Goal: Find specific page/section: Find specific page/section

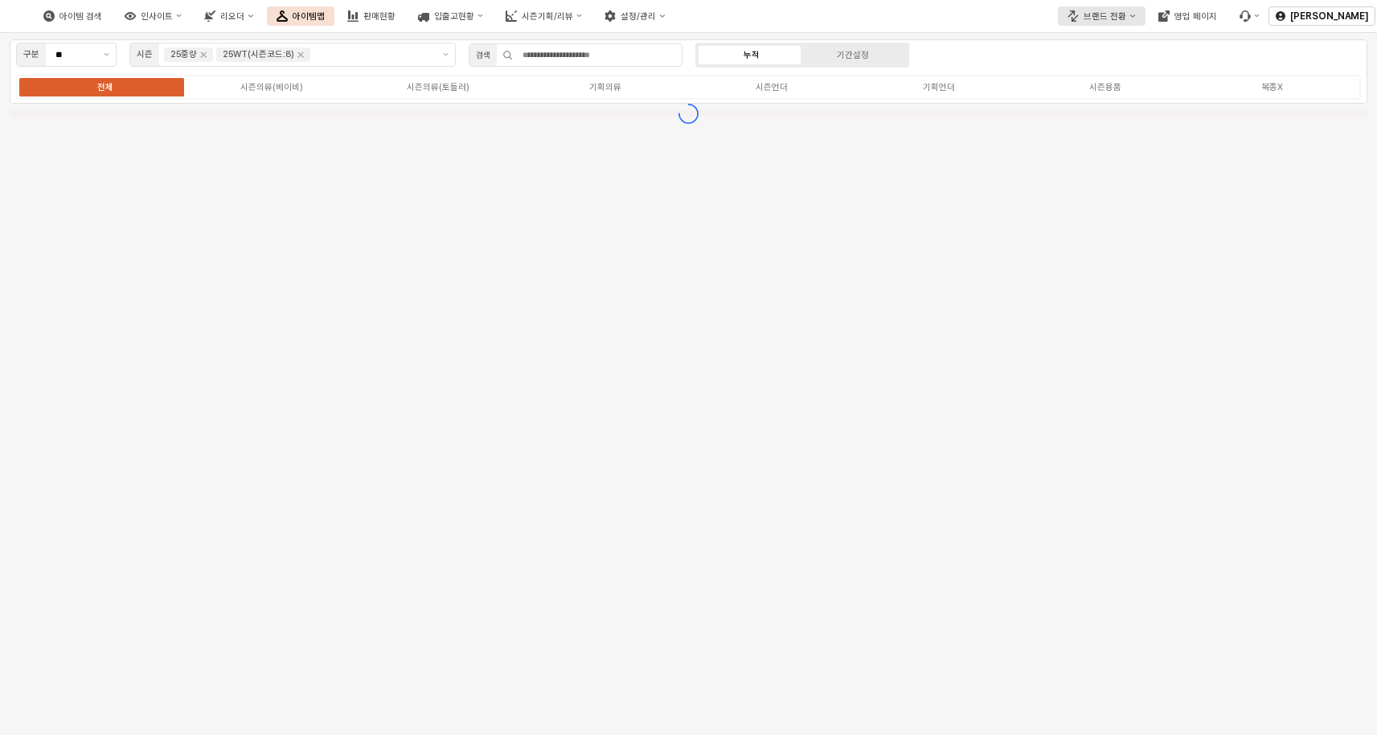
click at [1115, 17] on div "브랜드 전환" at bounding box center [1104, 16] width 43 height 10
click at [1108, 79] on div "에뜨와" at bounding box center [1122, 71] width 99 height 15
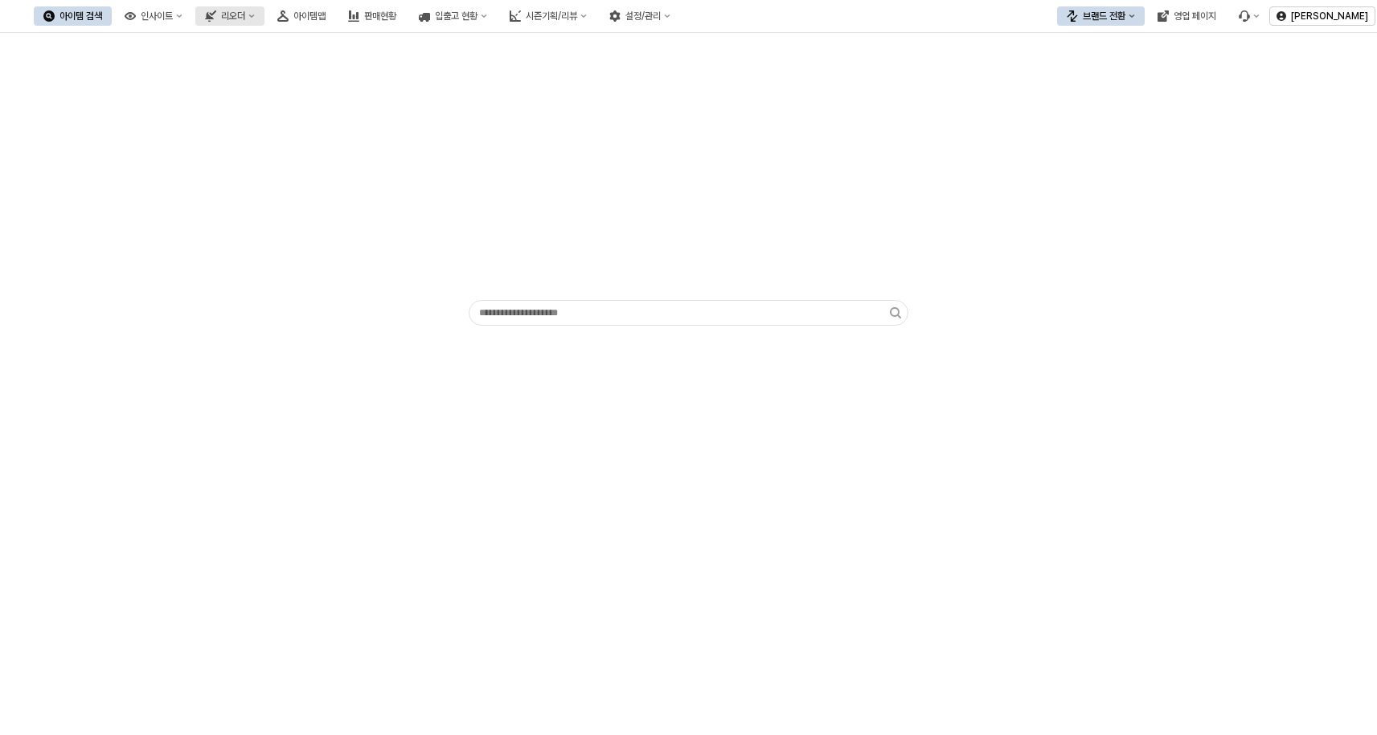
click at [264, 21] on button "리오더" at bounding box center [229, 15] width 69 height 19
click at [326, 18] on div "아이템맵" at bounding box center [309, 15] width 32 height 11
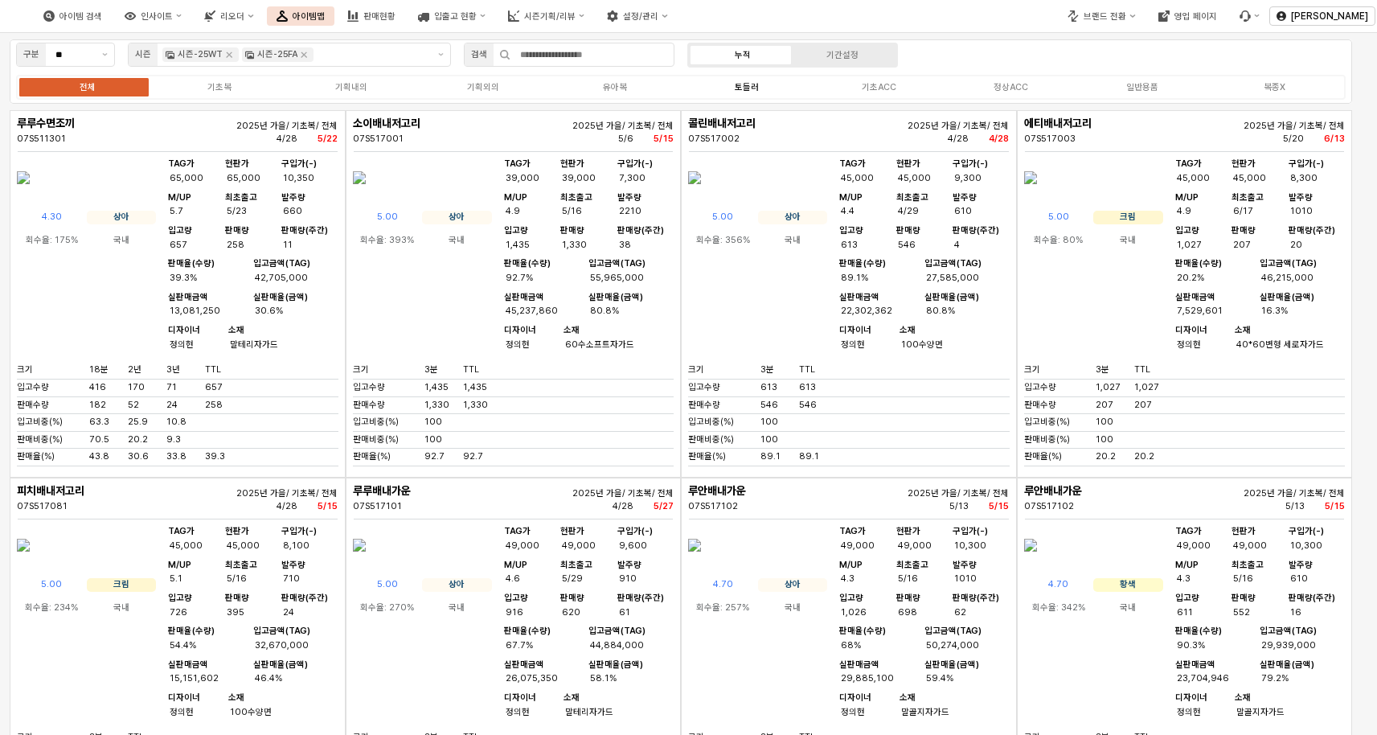
click at [747, 90] on div "토들러" at bounding box center [747, 87] width 24 height 10
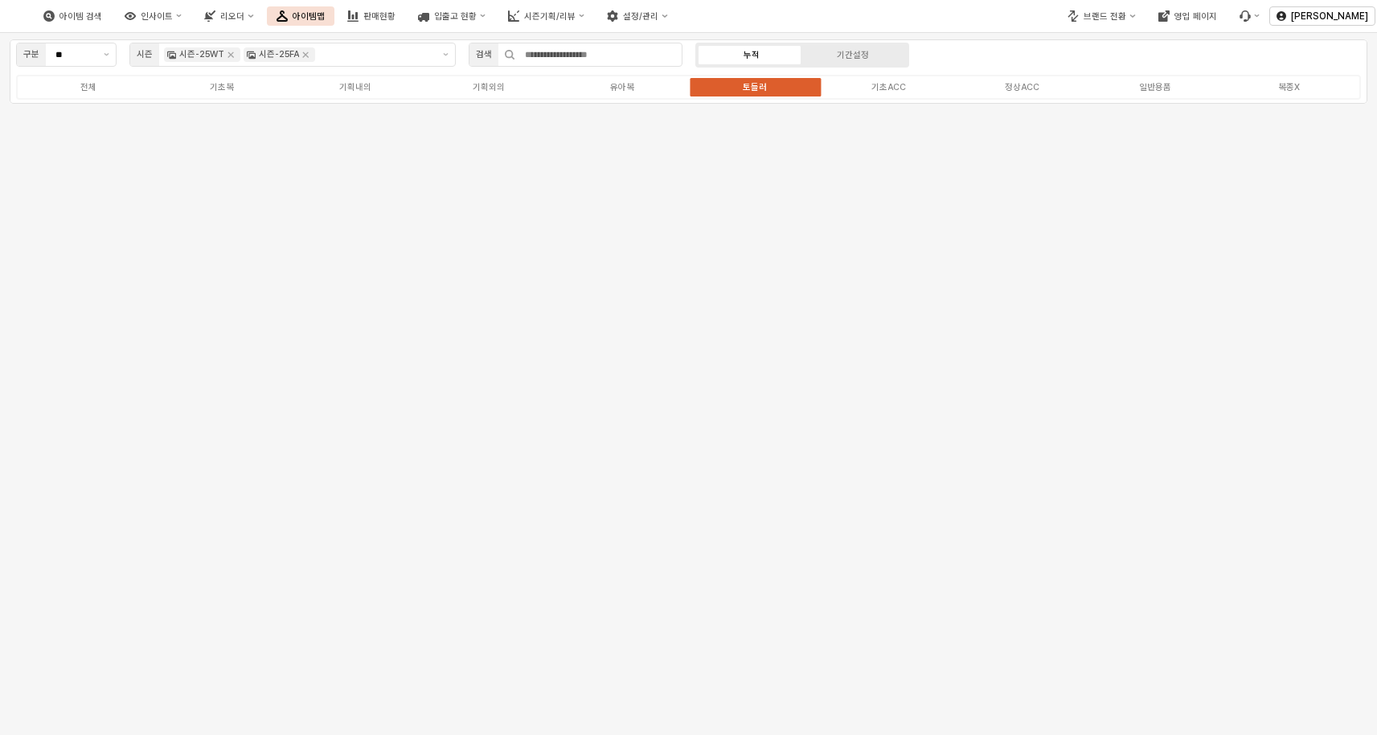
click at [826, 125] on div "구분 ** 시즌 시즌-25WT 시즌-25FA 검색 누적 기간설정 전체 기초복 기획내의 기획외의 유아복 토들러 기초ACC 정상ACC 일반용품 복…" at bounding box center [688, 99] width 1377 height 132
click at [8, 10] on img at bounding box center [8, 15] width 0 height 19
click at [8, 20] on img at bounding box center [8, 15] width 0 height 19
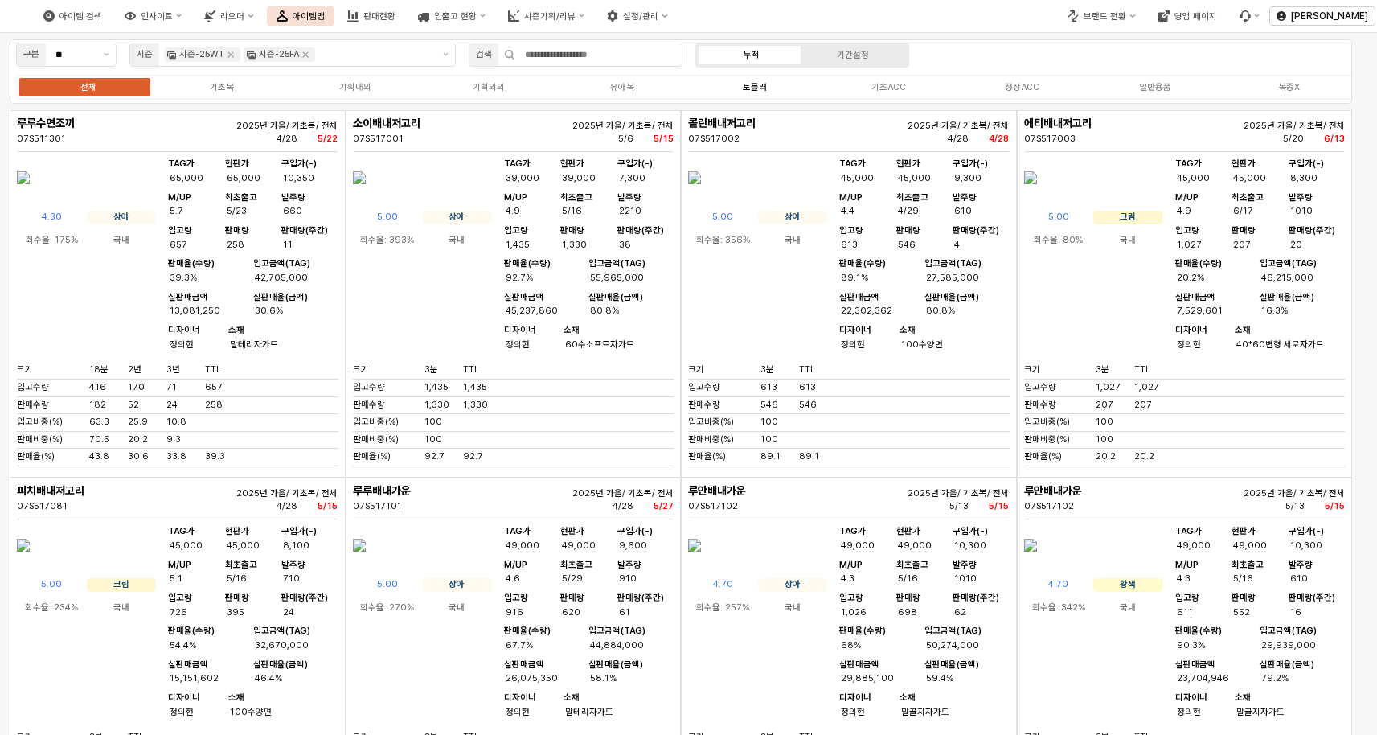
click at [759, 85] on div "토들러" at bounding box center [755, 87] width 24 height 10
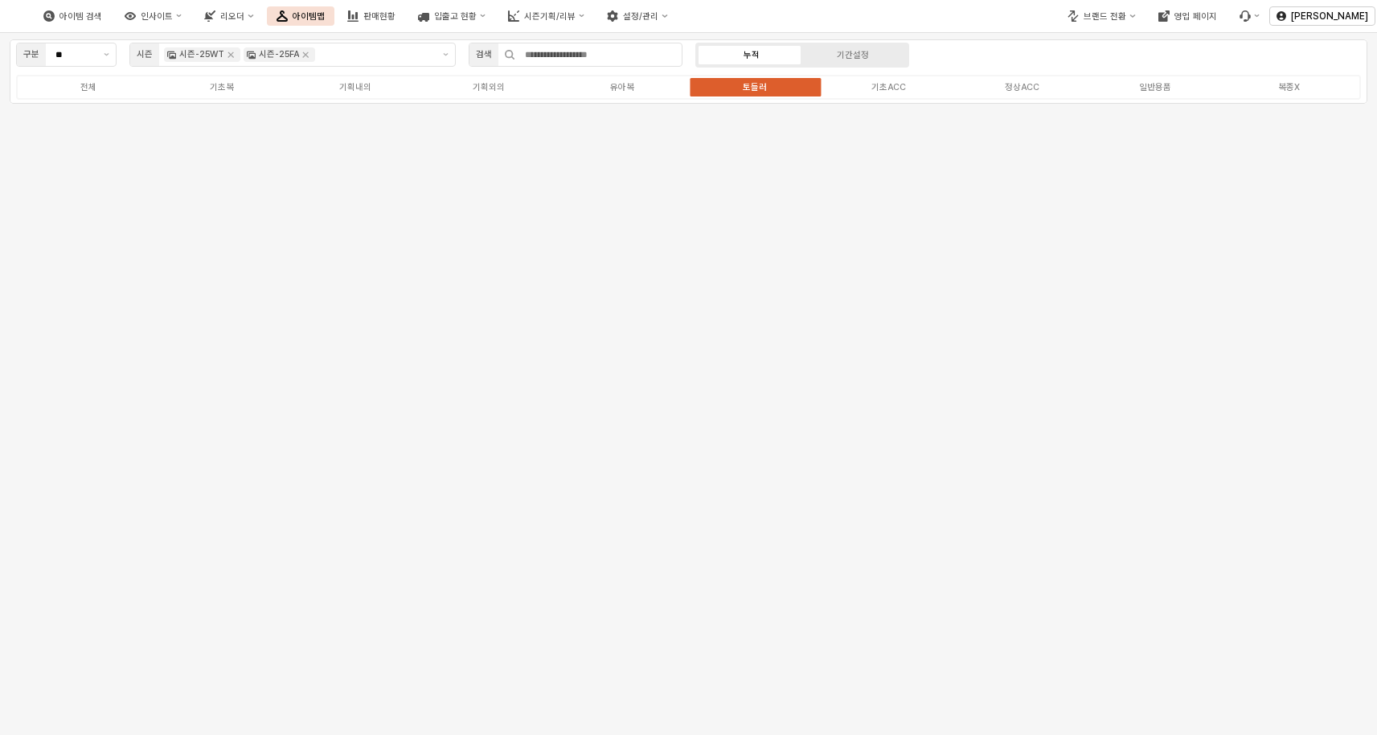
click at [726, 87] on label "토들러" at bounding box center [755, 87] width 133 height 14
click at [638, 87] on label "유아복" at bounding box center [621, 87] width 133 height 14
click at [623, 83] on div "유아복" at bounding box center [622, 87] width 24 height 10
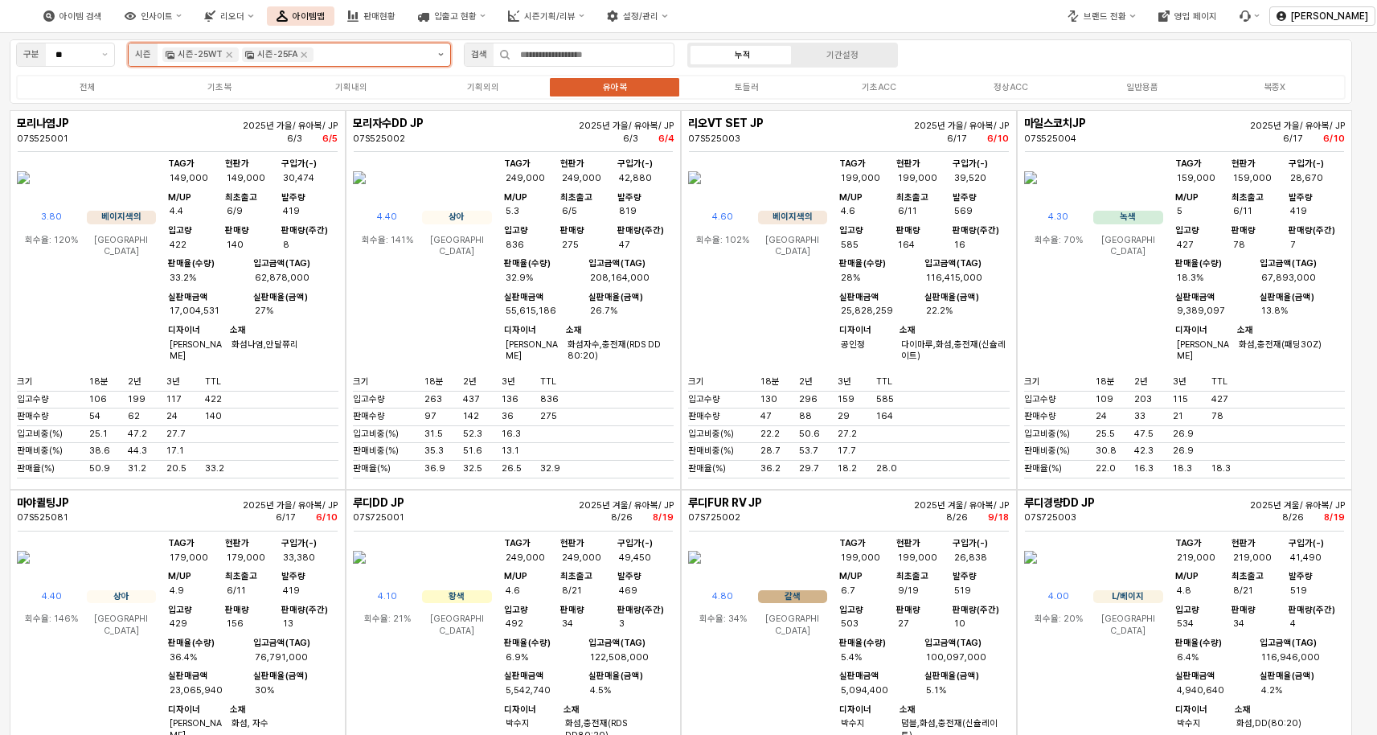
click at [442, 50] on button "제안 사항 표시" at bounding box center [441, 54] width 18 height 23
click at [762, 91] on label "토들러" at bounding box center [747, 87] width 132 height 14
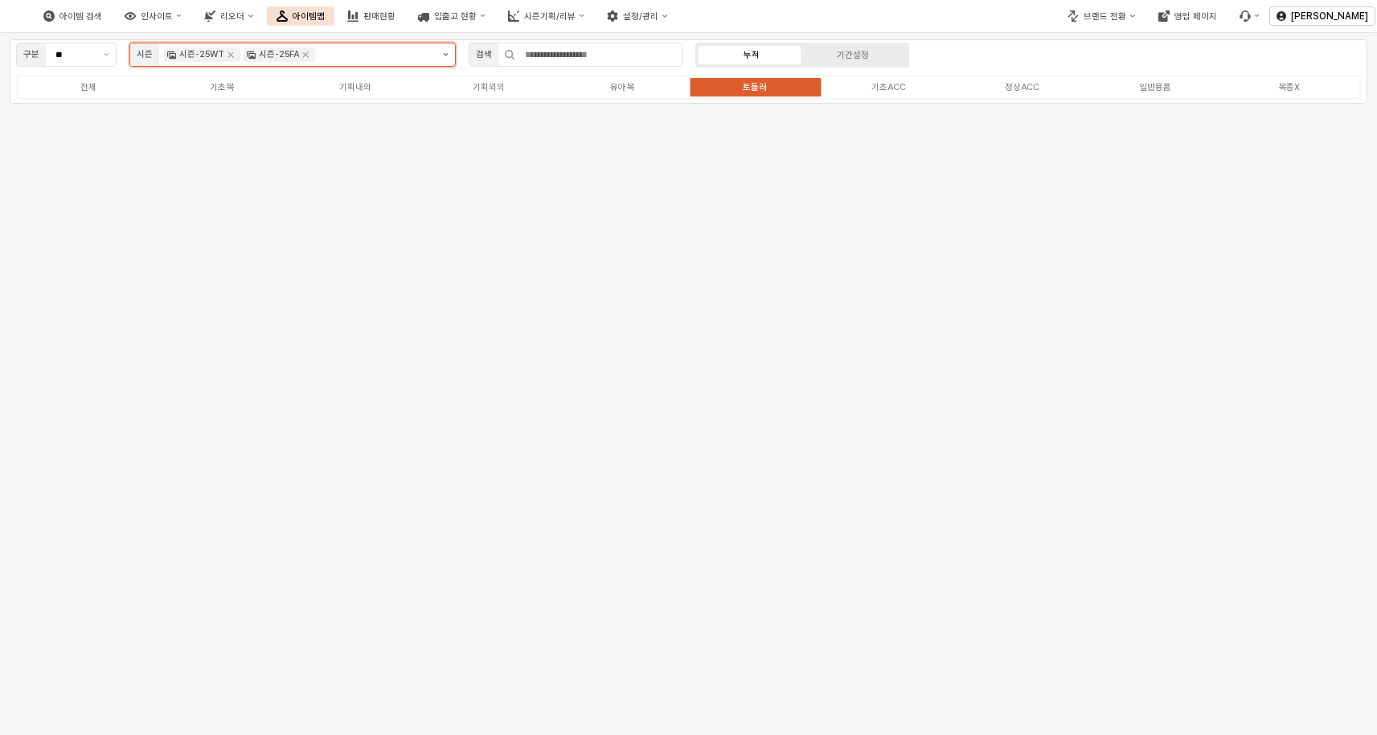
click at [444, 58] on button "제안 사항 표시" at bounding box center [445, 54] width 18 height 23
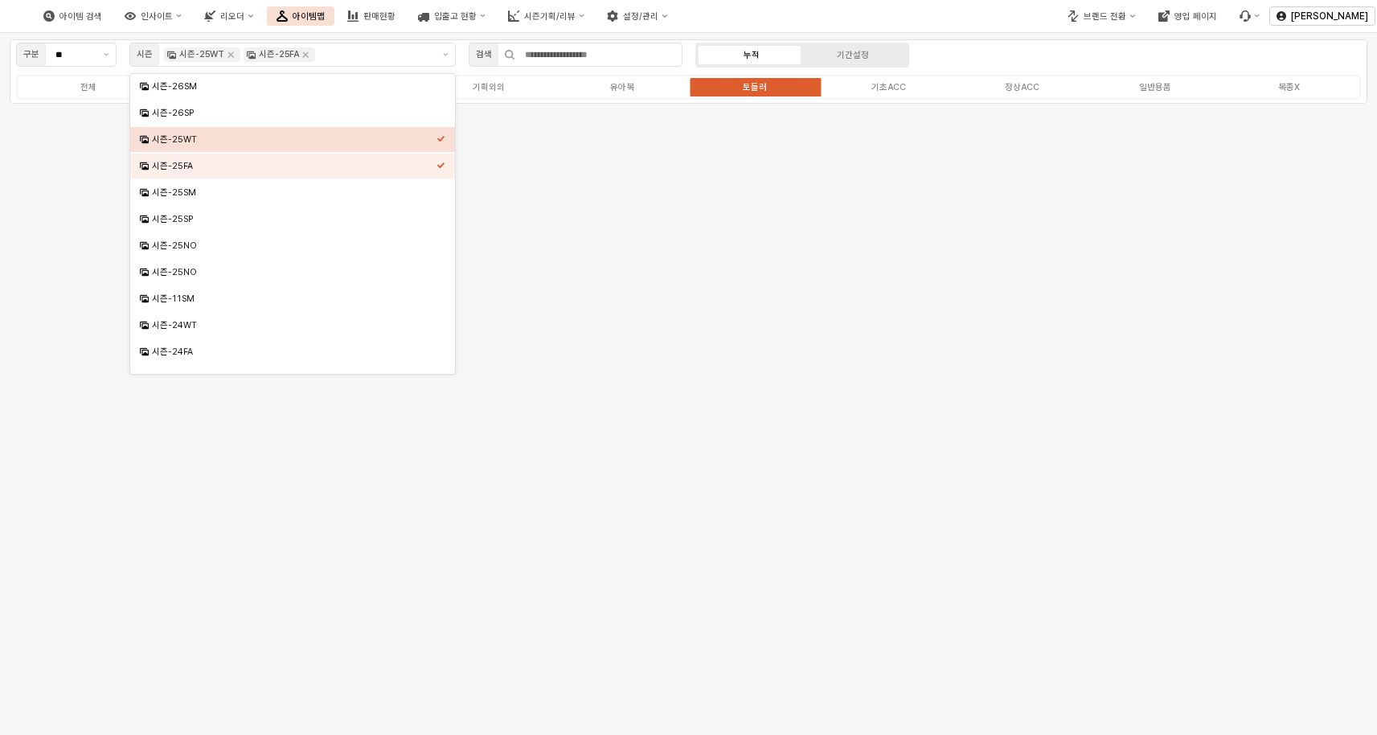
click at [689, 141] on div "구분 ** 시즌 시즌-25WT 시즌-25FA 검색 누적 기간설정 전체 기초복 기획내의 기획외의 유아복 토들러 기초ACC 정상ACC 일반용품 복…" at bounding box center [688, 99] width 1377 height 132
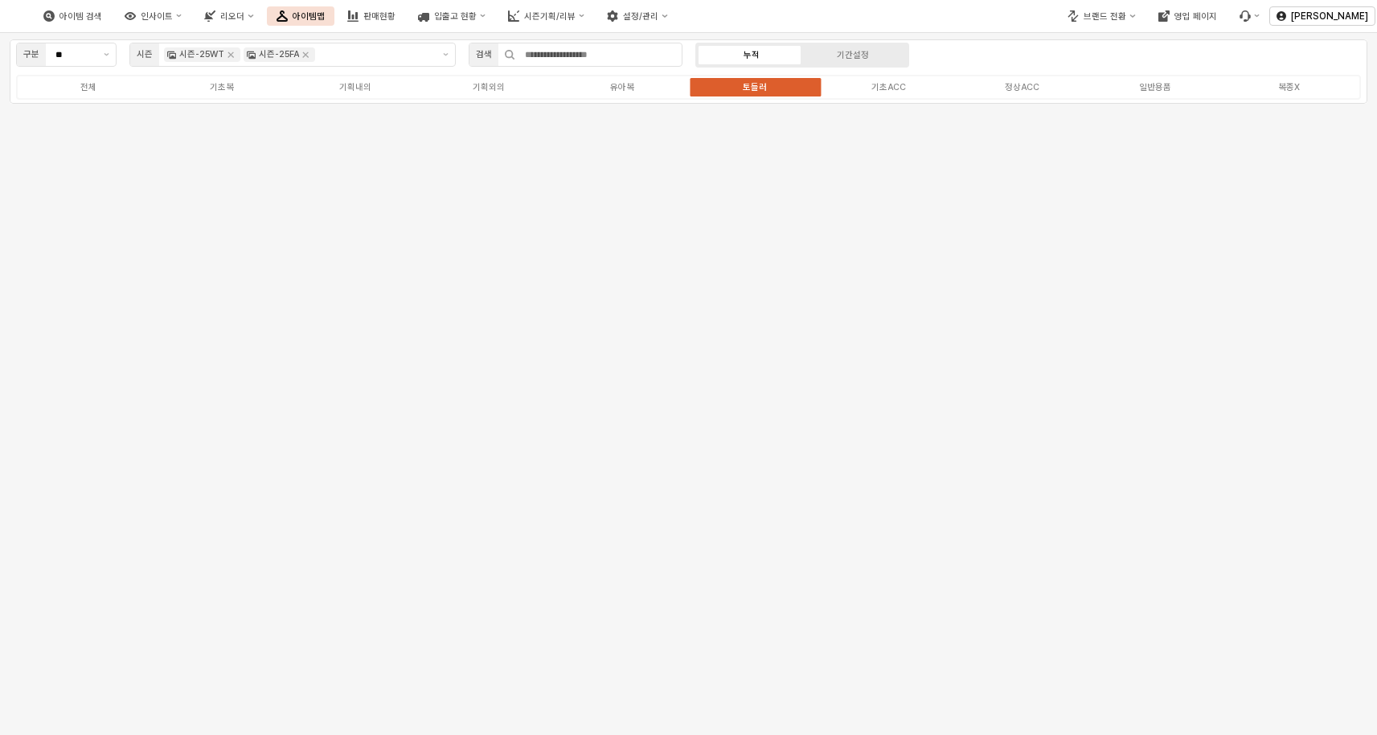
click at [733, 90] on label "토들러" at bounding box center [755, 87] width 133 height 14
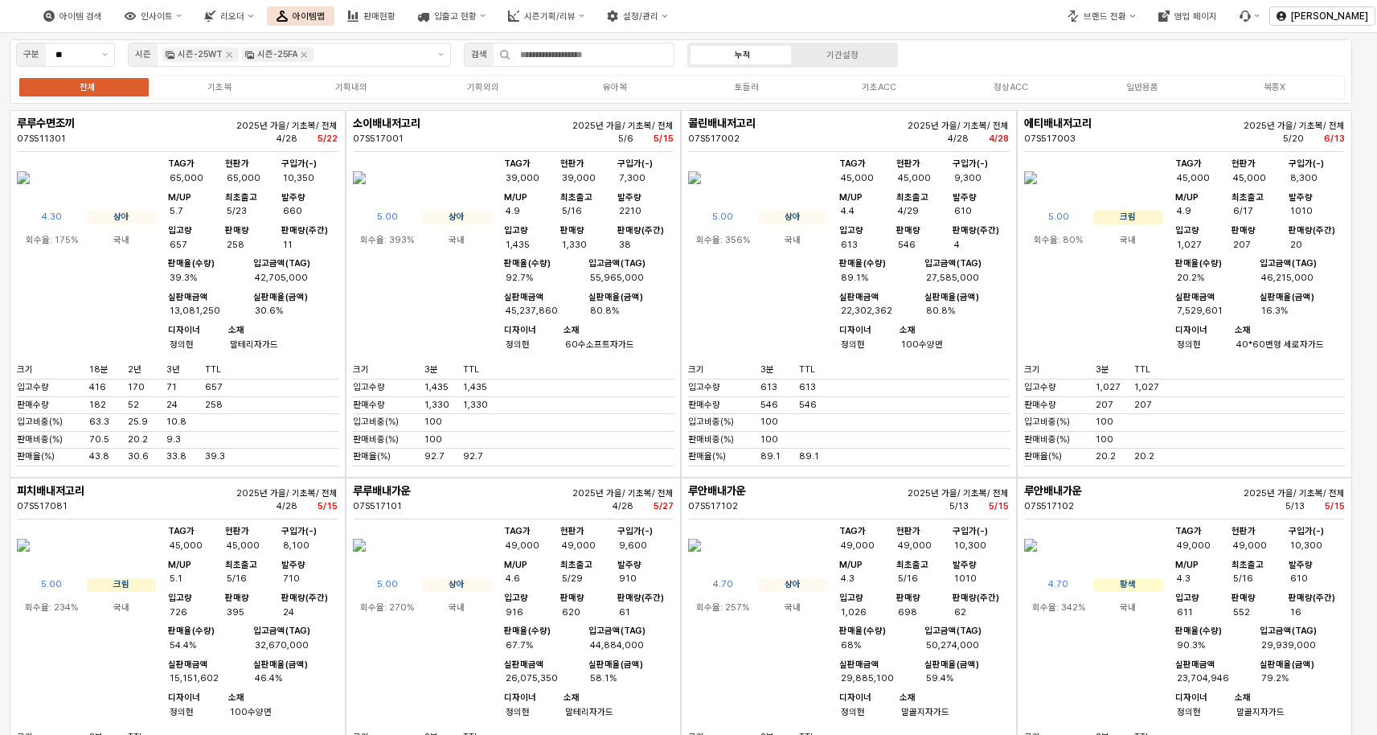
click at [739, 77] on div "전체 기초복 기획내의 기획외의 유아복 토들러 기초ACC 정상ACC 일반용품 복종X" at bounding box center [680, 87] width 1329 height 25
click at [740, 84] on div "토들러" at bounding box center [747, 87] width 24 height 10
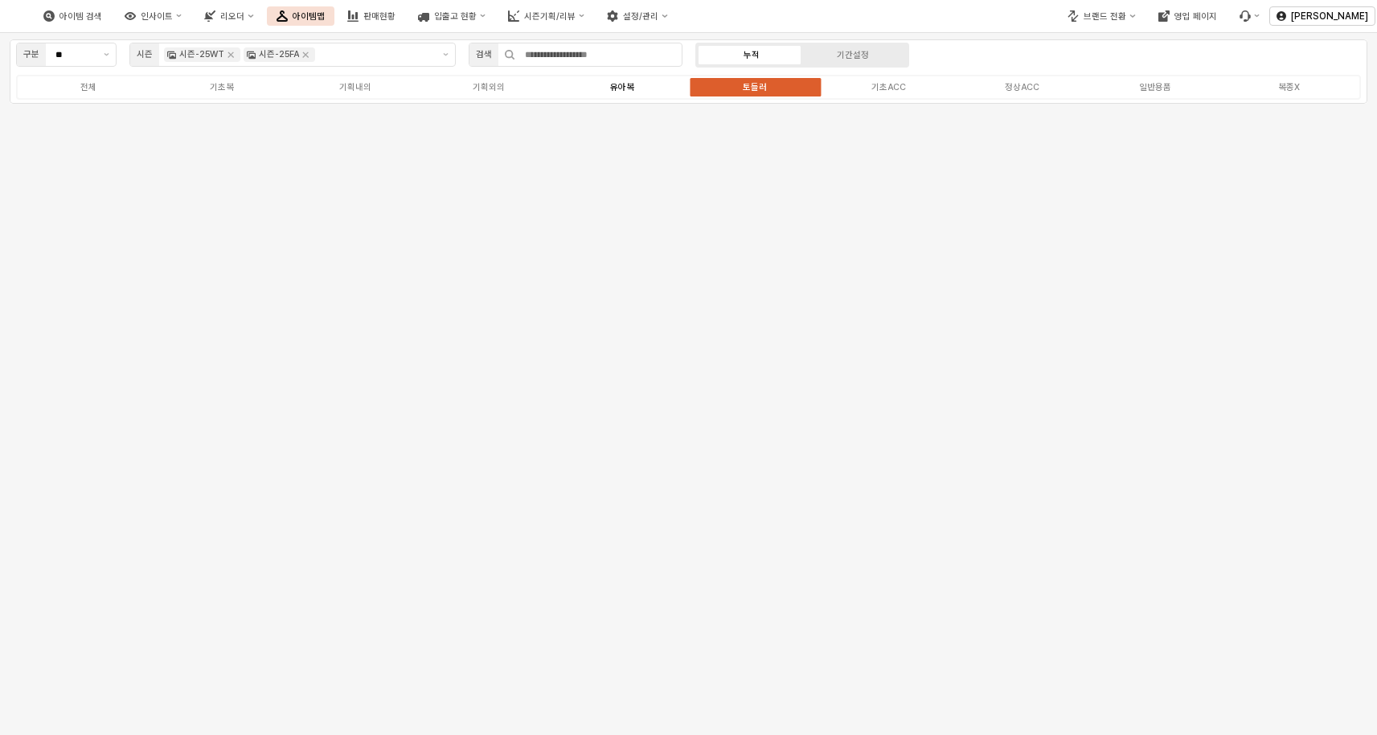
click at [614, 84] on div "유아복" at bounding box center [622, 87] width 24 height 10
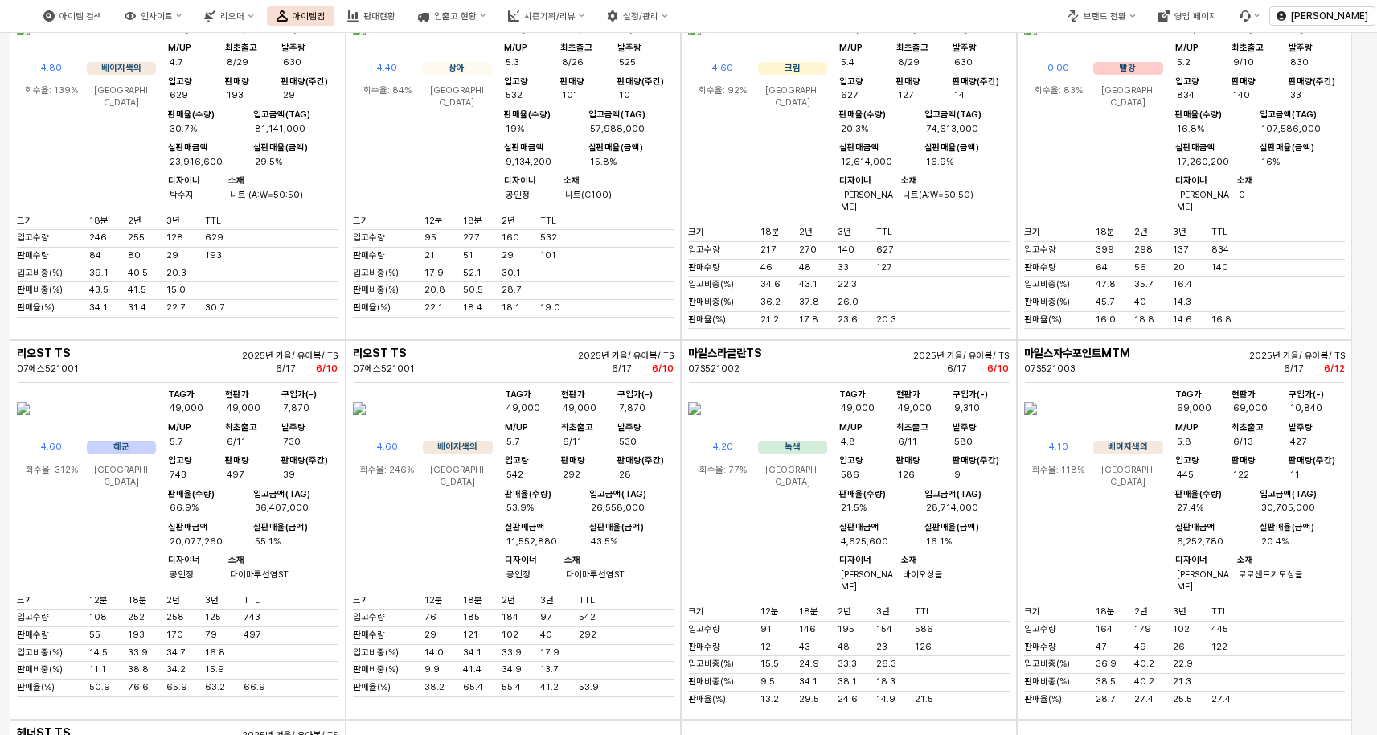
scroll to position [4420, 0]
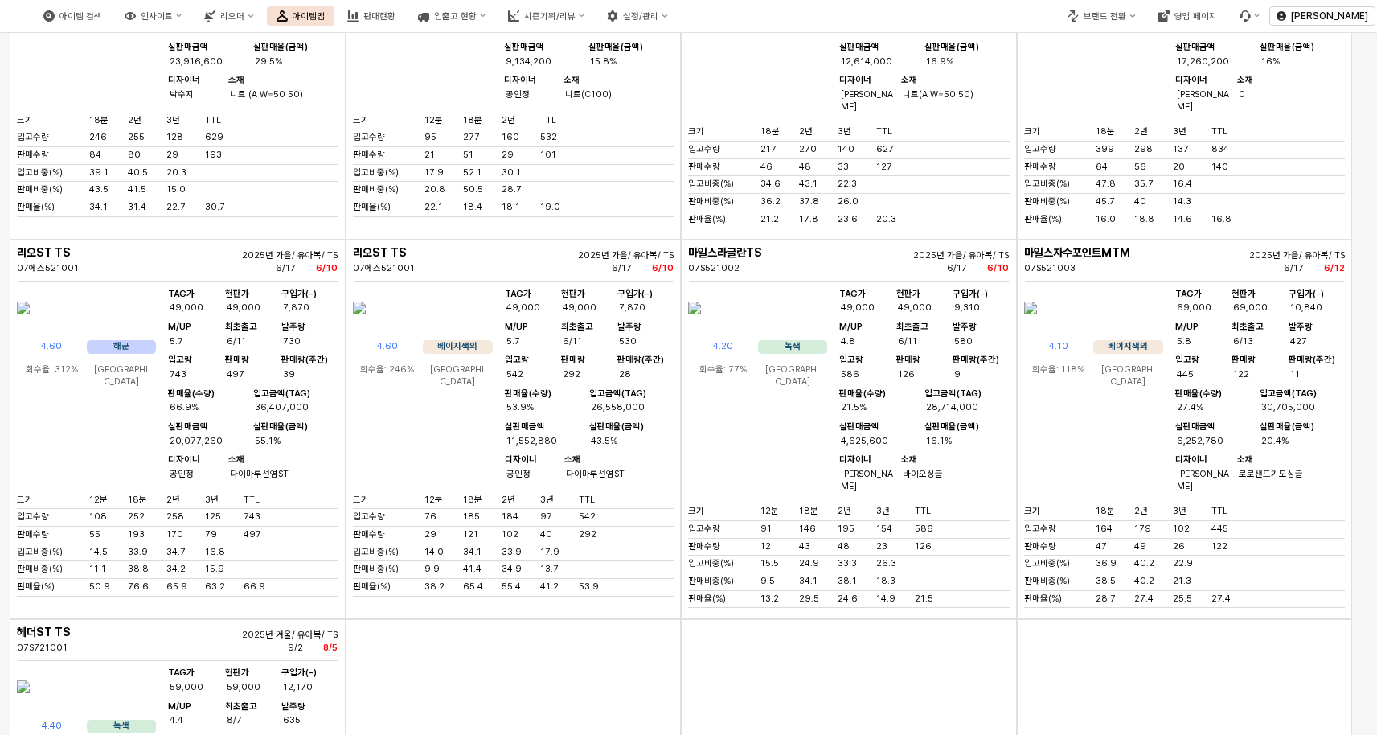
click at [30, 327] on img "앱 프레임" at bounding box center [23, 308] width 13 height 39
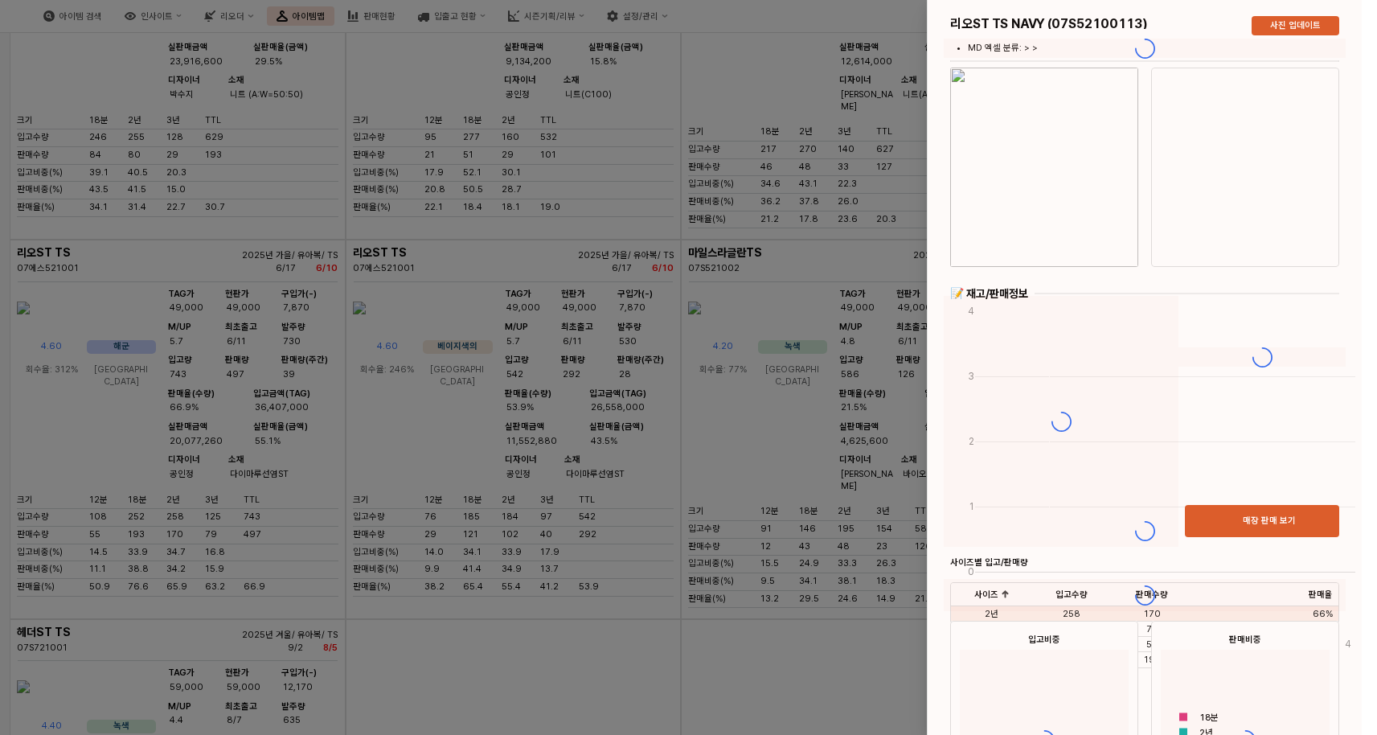
click at [604, 157] on div at bounding box center [688, 367] width 1377 height 735
click at [712, 224] on div at bounding box center [688, 367] width 1377 height 735
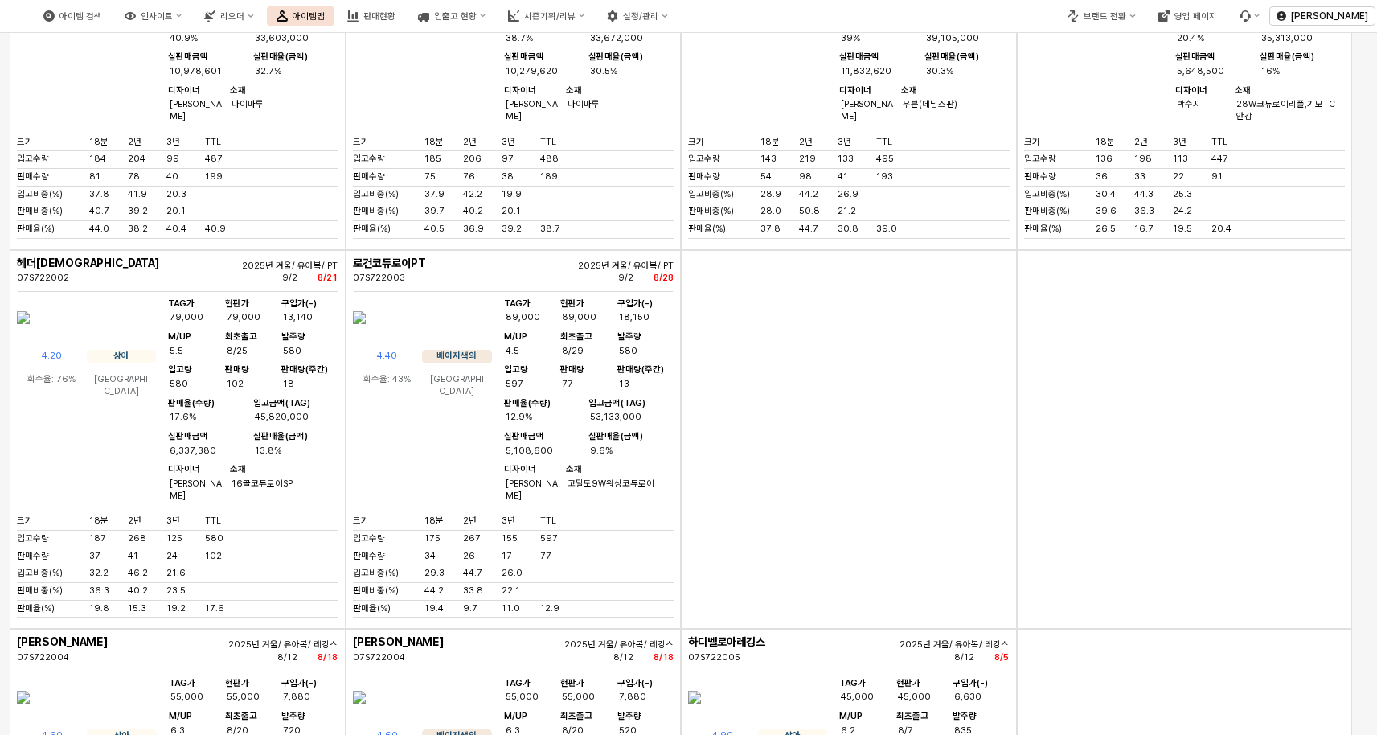
scroll to position [5224, 0]
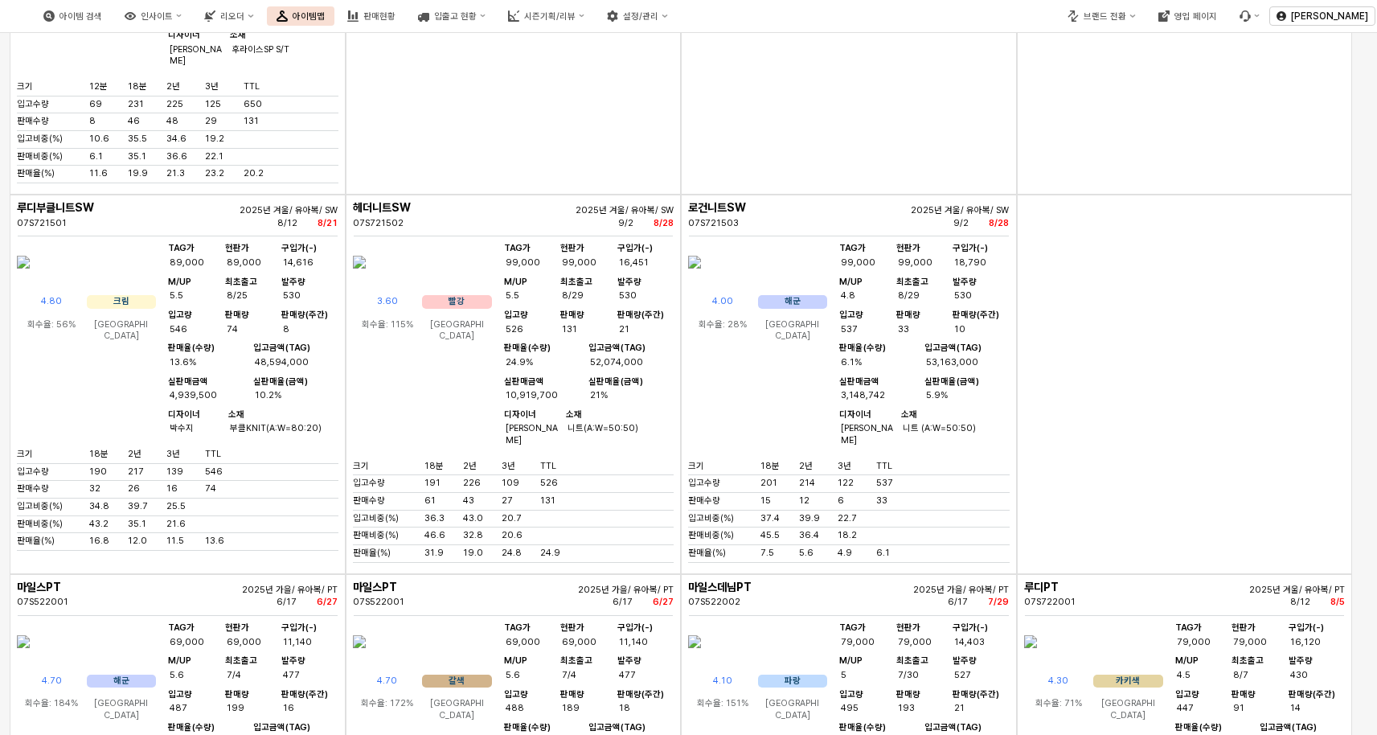
click at [366, 281] on img "앱 프레임" at bounding box center [359, 262] width 13 height 39
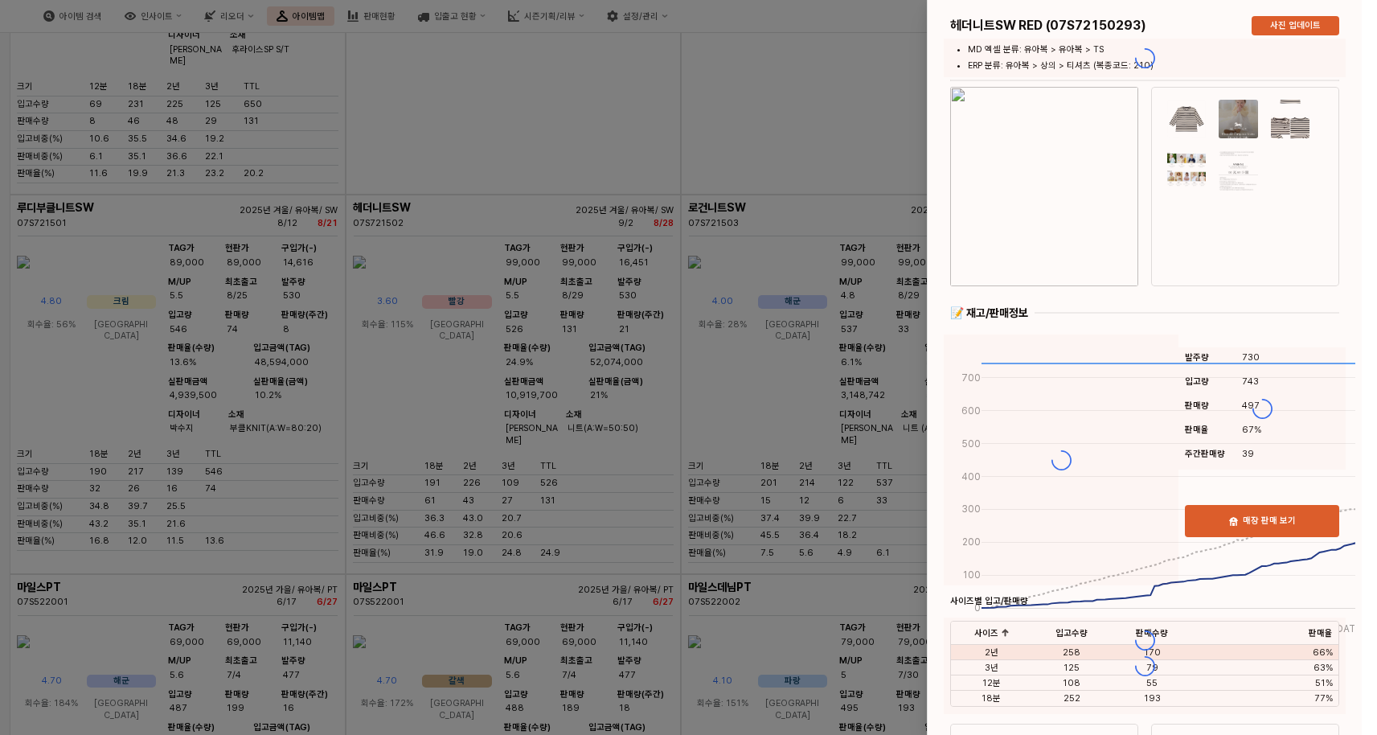
click at [421, 383] on div at bounding box center [688, 367] width 1377 height 735
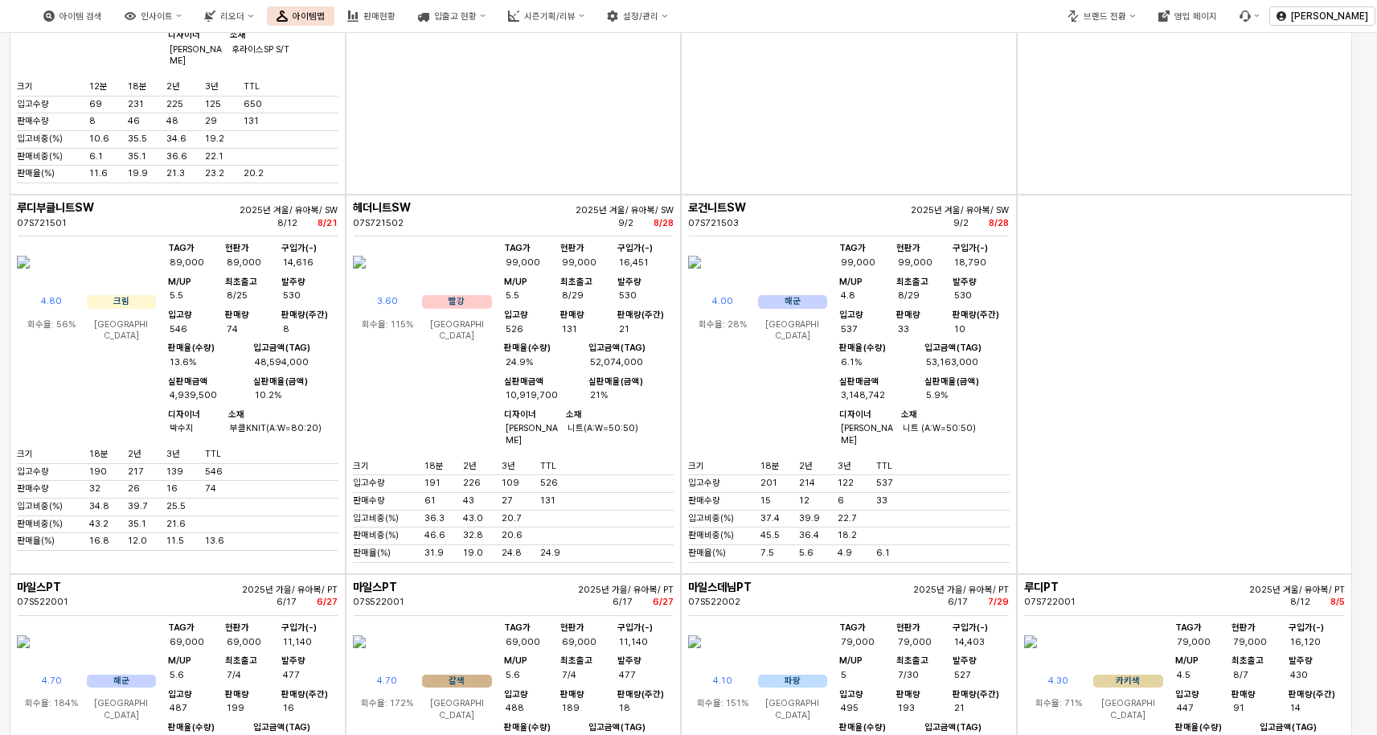
click at [366, 281] on img "앱 프레임" at bounding box center [359, 262] width 13 height 39
click at [421, 383] on div "아이템 검색 인사이트 리오더 아이템맵 판매현황 입출고 현황 시즌기획/리뷰 설정/관리 브랜드 전환 영업 페이지 장한희 구분 ** 시즌 시즌-25…" at bounding box center [688, 367] width 1377 height 735
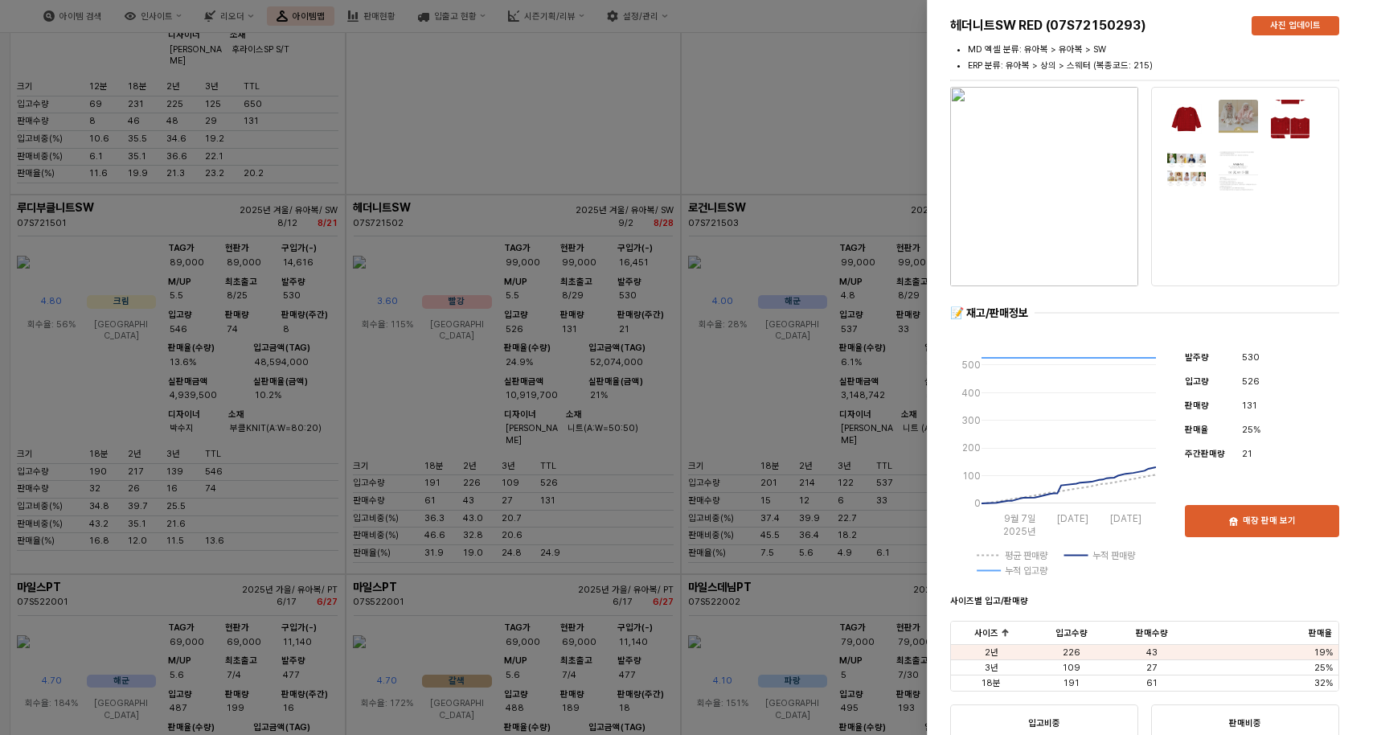
click at [673, 280] on div at bounding box center [688, 367] width 1377 height 735
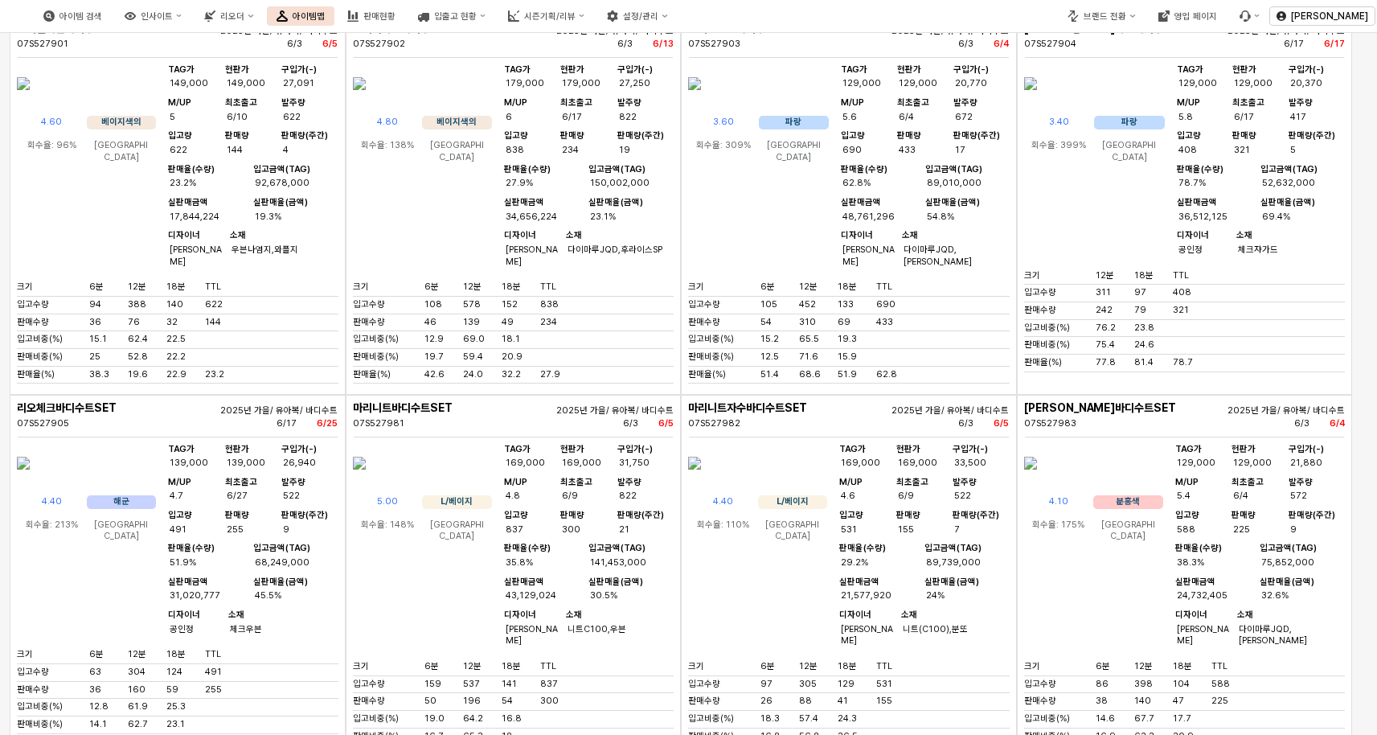
scroll to position [6932, 0]
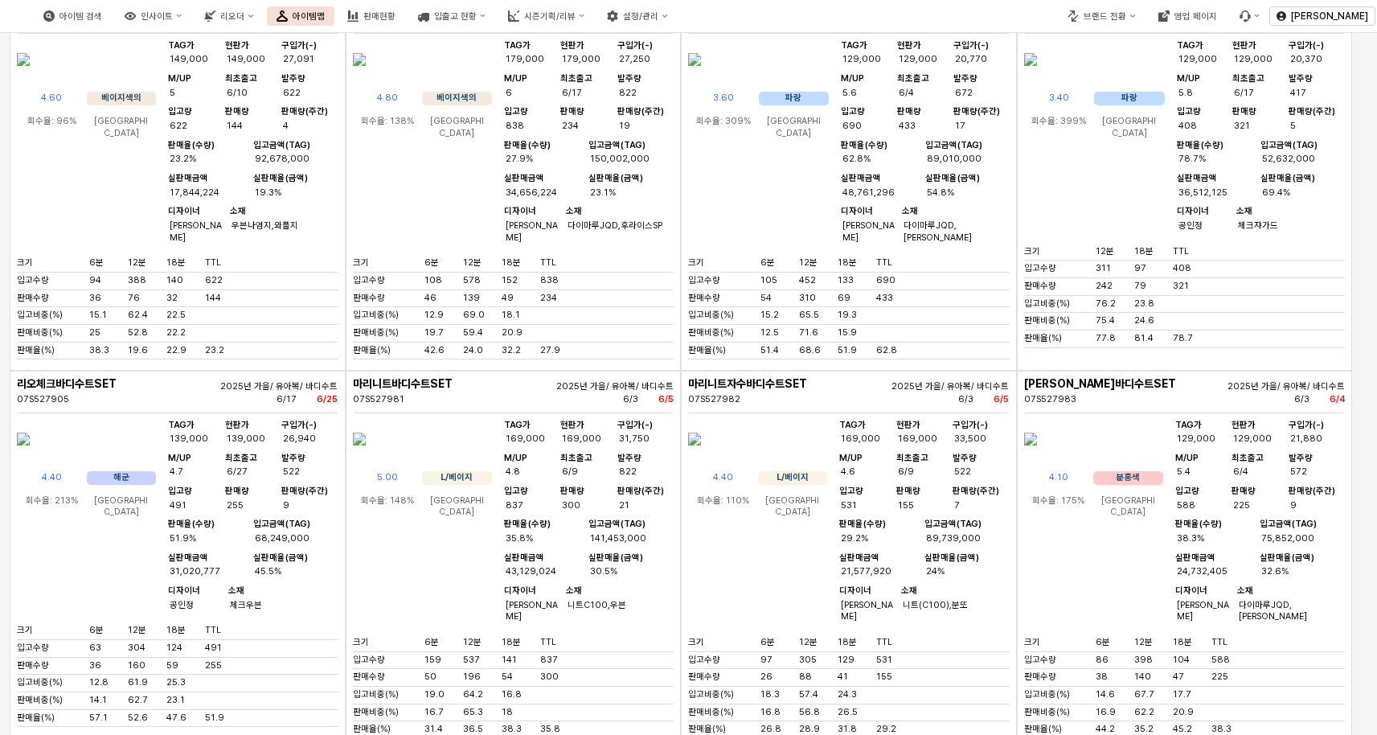
click at [1037, 79] on img "앱 프레임" at bounding box center [1030, 59] width 13 height 39
click at [1095, 223] on div "아이템 검색 인사이트 리오더 아이템맵 판매현황 입출고 현황 시즌기획/리뷰 설정/관리 브랜드 전환 영업 페이지 장한희 구분 ** 시즌 시즌-25…" at bounding box center [688, 367] width 1377 height 735
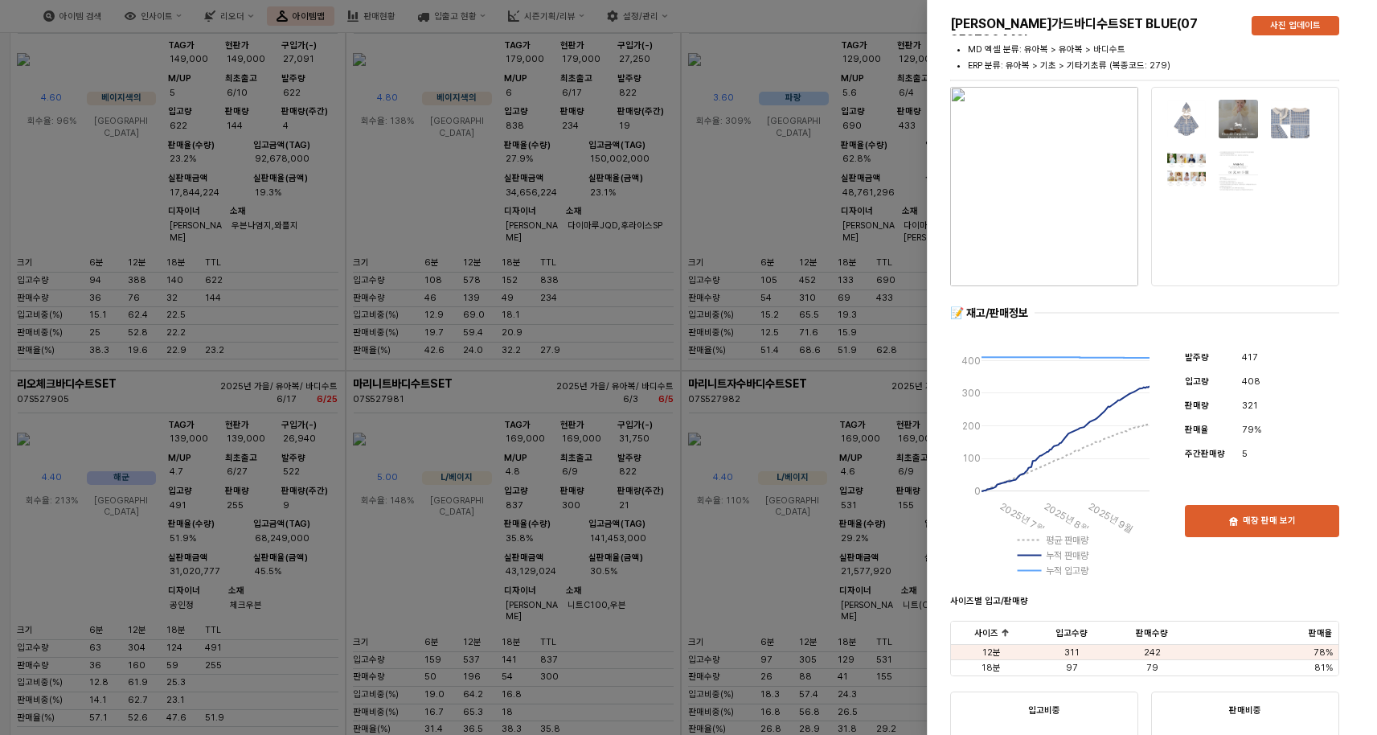
click at [1082, 227] on img "button" at bounding box center [1044, 186] width 188 height 199
click at [935, 141] on div "리오쟈가드바디수트SET BLUE(07 S52790442) 사진 업데이트 MD 엑셀 분류: 유아복 > 유아복 > 바디수트 ERP 분류: 유아복 …" at bounding box center [1144, 626] width 421 height 1247
click at [852, 141] on div at bounding box center [688, 367] width 1377 height 735
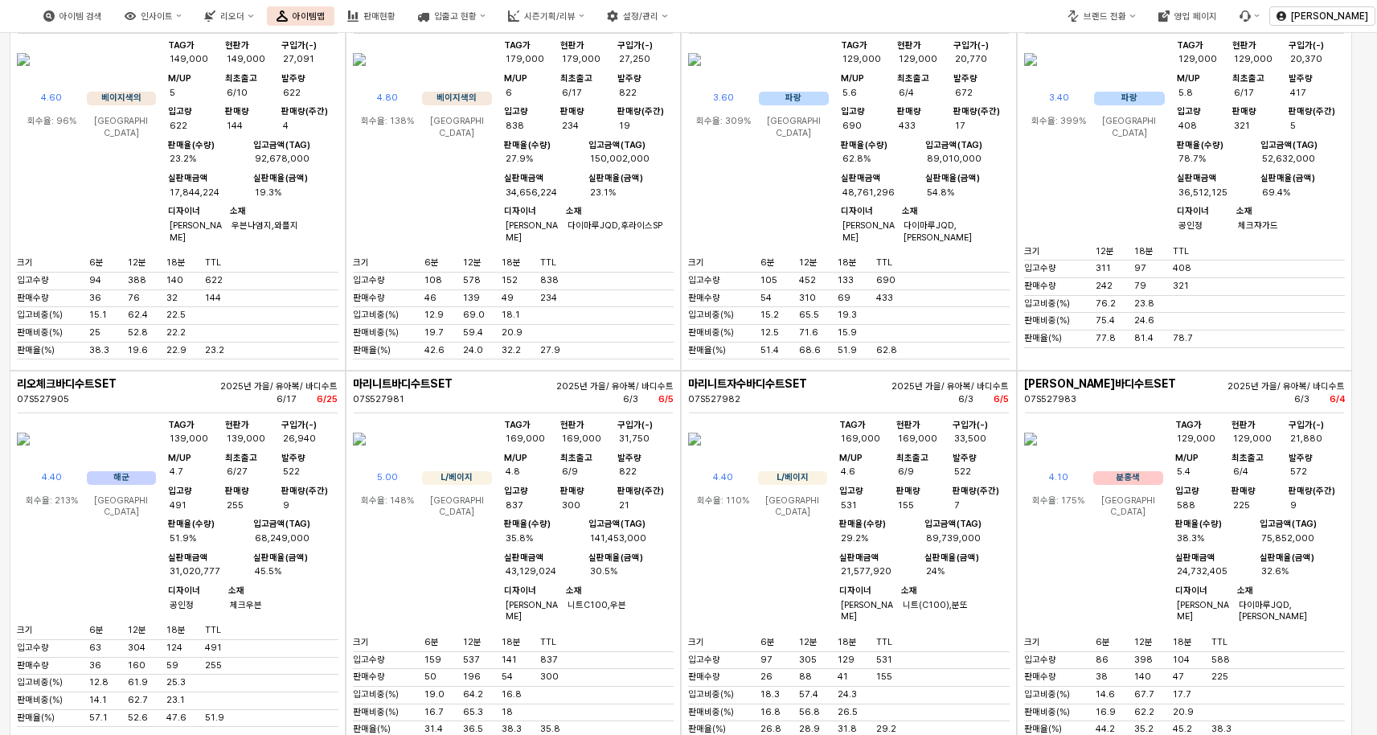
scroll to position [7033, 0]
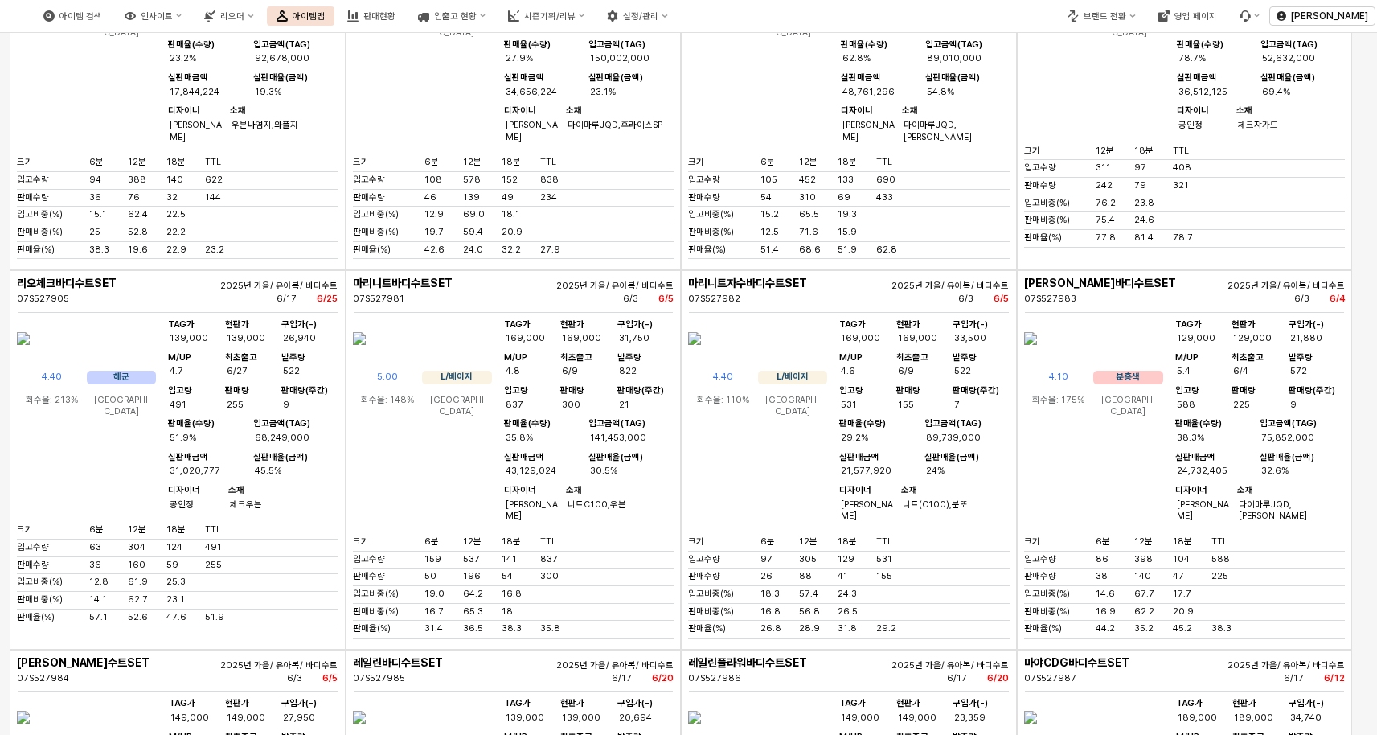
click at [30, 358] on img "앱 프레임" at bounding box center [23, 338] width 13 height 39
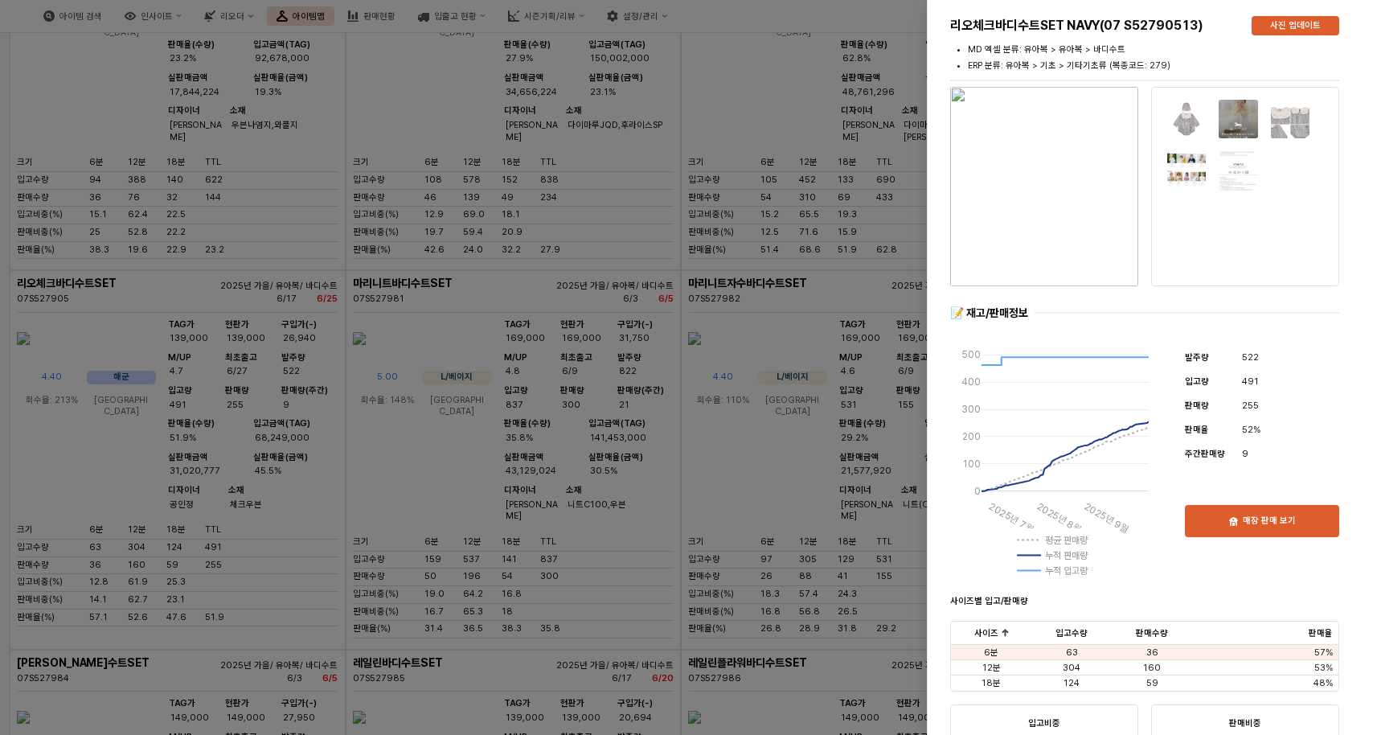
click at [1061, 244] on img "button" at bounding box center [1044, 186] width 188 height 199
click at [316, 347] on div at bounding box center [688, 367] width 1377 height 735
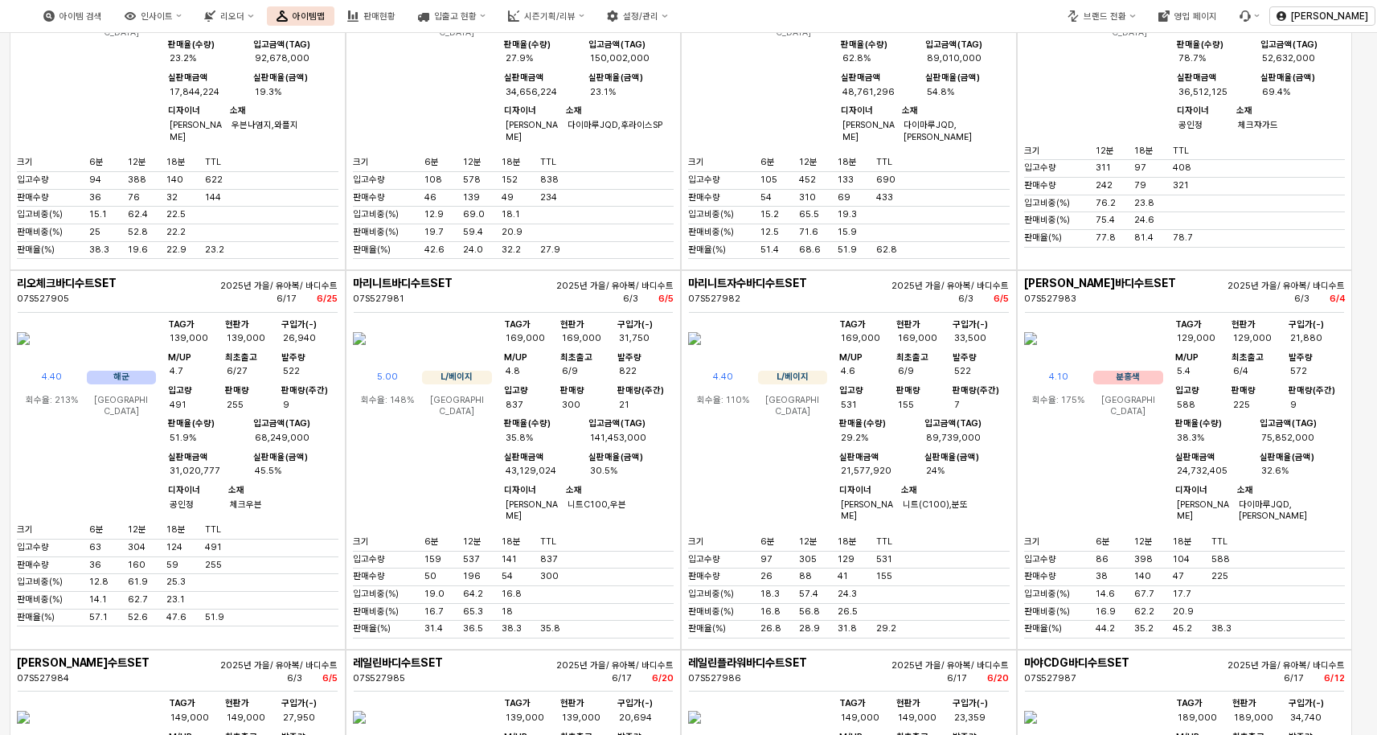
scroll to position [7133, 0]
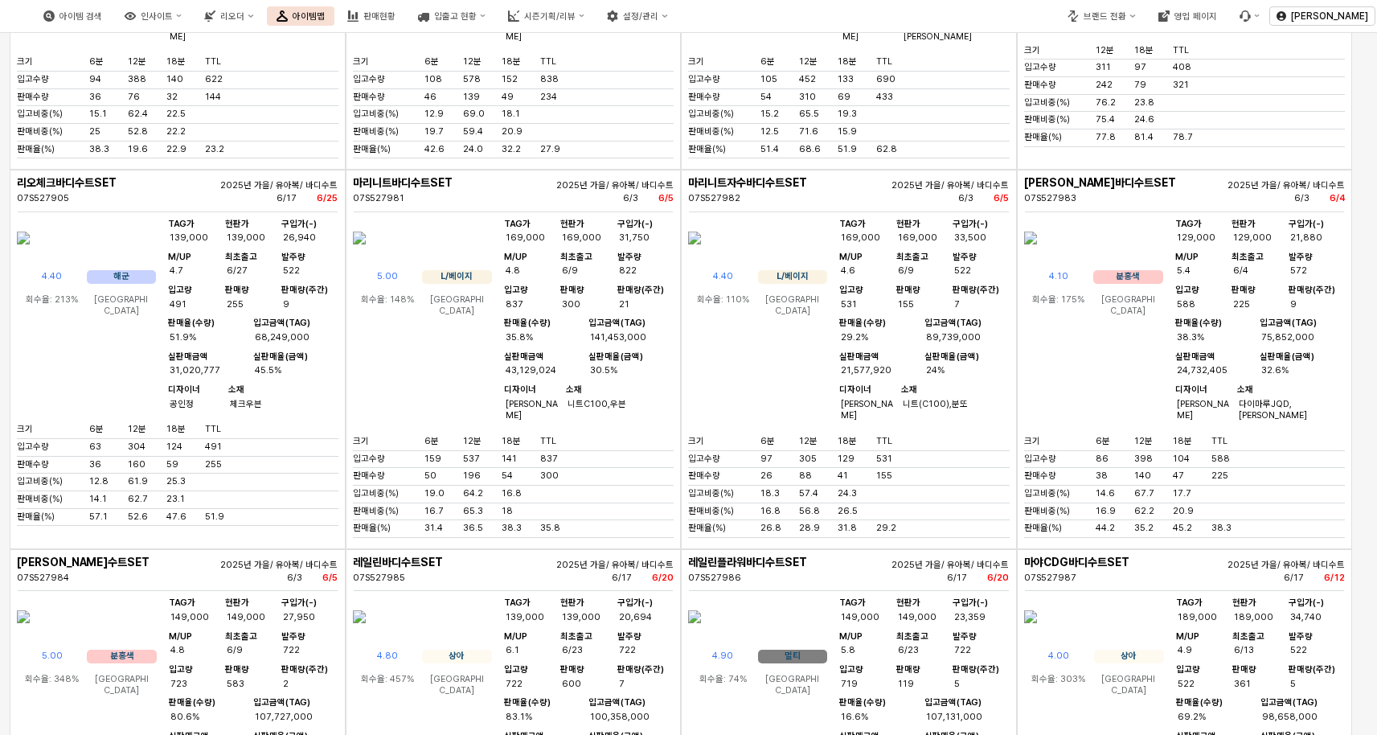
click at [366, 257] on img "앱 프레임" at bounding box center [359, 238] width 13 height 39
click at [399, 422] on div "아이템 검색 인사이트 리오더 아이템맵 판매현황 입출고 현황 시즌기획/리뷰 설정/관리 브랜드 전환 영업 페이지 장한희 구분 ** 시즌 시즌-25…" at bounding box center [688, 367] width 1377 height 735
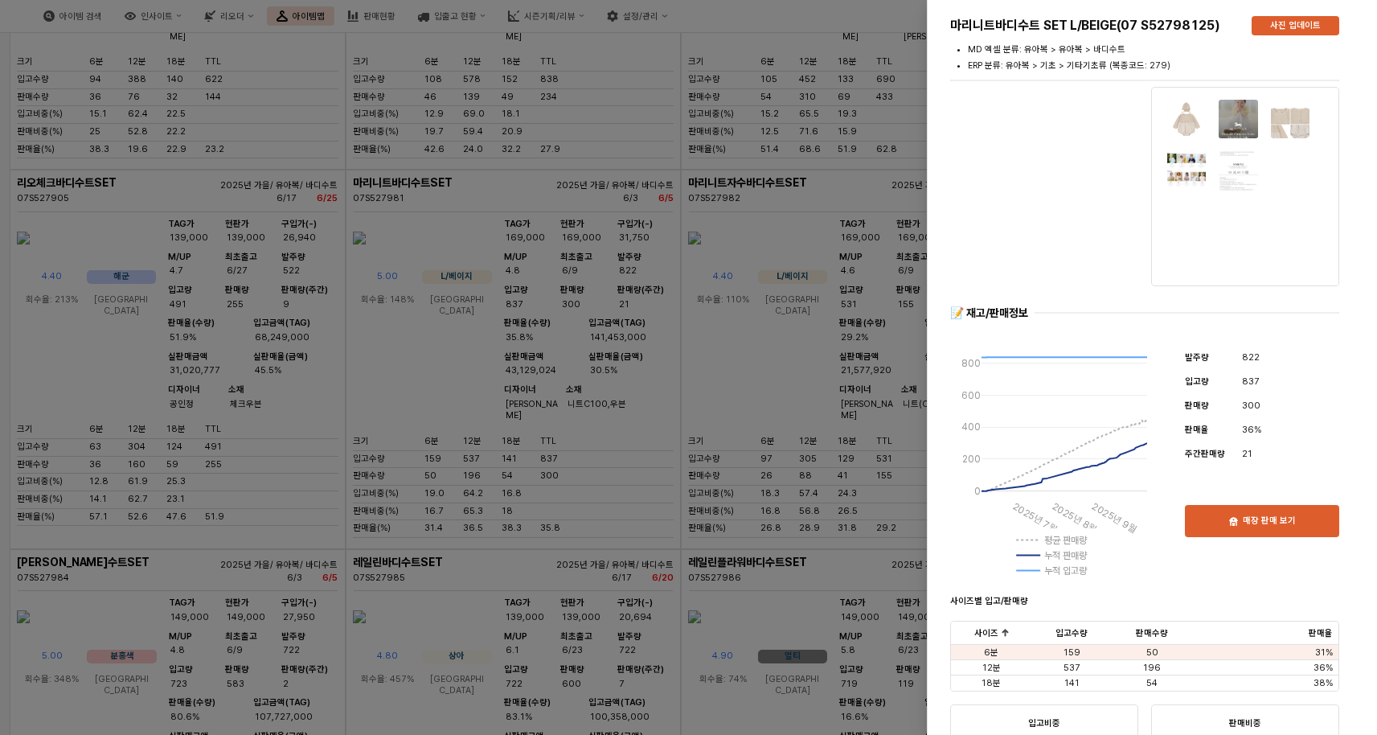
click at [580, 397] on div at bounding box center [688, 367] width 1377 height 735
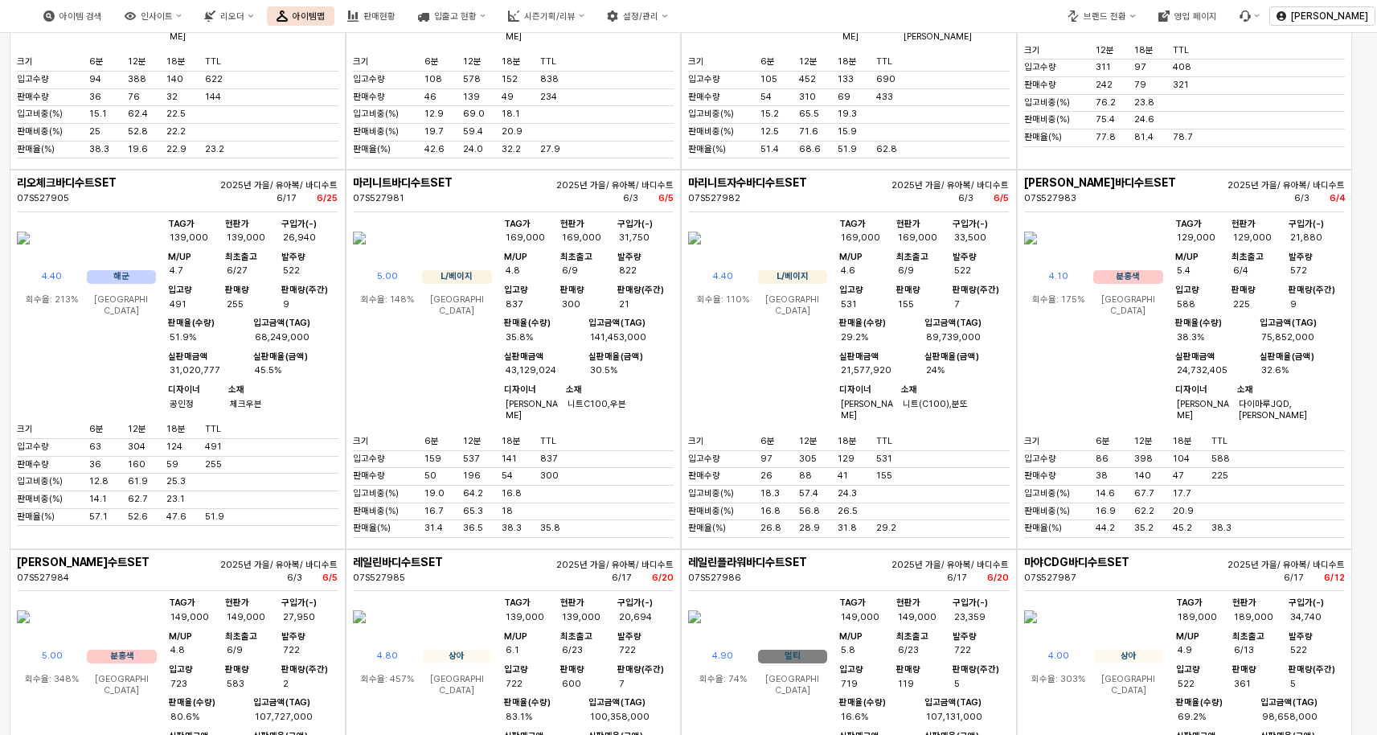
click at [1037, 257] on img "앱 프레임" at bounding box center [1030, 238] width 13 height 39
click at [1080, 428] on div "아이템 검색 인사이트 리오더 아이템맵 판매현황 입출고 현황 시즌기획/리뷰 설정/관리 브랜드 전환 영업 페이지 장한희 구분 ** 시즌 시즌-25…" at bounding box center [688, 367] width 1377 height 735
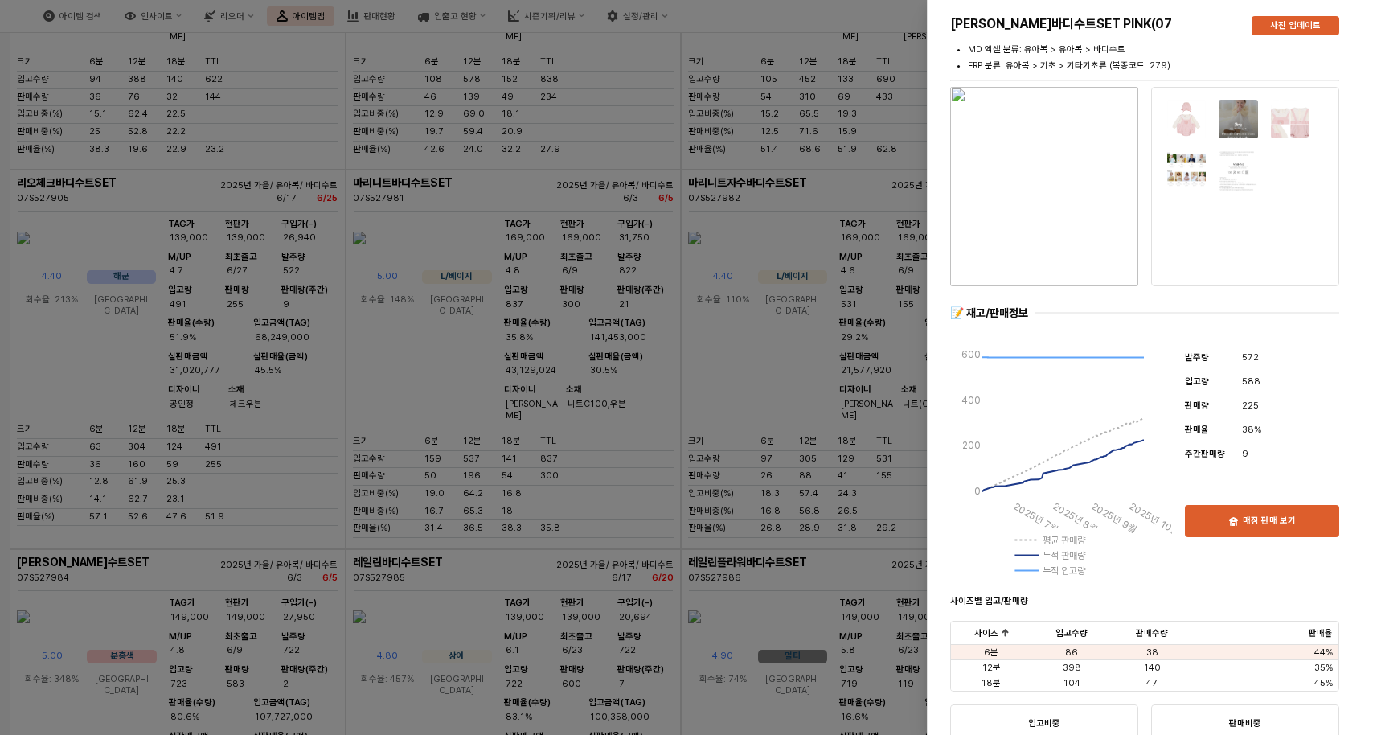
click at [1045, 256] on img "button" at bounding box center [1044, 186] width 188 height 199
click at [778, 474] on div at bounding box center [688, 367] width 1377 height 735
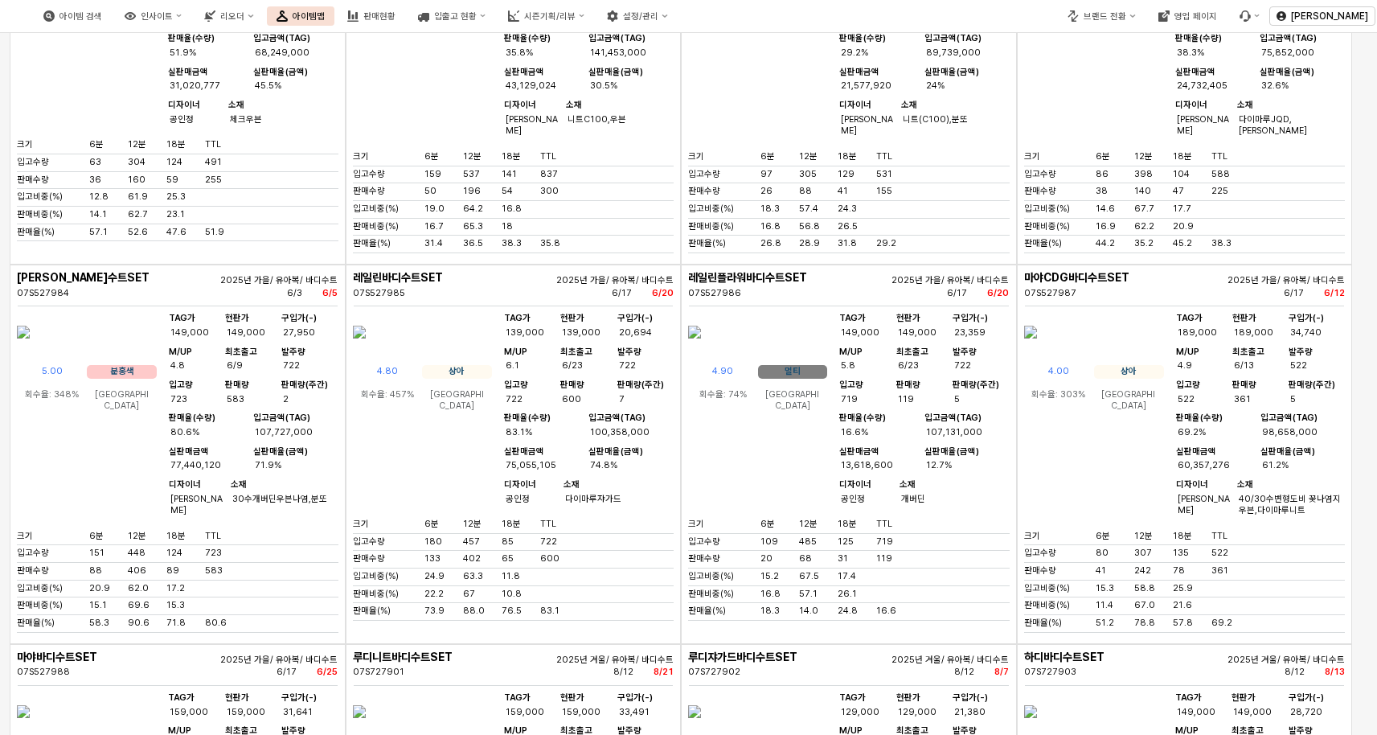
scroll to position [7434, 0]
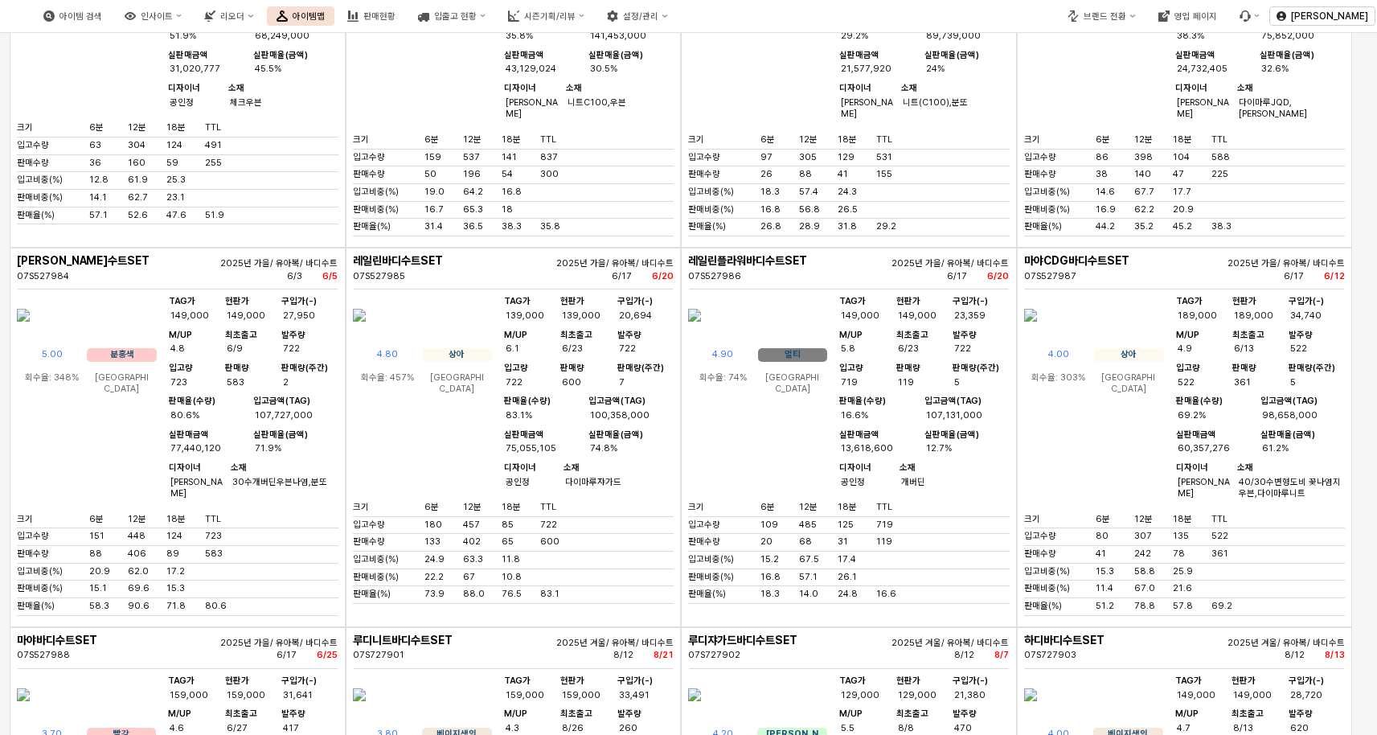
click at [30, 334] on img "앱 프레임" at bounding box center [23, 315] width 13 height 39
click at [98, 464] on div "아이템 검색 인사이트 리오더 아이템맵 판매현황 입출고 현황 시즌기획/리뷰 설정/관리 브랜드 전환 영업 페이지 장한희 구분 ** 시즌 시즌-25…" at bounding box center [688, 367] width 1377 height 735
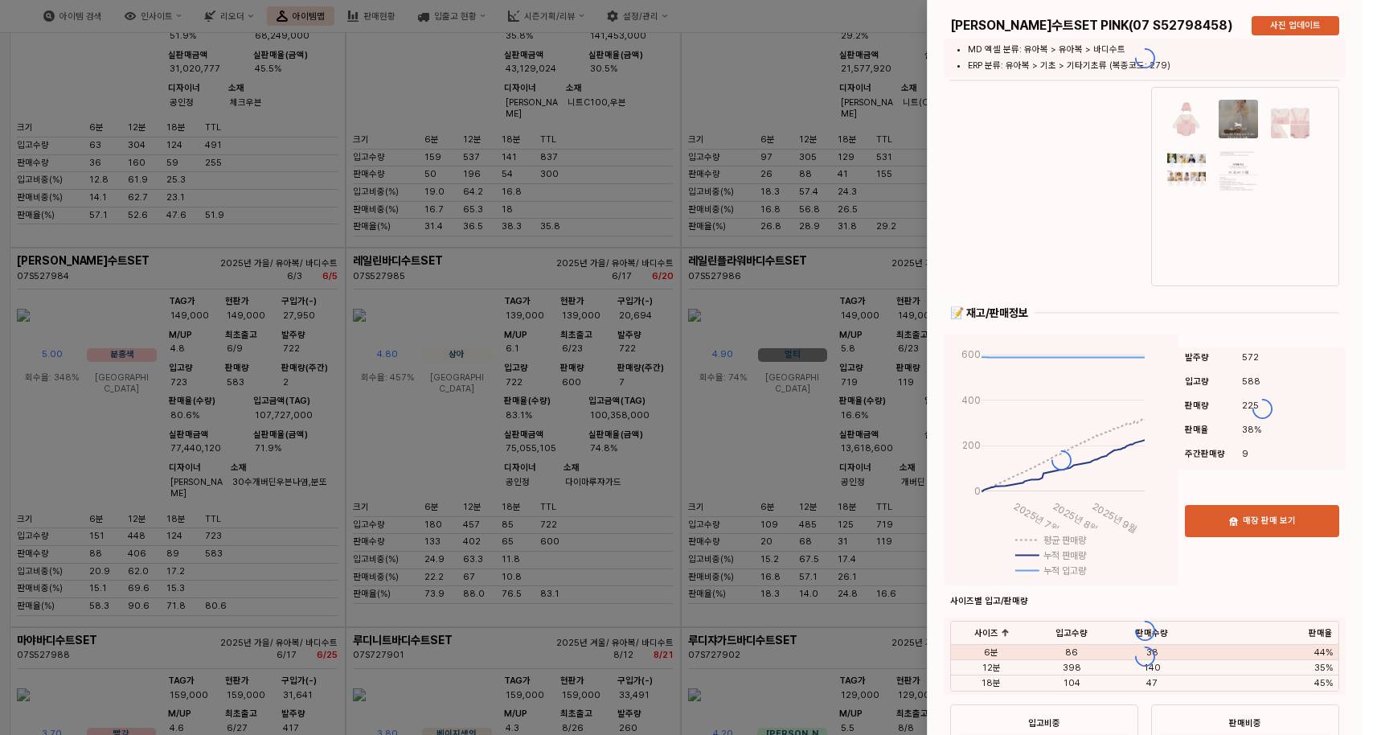
click at [772, 360] on div at bounding box center [688, 367] width 1377 height 735
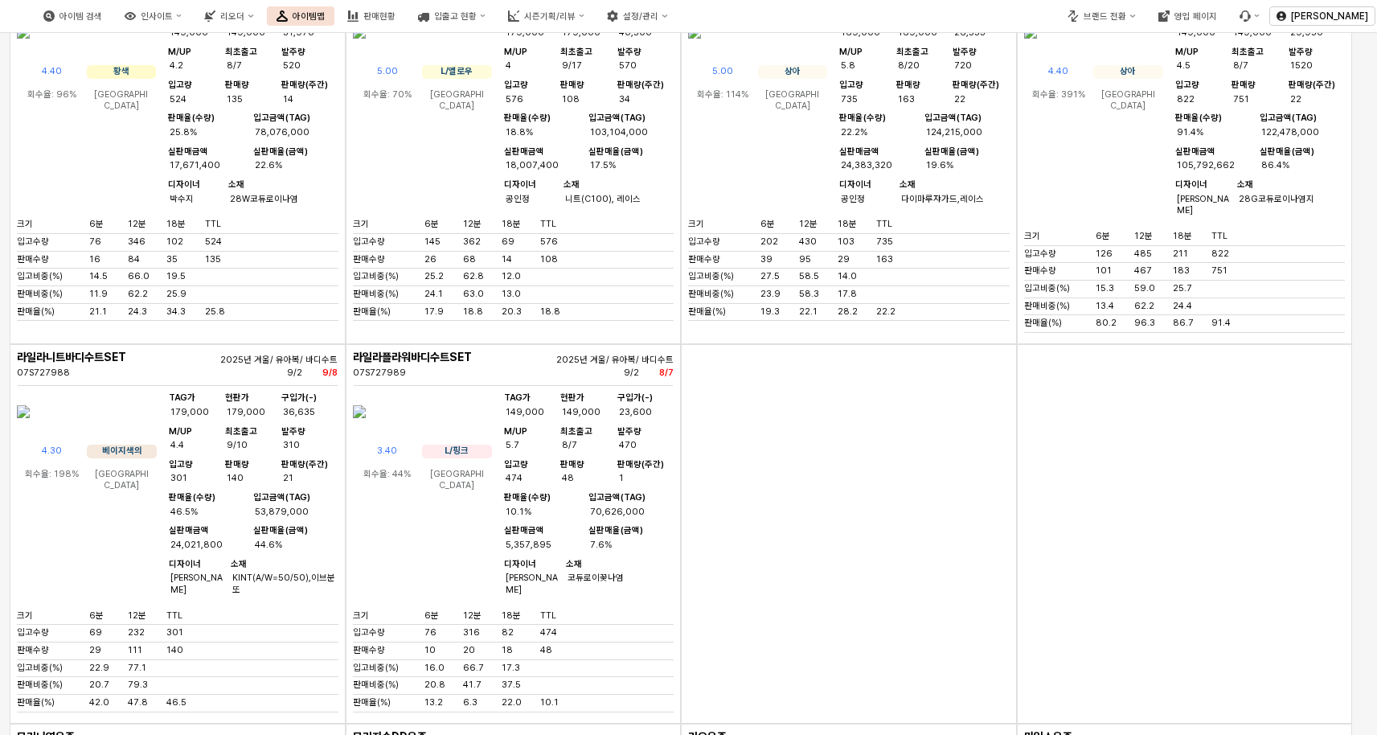
scroll to position [9243, 0]
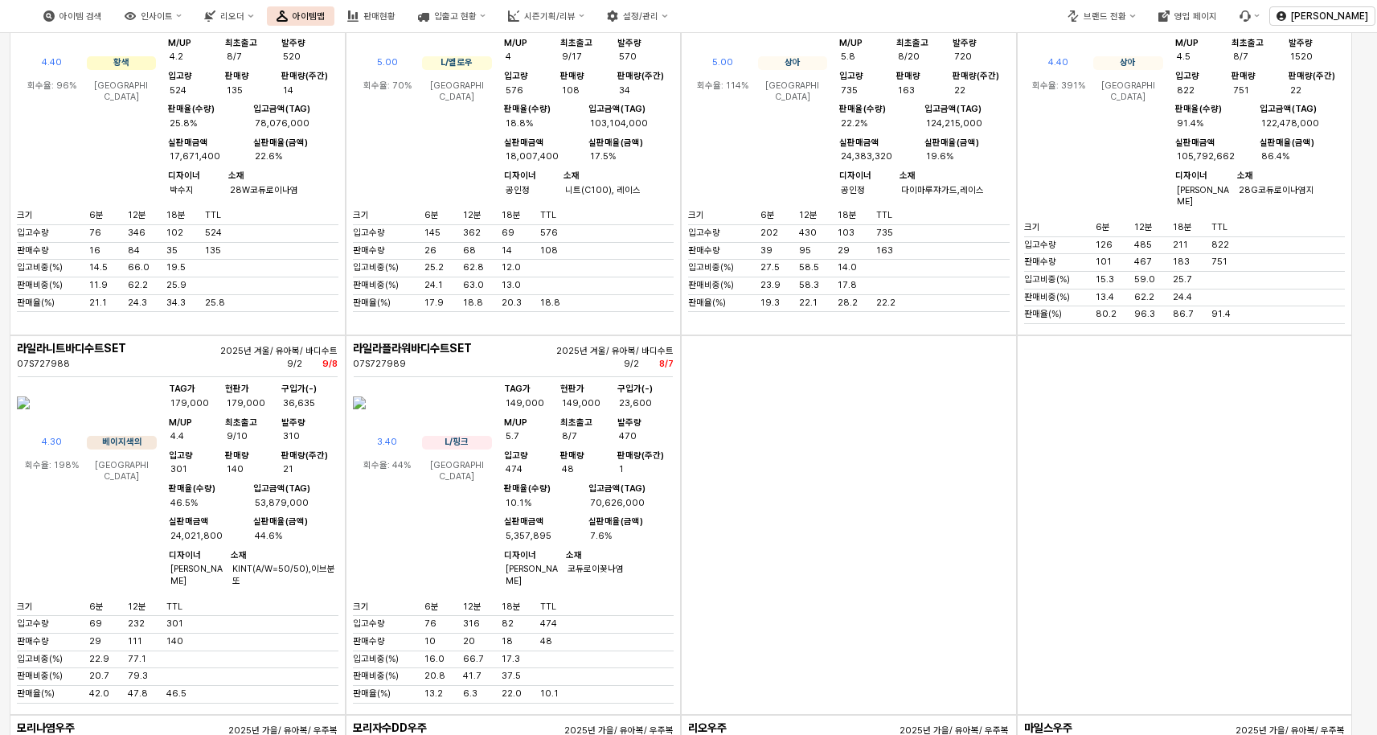
click at [1037, 43] on img "앱 프레임" at bounding box center [1030, 23] width 13 height 39
click at [1125, 194] on div "아이템 검색 인사이트 리오더 아이템맵 판매현황 입출고 현황 시즌기획/리뷰 설정/관리 브랜드 전환 영업 페이지 장한희 구분 ** 시즌 시즌-25…" at bounding box center [688, 367] width 1377 height 735
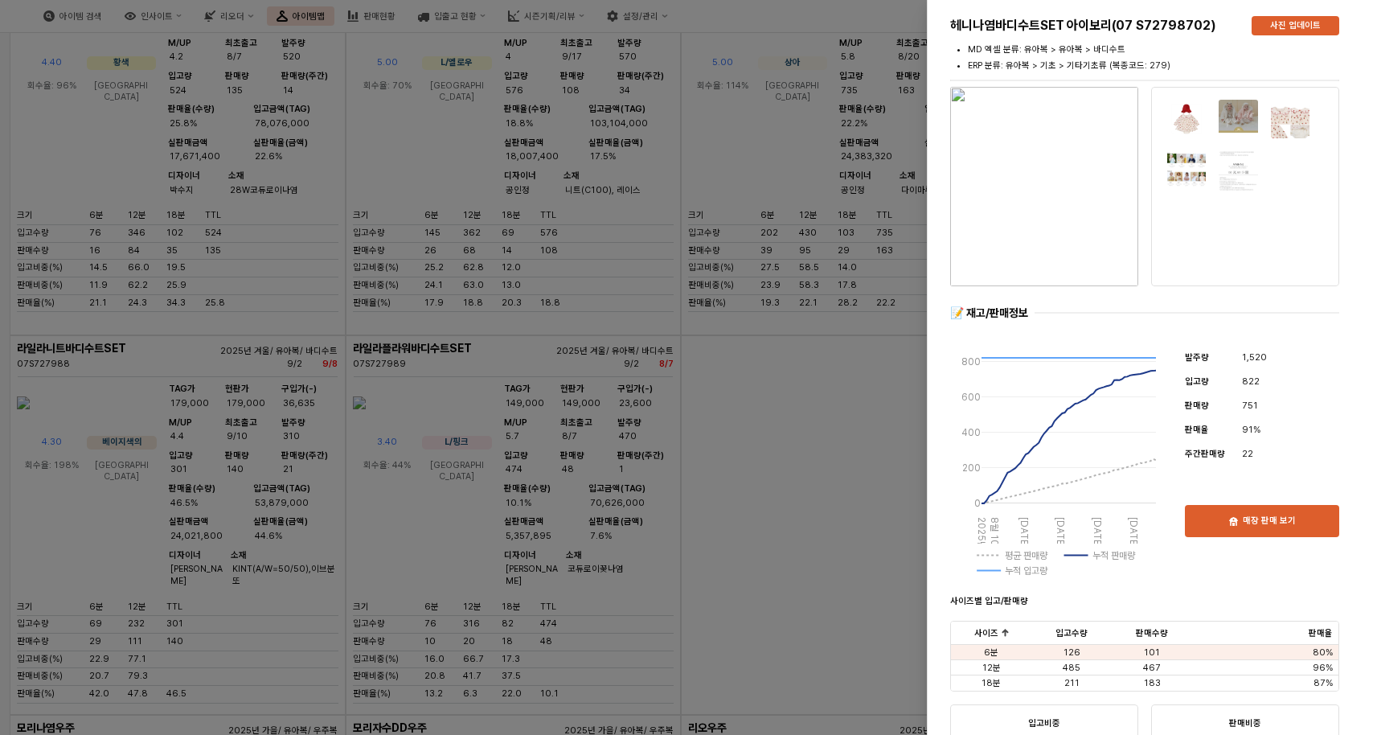
click at [1085, 215] on img "button" at bounding box center [1044, 186] width 188 height 199
click at [937, 104] on div "헤니나염바디수트SET 아이보리(07 S72798702) 사진 업데이트 MD 엑셀 분류: 유아복 > 유아복 > 바디수트 ERP 분류: 유아복 >…" at bounding box center [1144, 633] width 421 height 1260
click at [866, 98] on div at bounding box center [688, 367] width 1377 height 735
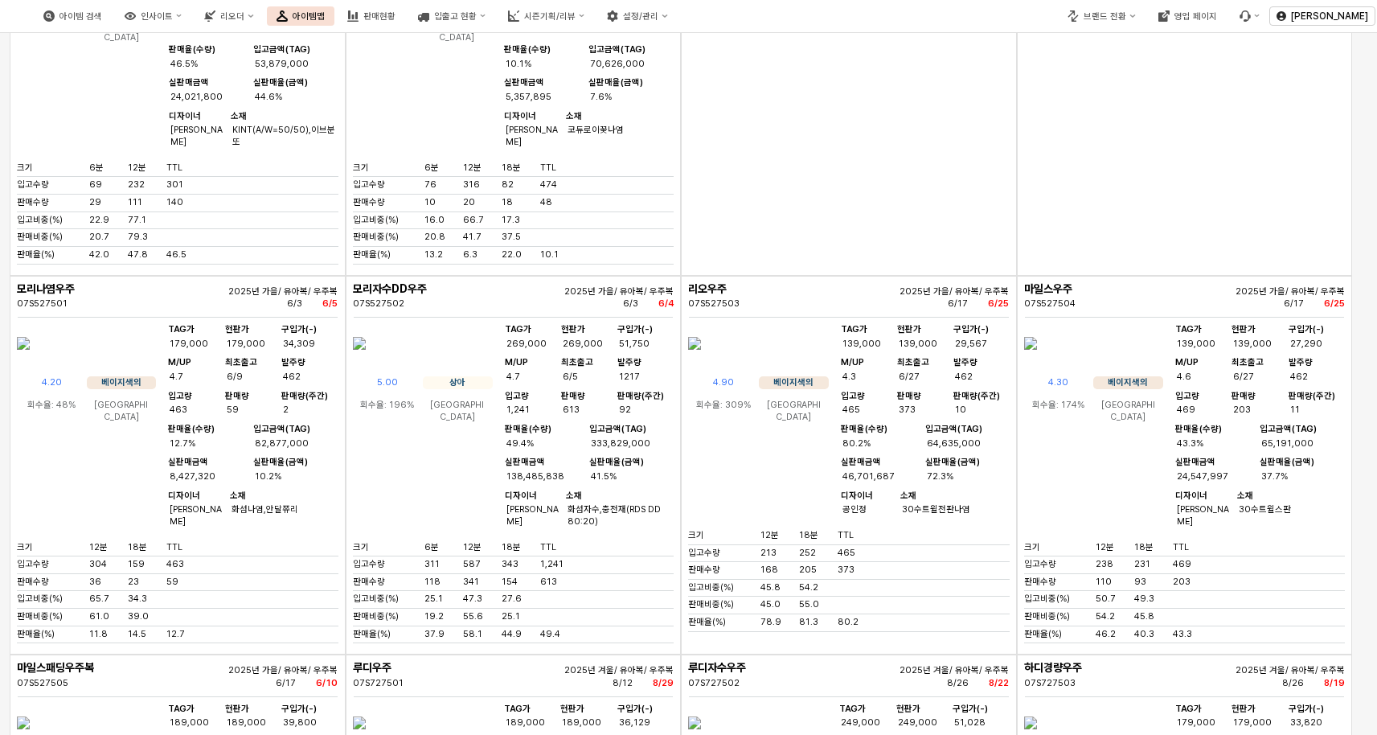
scroll to position [9745, 0]
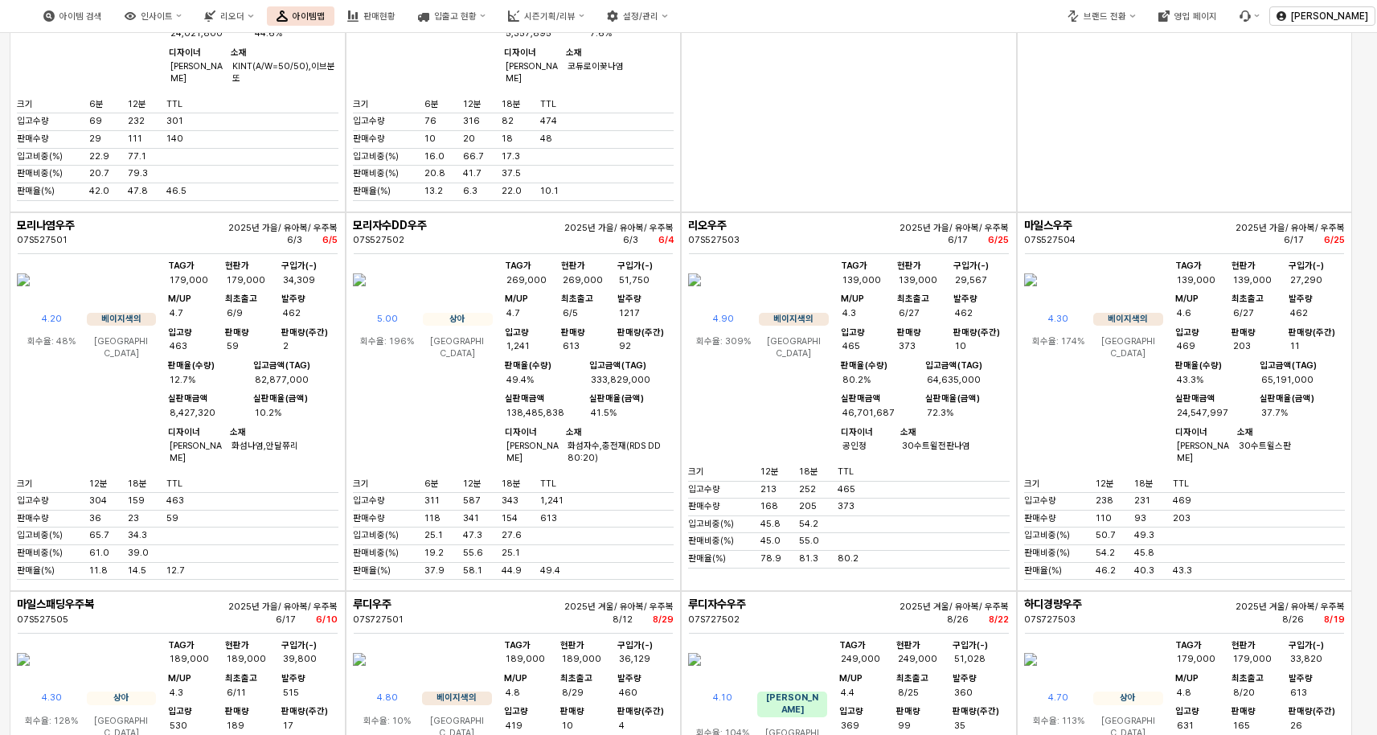
click at [366, 299] on img "앱 프레임" at bounding box center [359, 279] width 13 height 39
click at [439, 460] on div "아이템 검색 인사이트 리오더 아이템맵 판매현황 입출고 현황 시즌기획/리뷰 설정/관리 브랜드 전환 영업 페이지 장한희 구분 ** 시즌 시즌-25…" at bounding box center [688, 367] width 1377 height 735
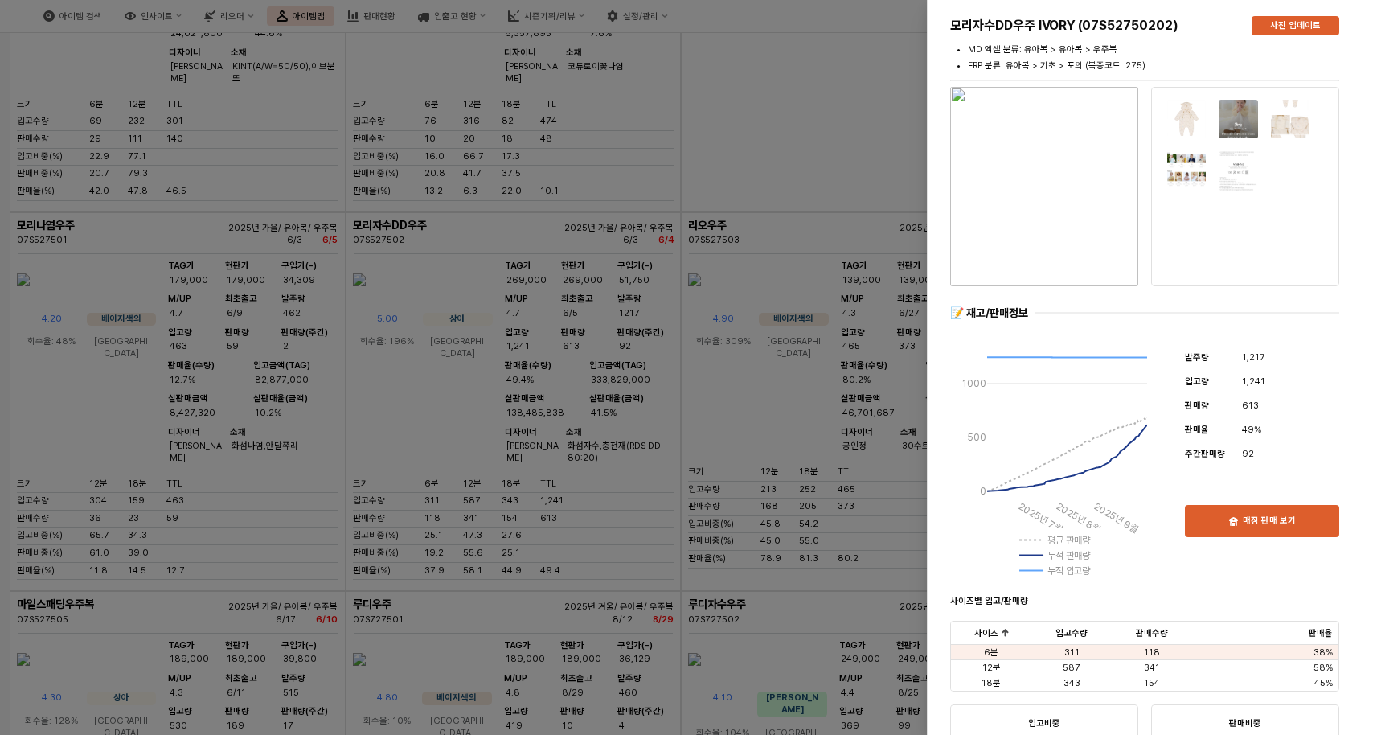
click at [1050, 213] on img "button" at bounding box center [1044, 186] width 188 height 199
click at [741, 285] on div at bounding box center [688, 367] width 1377 height 735
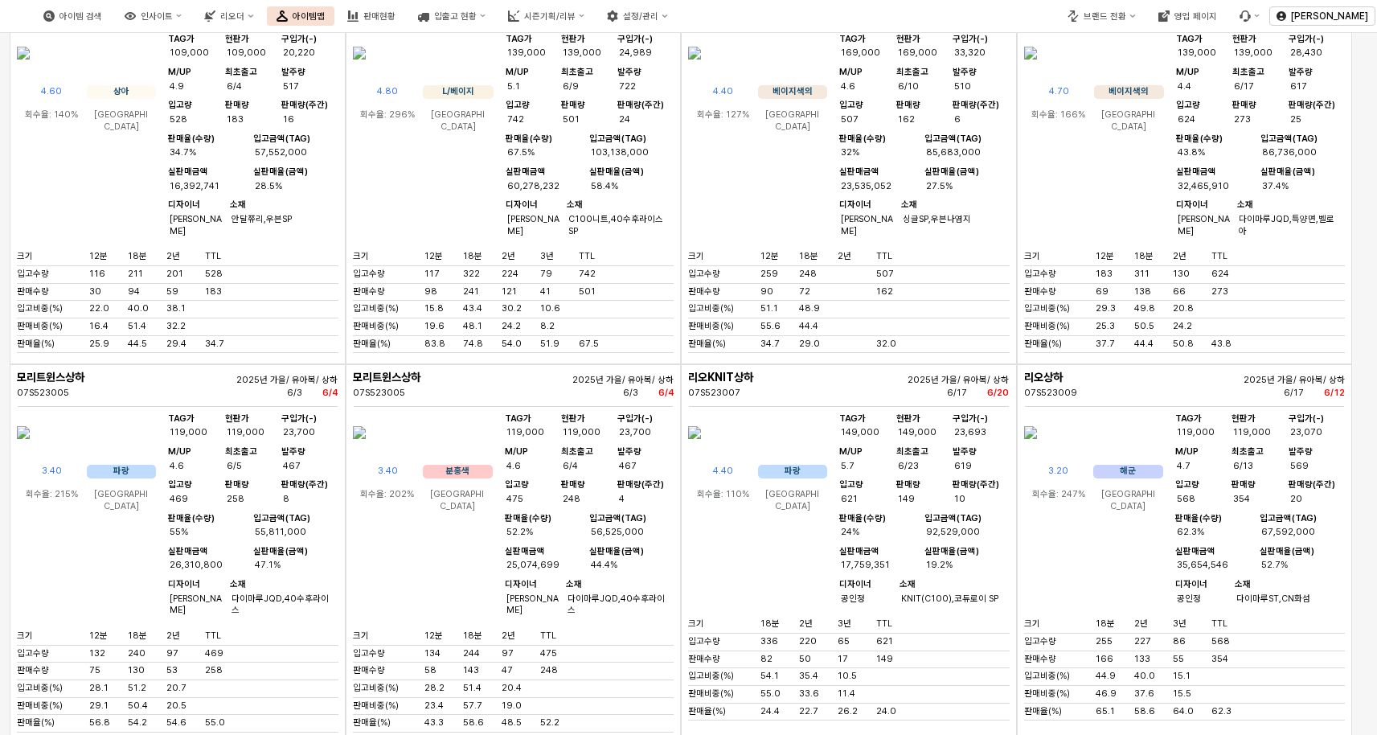
scroll to position [14266, 0]
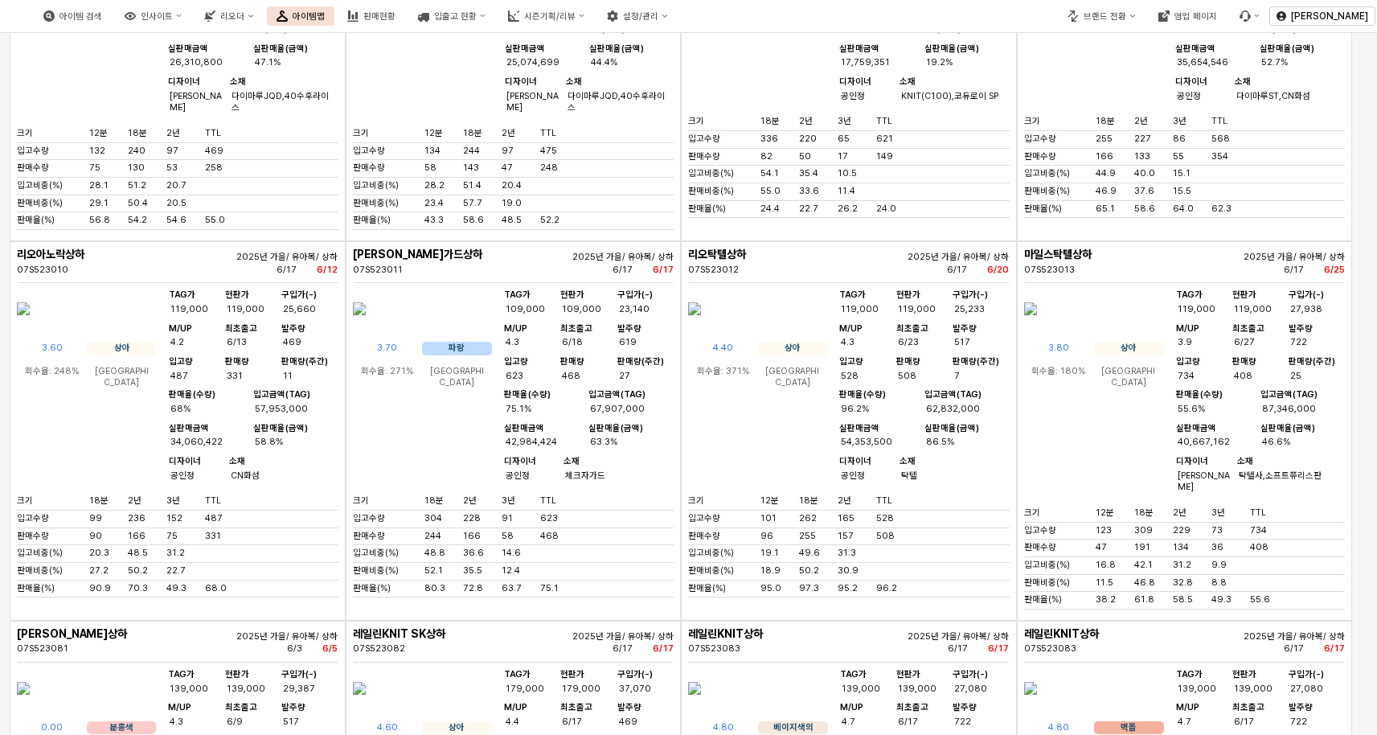
click at [366, 328] on img "앱 프레임" at bounding box center [359, 308] width 13 height 39
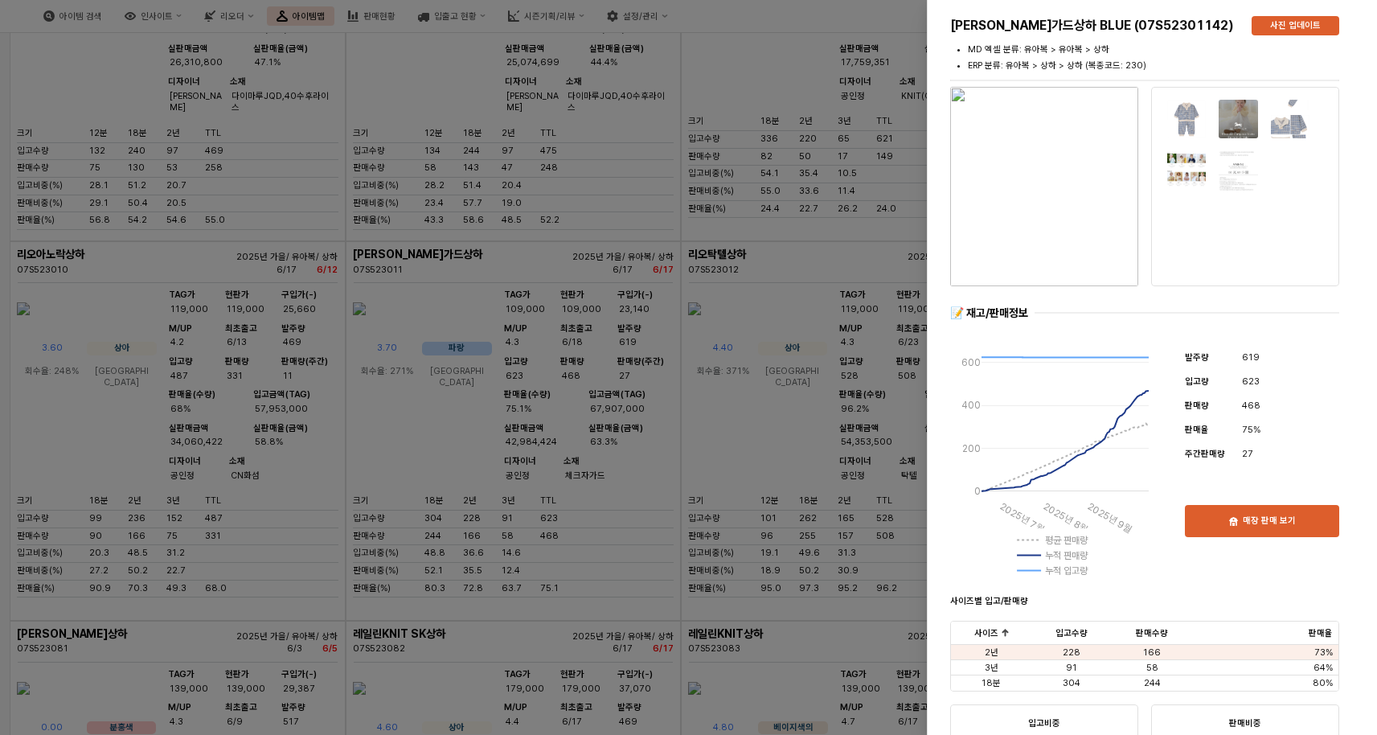
click at [1028, 189] on img "button" at bounding box center [1044, 186] width 188 height 199
click at [880, 371] on div at bounding box center [688, 367] width 1377 height 735
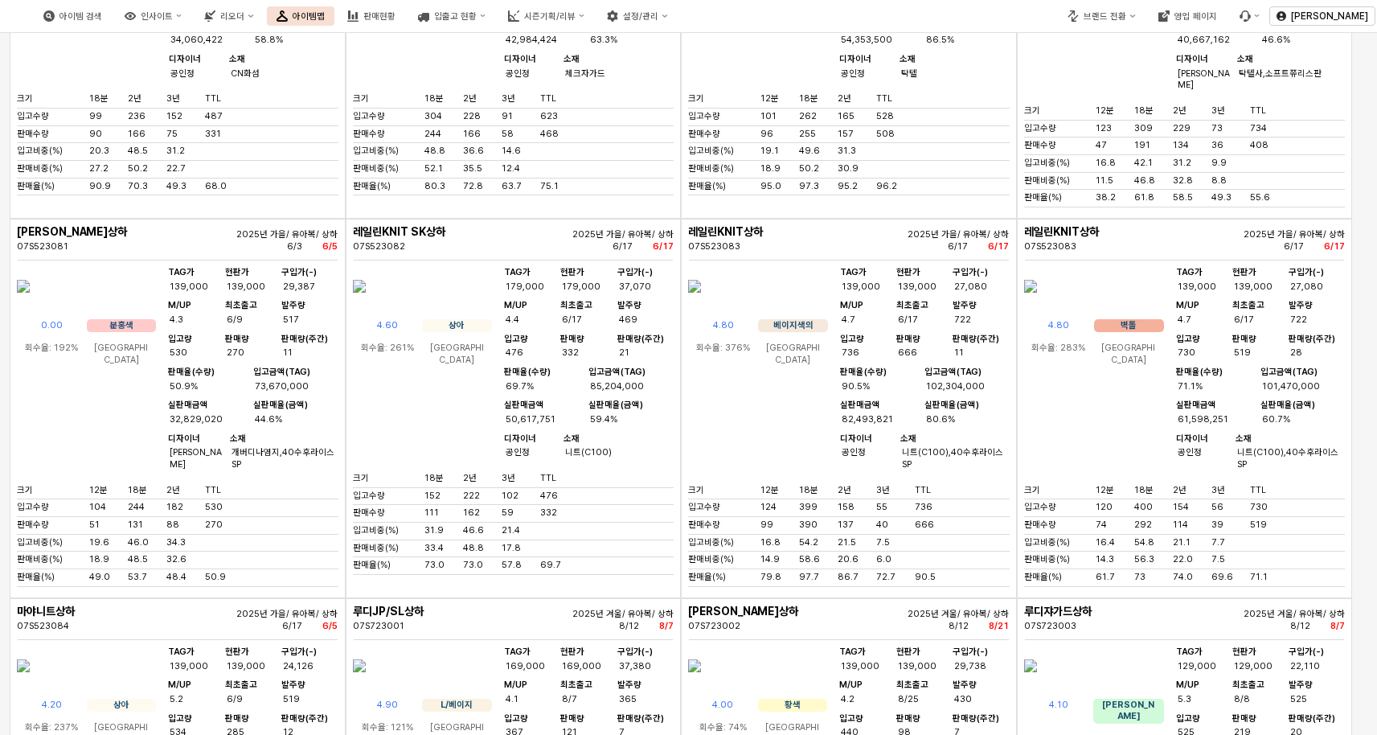
scroll to position [14768, 0]
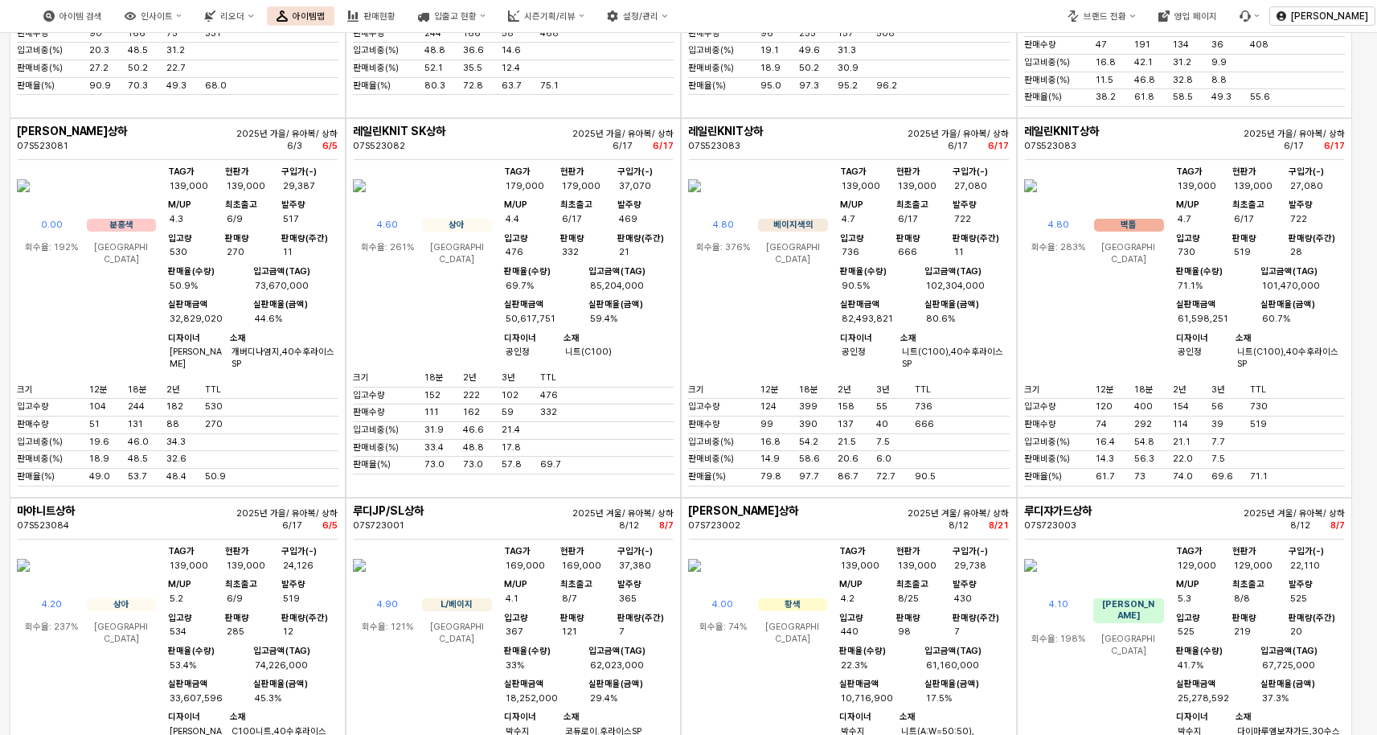
click at [366, 205] on img "앱 프레임" at bounding box center [359, 185] width 13 height 39
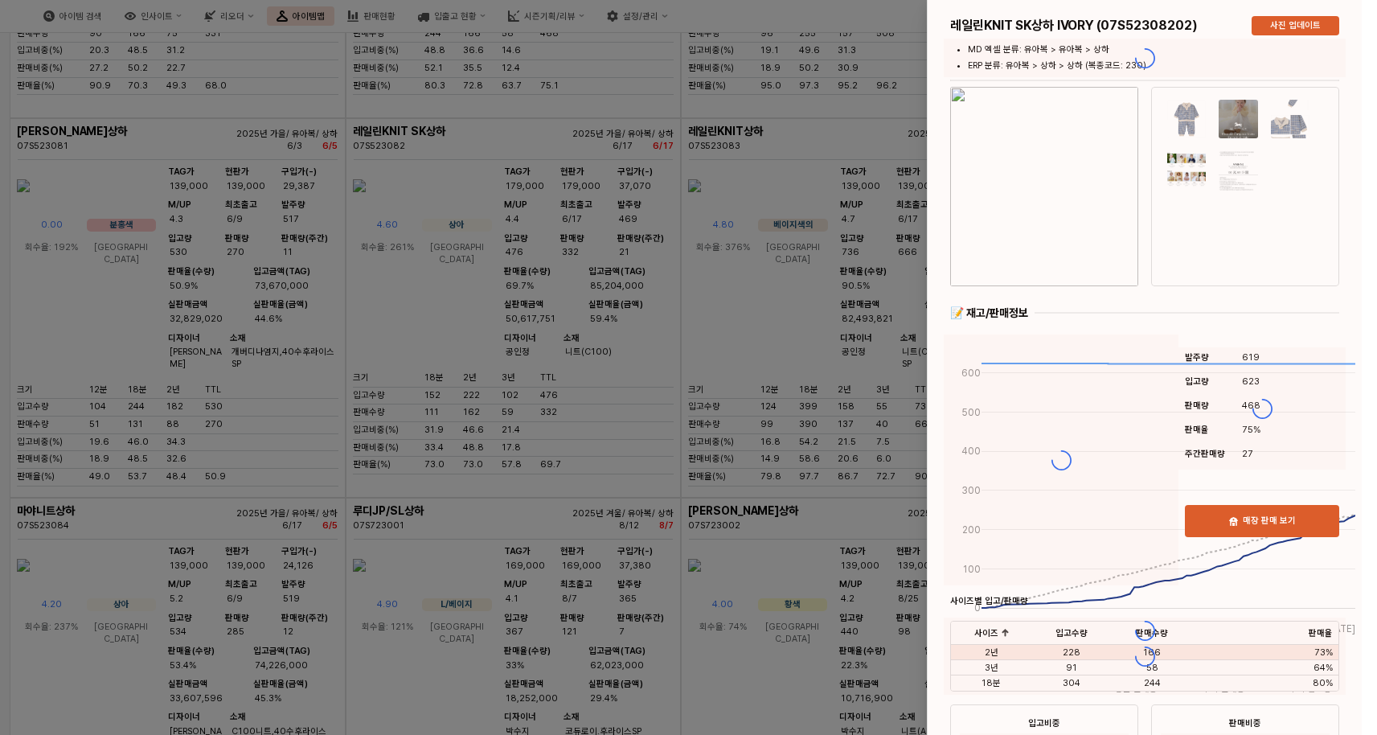
click at [446, 416] on div at bounding box center [688, 367] width 1377 height 735
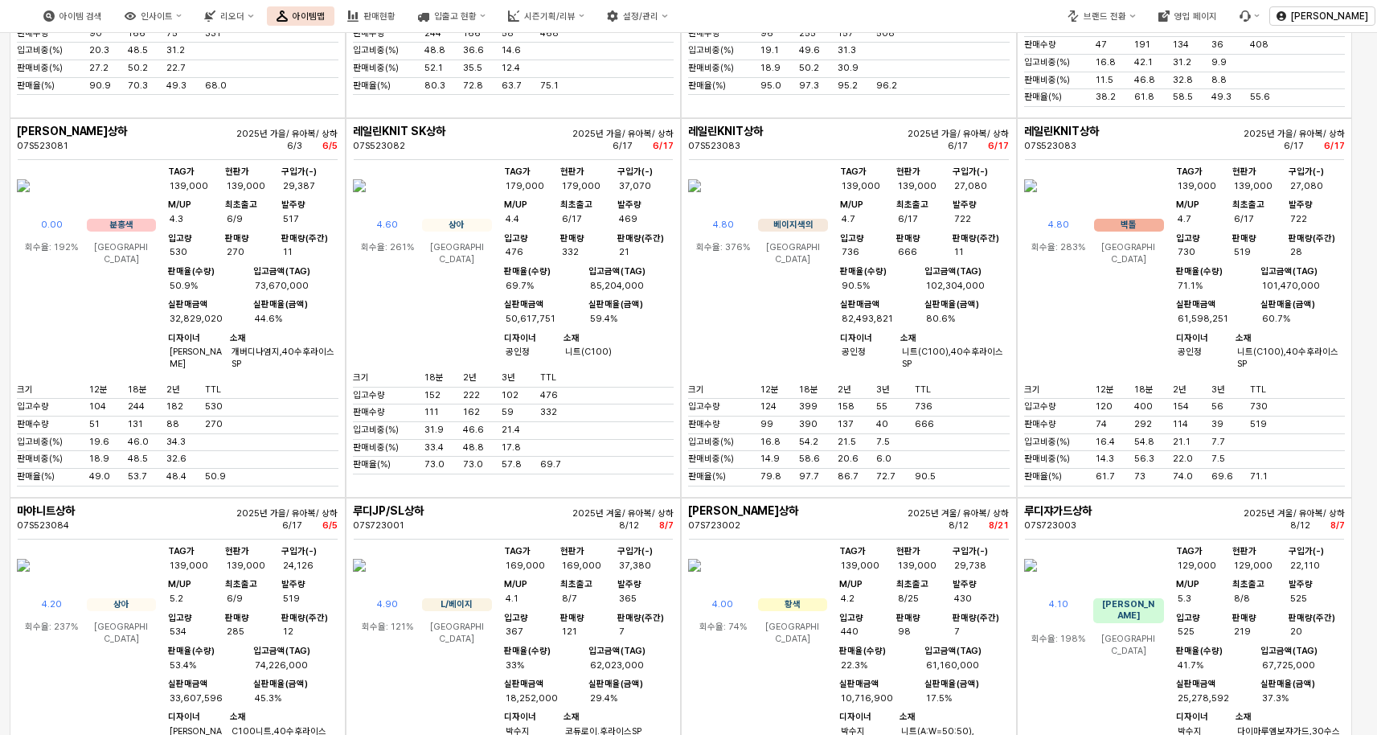
click at [366, 205] on img "앱 프레임" at bounding box center [359, 185] width 13 height 39
click at [448, 413] on div "아이템 검색 인사이트 리오더 아이템맵 판매현황 입출고 현황 시즌기획/리뷰 설정/관리 브랜드 전환 영업 페이지 장한희 구분 ** 시즌 시즌-25…" at bounding box center [688, 367] width 1377 height 735
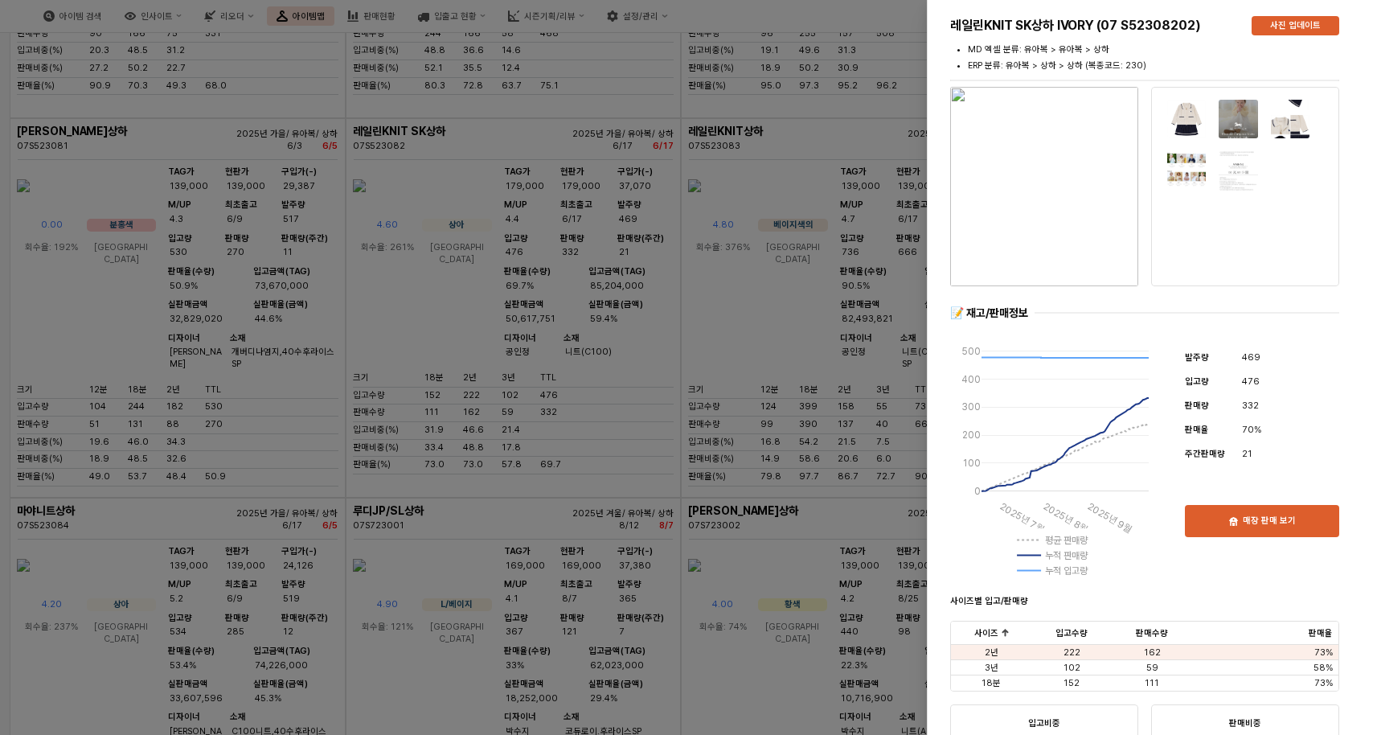
click at [1083, 196] on img "button" at bounding box center [1044, 186] width 188 height 199
click at [560, 330] on div at bounding box center [688, 367] width 1377 height 735
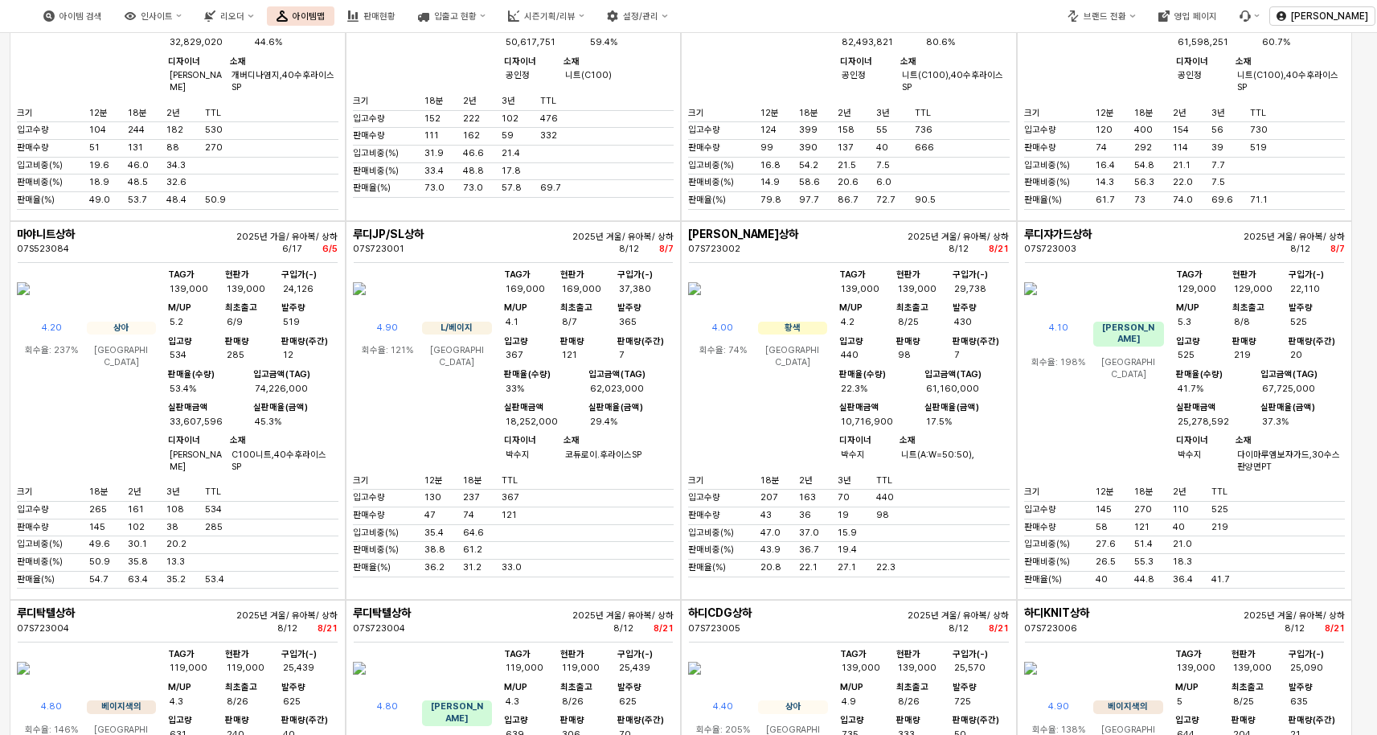
scroll to position [15070, 0]
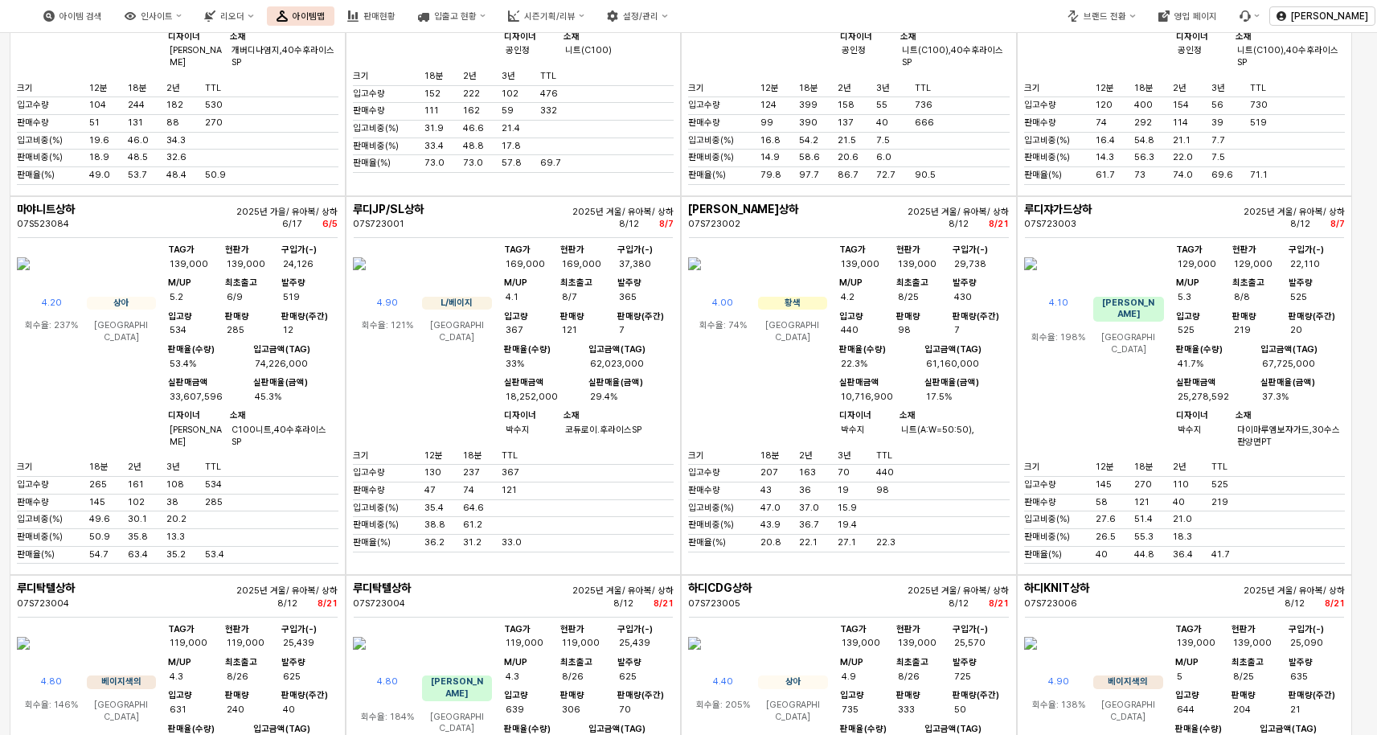
click at [30, 283] on img "앱 프레임" at bounding box center [23, 263] width 13 height 39
click at [60, 460] on div "아이템 검색 인사이트 리오더 아이템맵 판매현황 입출고 현황 시즌기획/리뷰 설정/관리 브랜드 전환 영업 페이지 장한희 구분 ** 시즌 시즌-25…" at bounding box center [688, 367] width 1377 height 735
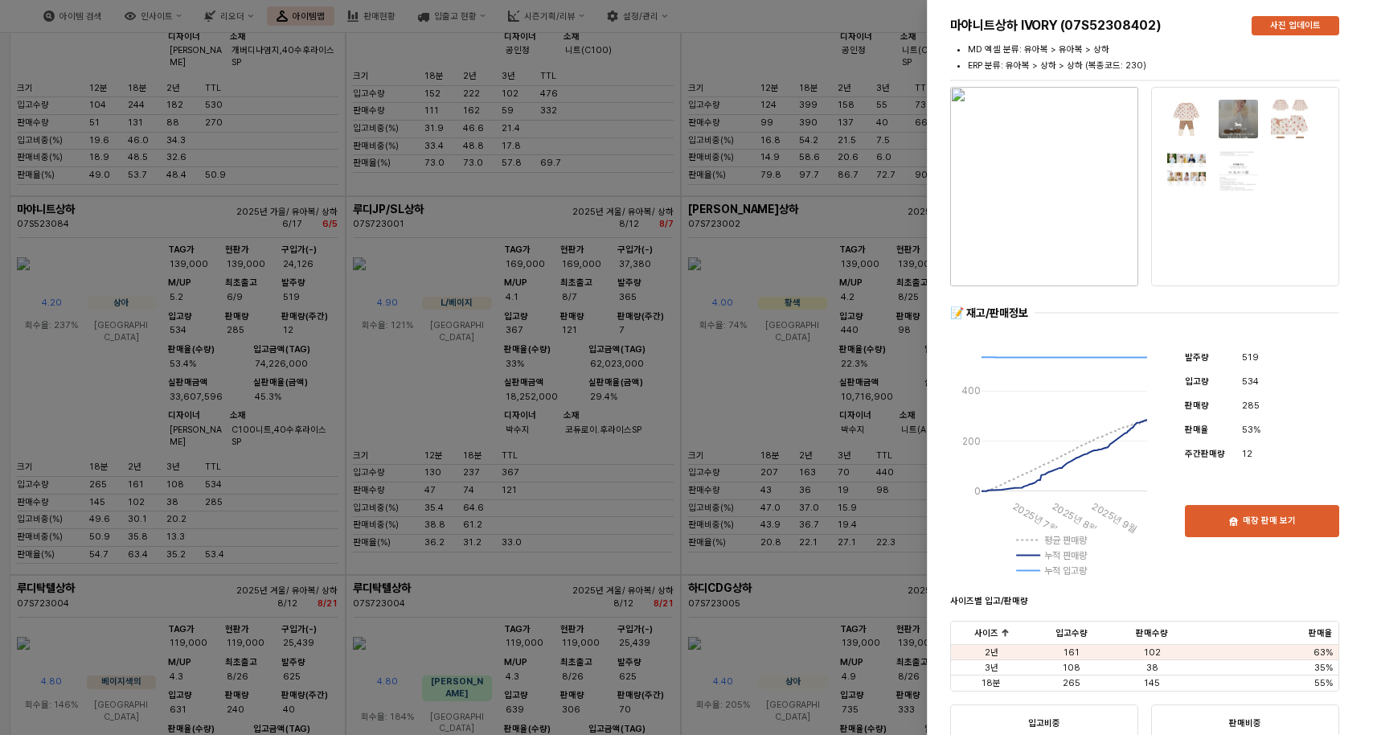
click at [739, 173] on div at bounding box center [688, 367] width 1377 height 735
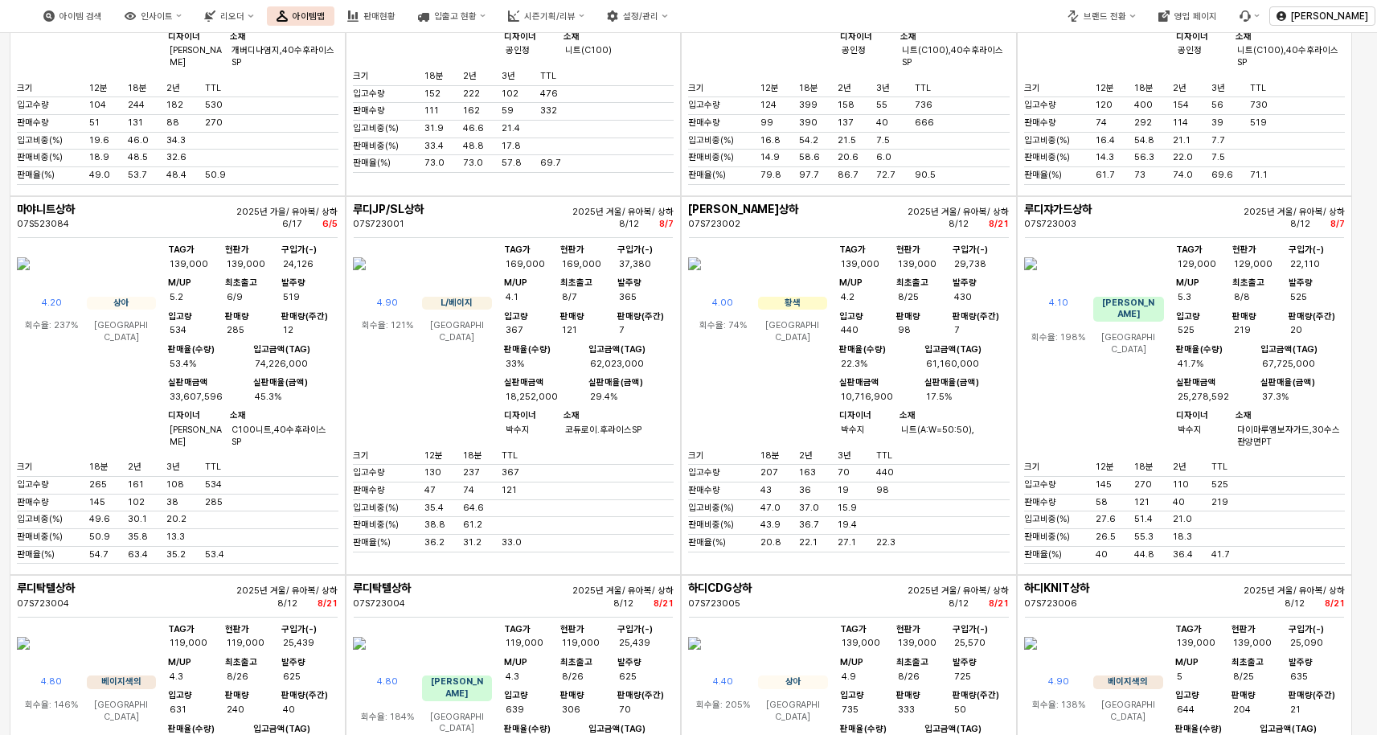
click at [1037, 283] on img "앱 프레임" at bounding box center [1030, 263] width 13 height 39
click at [1101, 453] on div "아이템 검색 인사이트 리오더 아이템맵 판매현황 입출고 현황 시즌기획/리뷰 설정/관리 브랜드 전환 영업 페이지 장한희 구분 ** 시즌 시즌-25…" at bounding box center [688, 367] width 1377 height 735
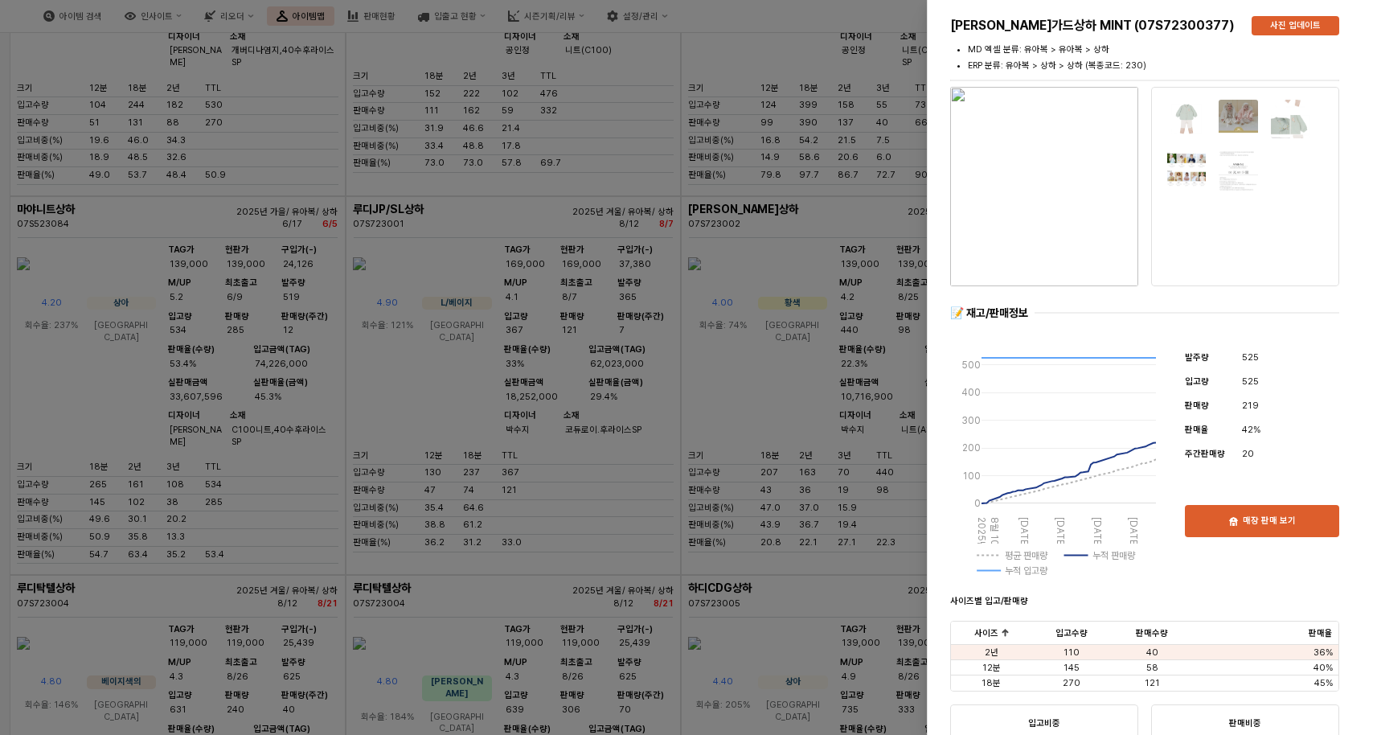
click at [1026, 164] on img "button" at bounding box center [1044, 186] width 188 height 199
click at [833, 261] on div at bounding box center [688, 367] width 1377 height 735
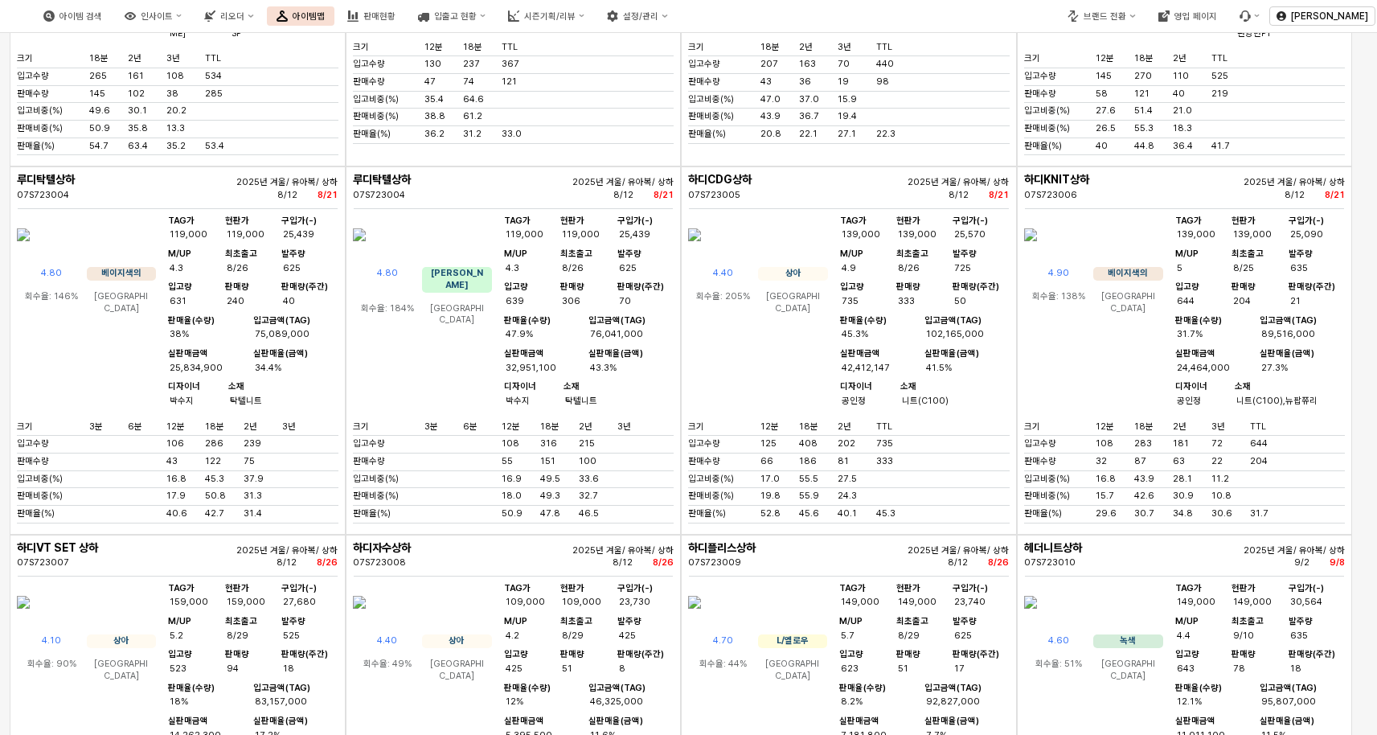
scroll to position [15472, 0]
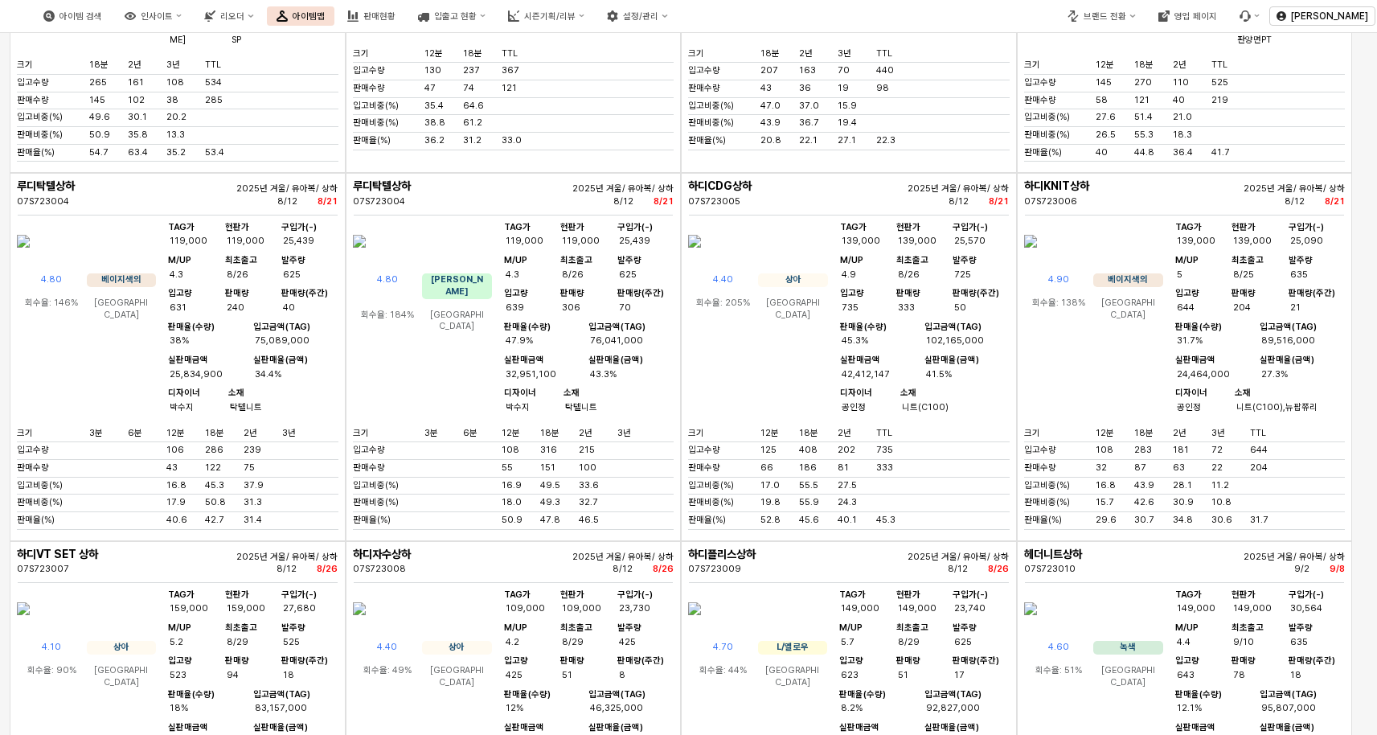
click at [701, 260] on img "앱 프레임" at bounding box center [694, 241] width 13 height 39
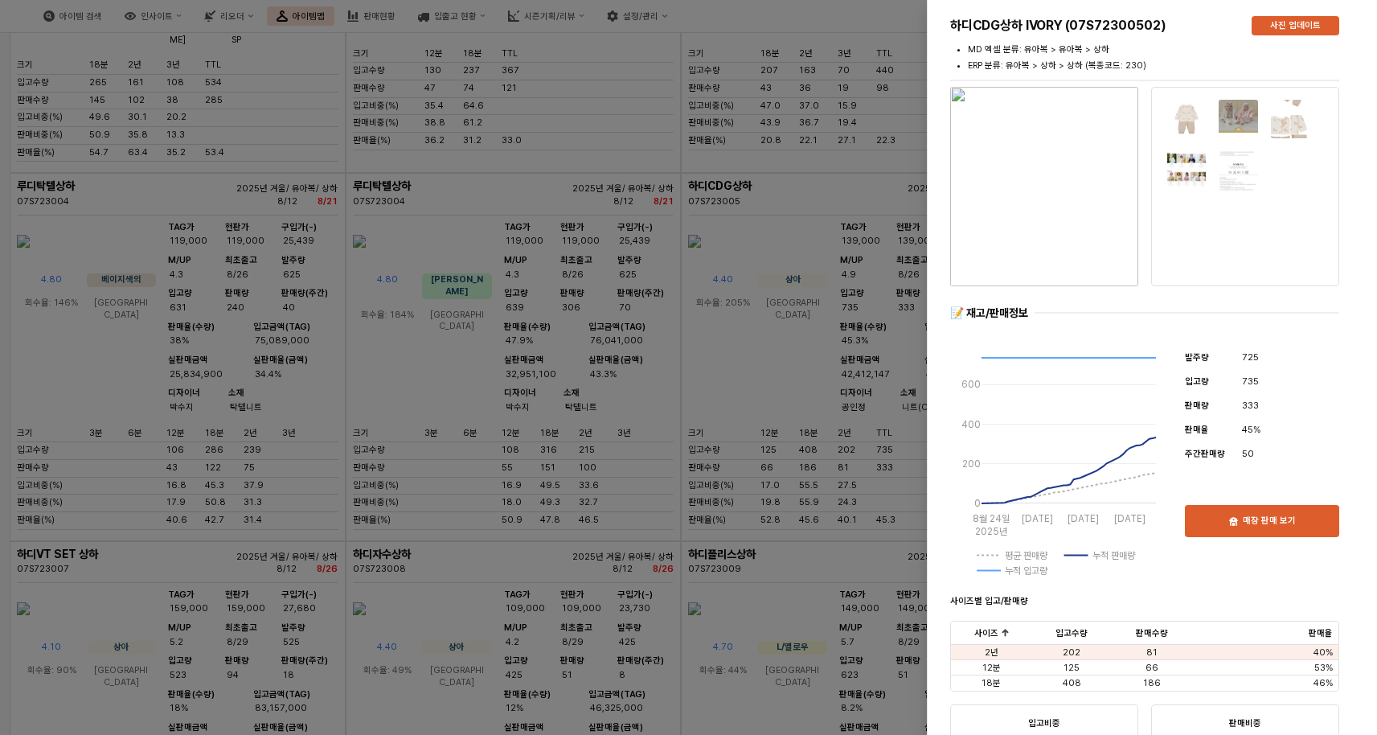
click at [839, 380] on div at bounding box center [688, 367] width 1377 height 735
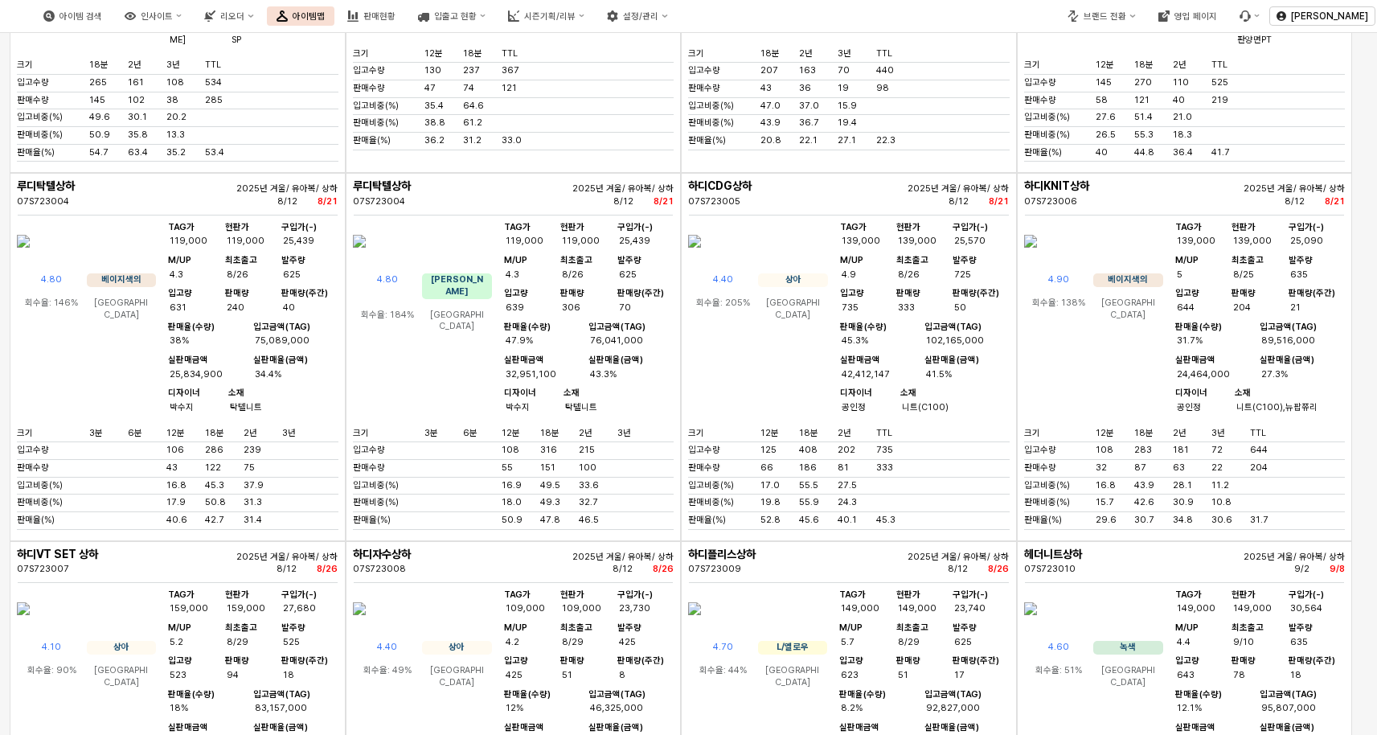
click at [701, 260] on img "앱 프레임" at bounding box center [694, 241] width 13 height 39
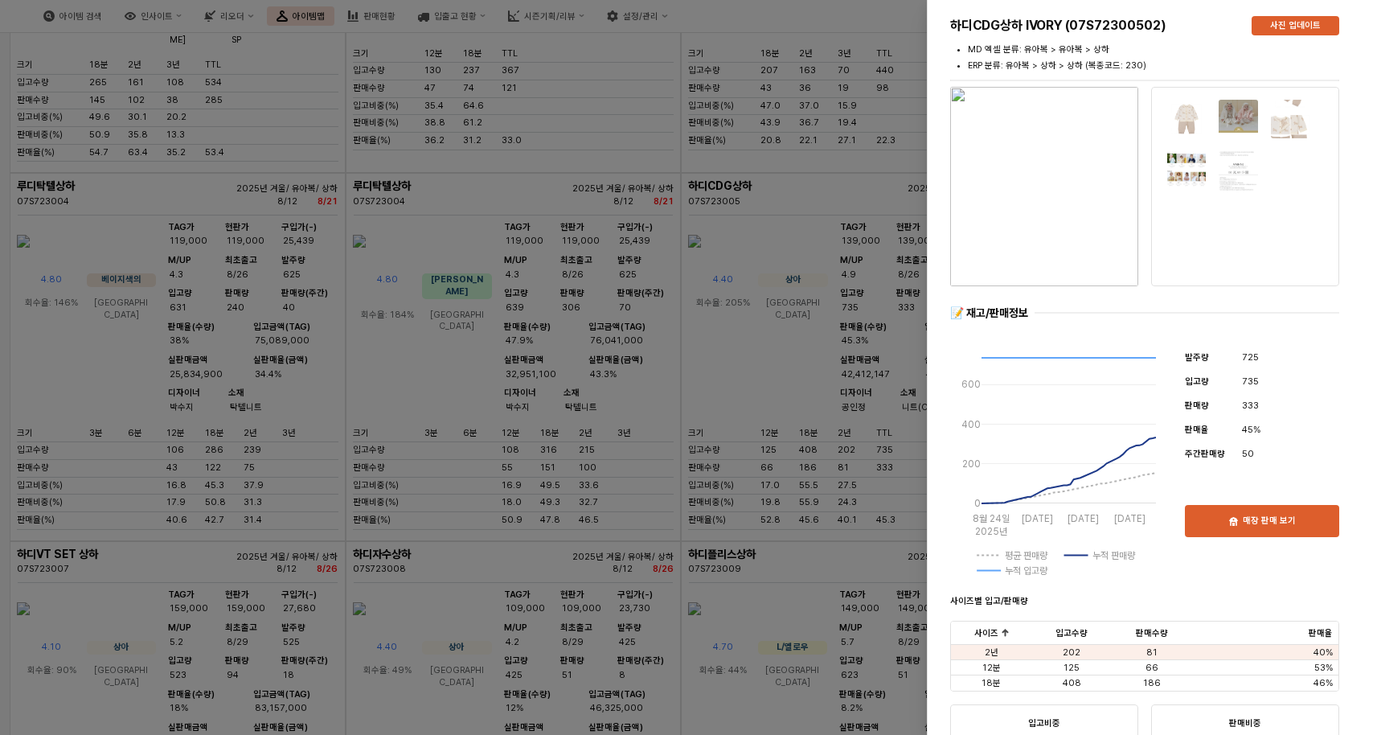
click at [1055, 260] on img "button" at bounding box center [1044, 186] width 188 height 199
click at [625, 326] on div at bounding box center [688, 367] width 1377 height 735
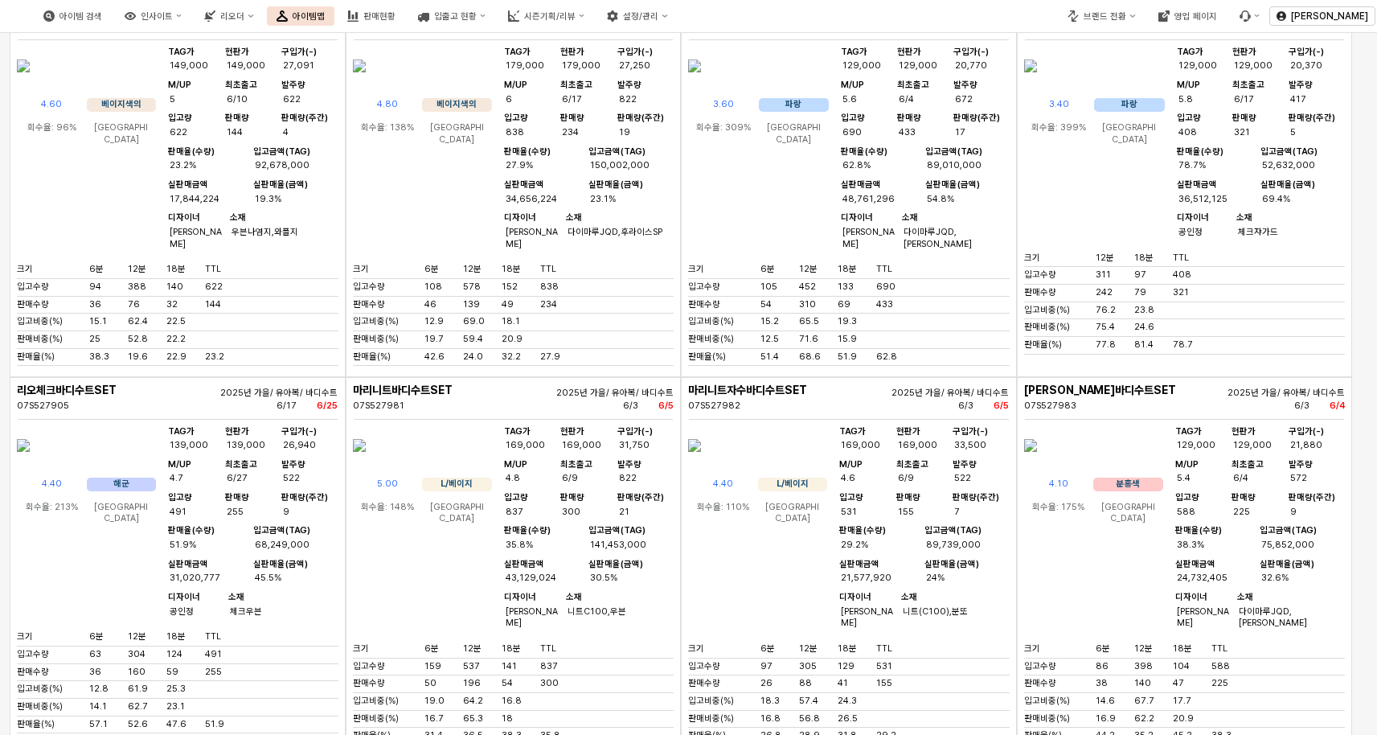
scroll to position [6731, 0]
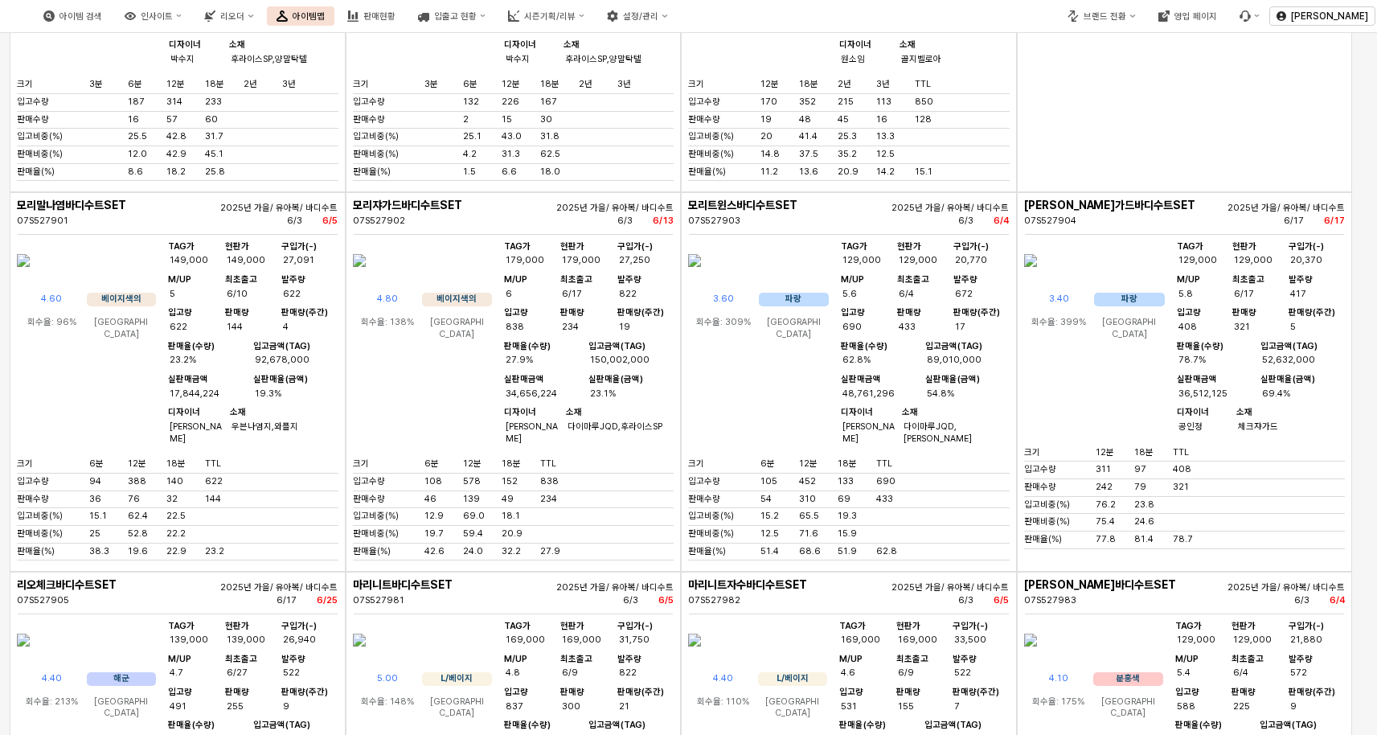
click at [701, 280] on img "앱 프레임" at bounding box center [694, 260] width 13 height 39
click at [785, 412] on div at bounding box center [688, 367] width 1377 height 735
click at [701, 280] on img "앱 프레임" at bounding box center [694, 260] width 13 height 39
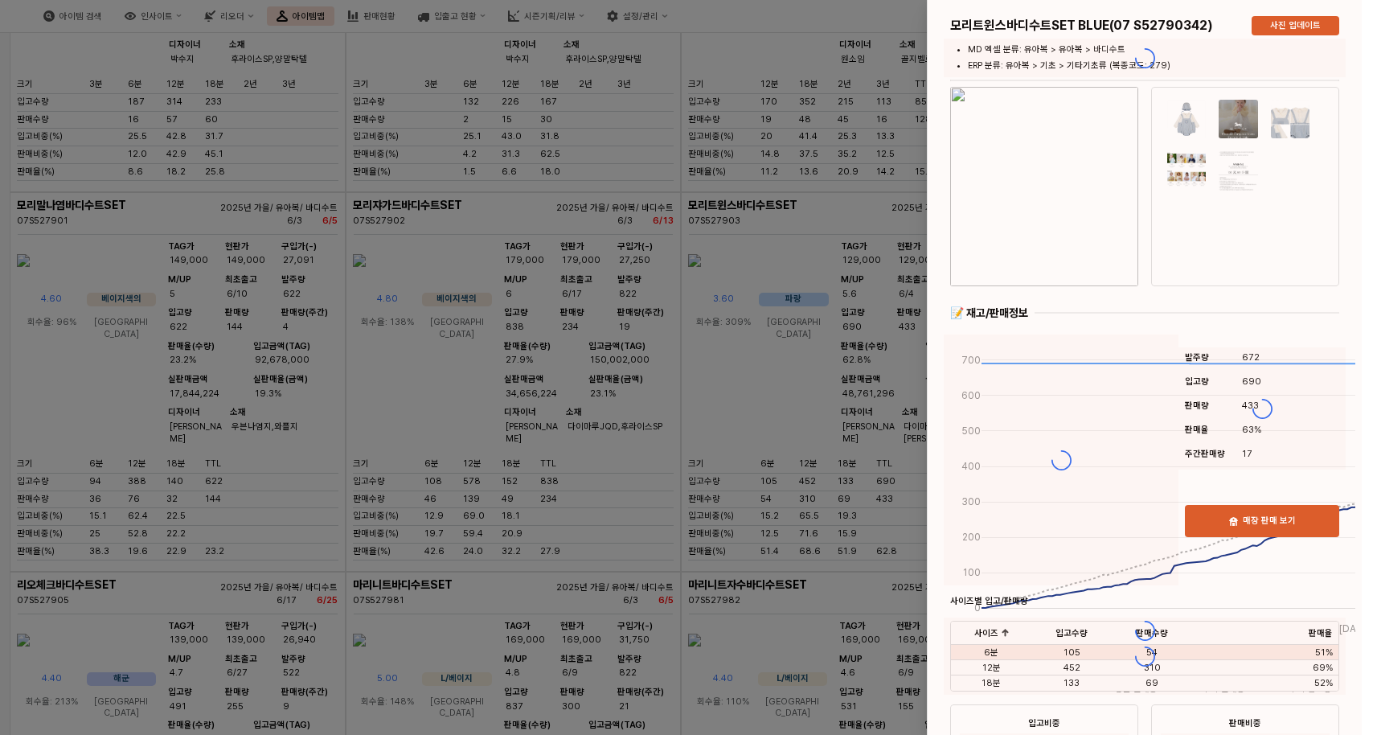
click at [759, 434] on div at bounding box center [688, 367] width 1377 height 735
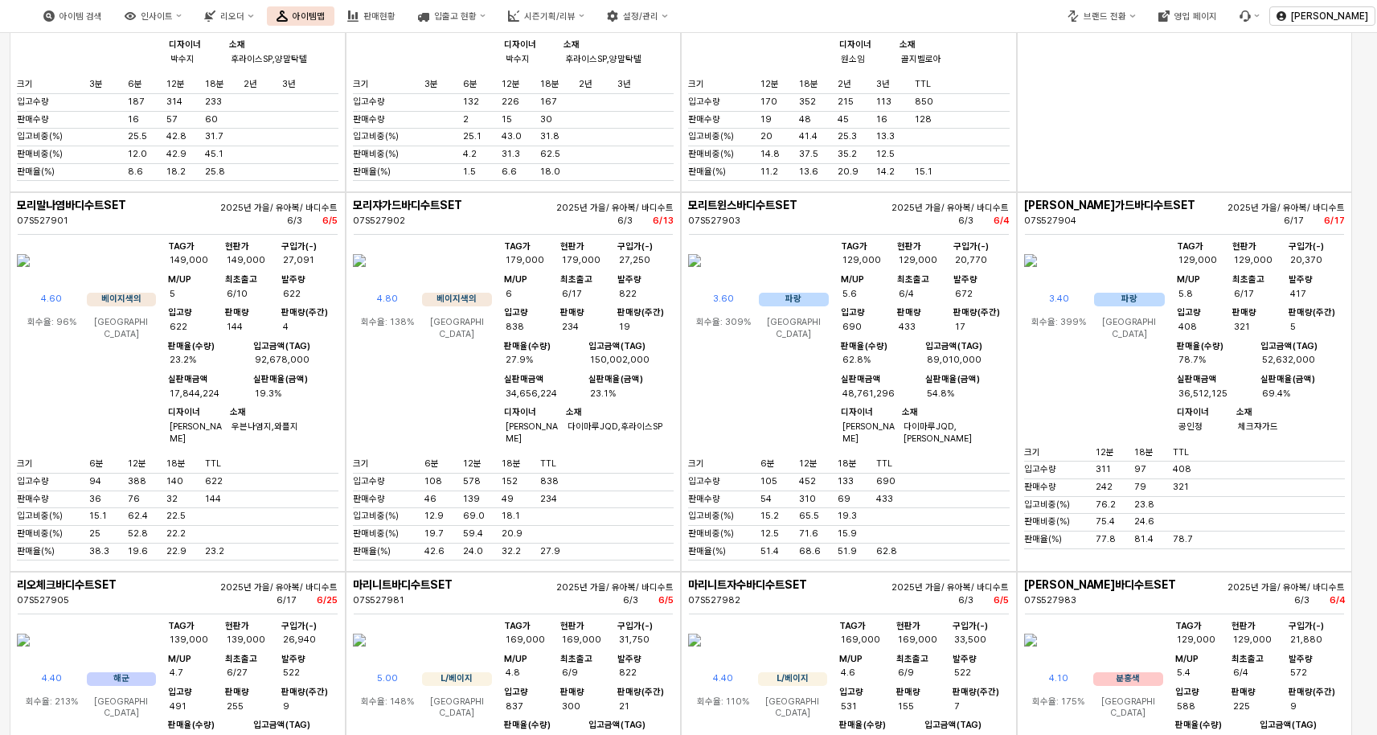
click at [701, 280] on img "앱 프레임" at bounding box center [694, 260] width 13 height 39
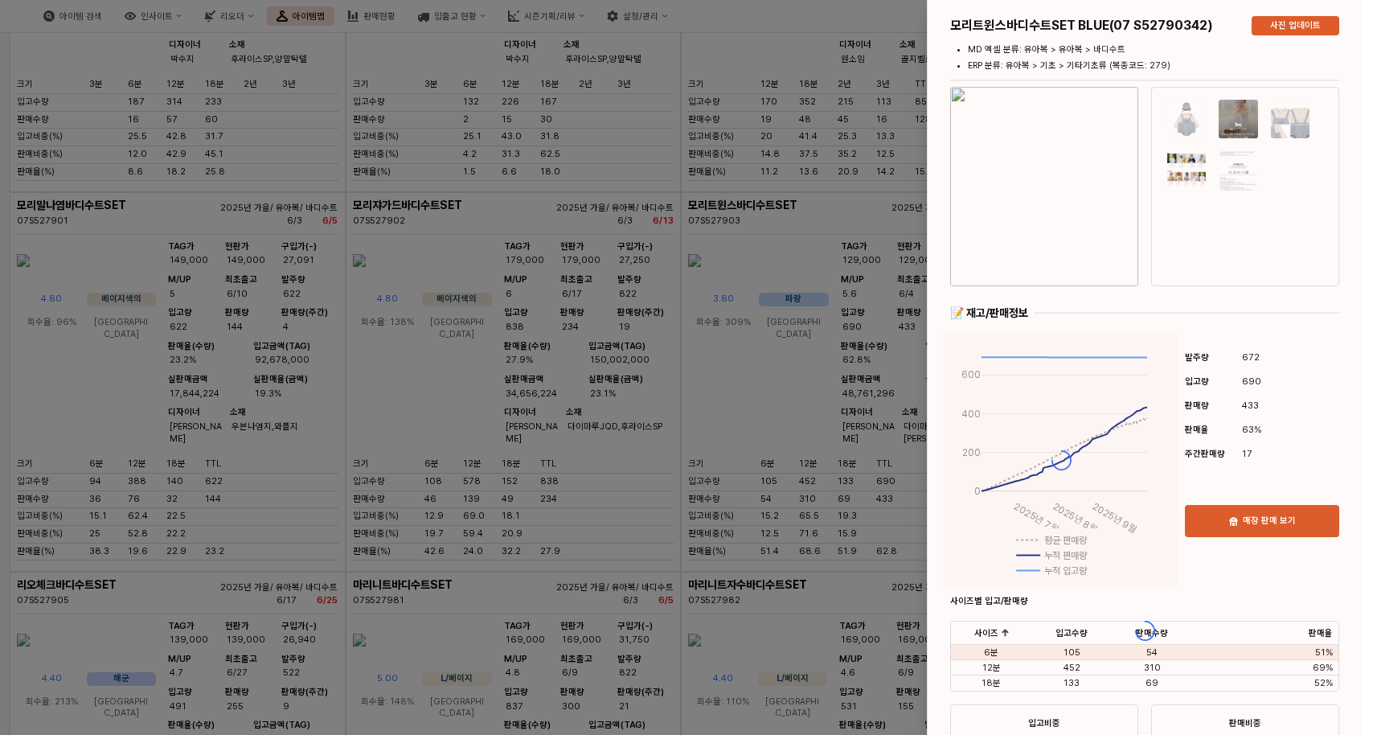
click at [1086, 276] on img "button" at bounding box center [1044, 186] width 188 height 199
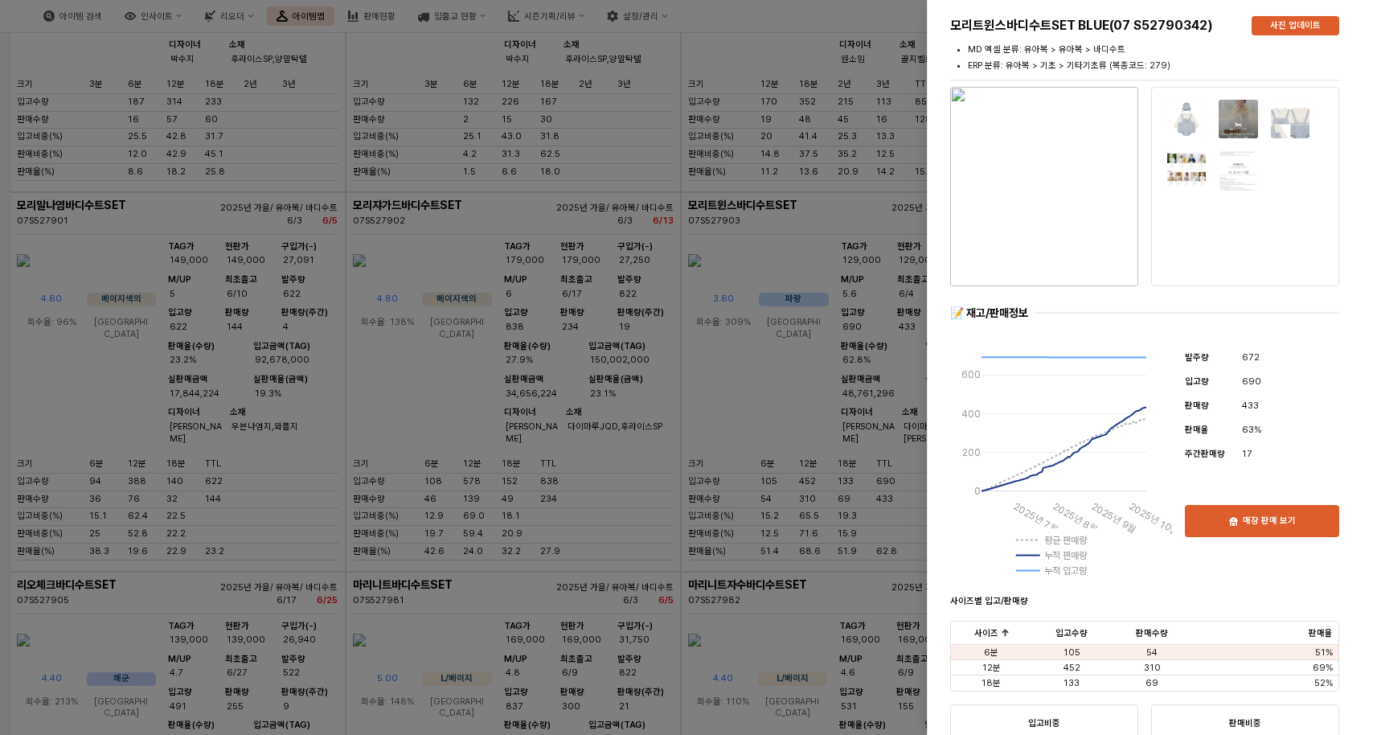
click at [764, 180] on div at bounding box center [688, 367] width 1377 height 735
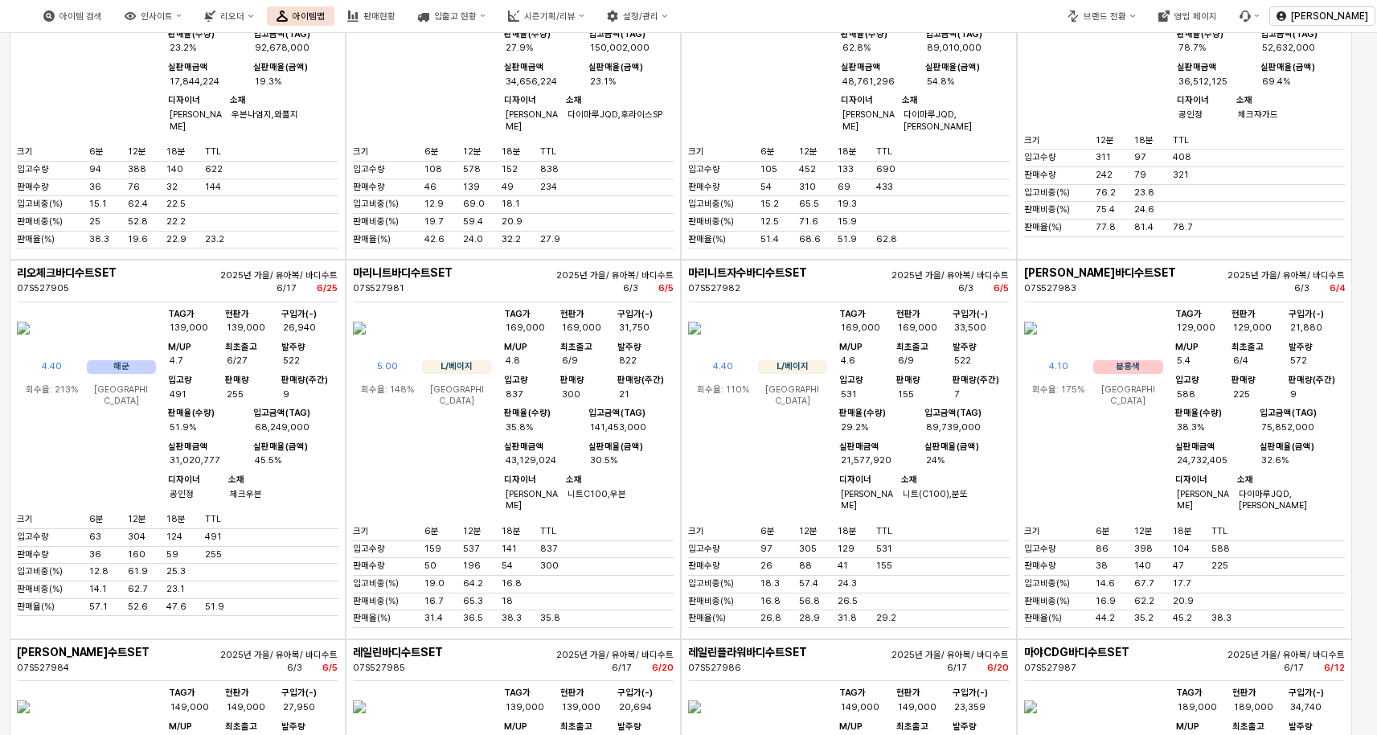
scroll to position [7133, 0]
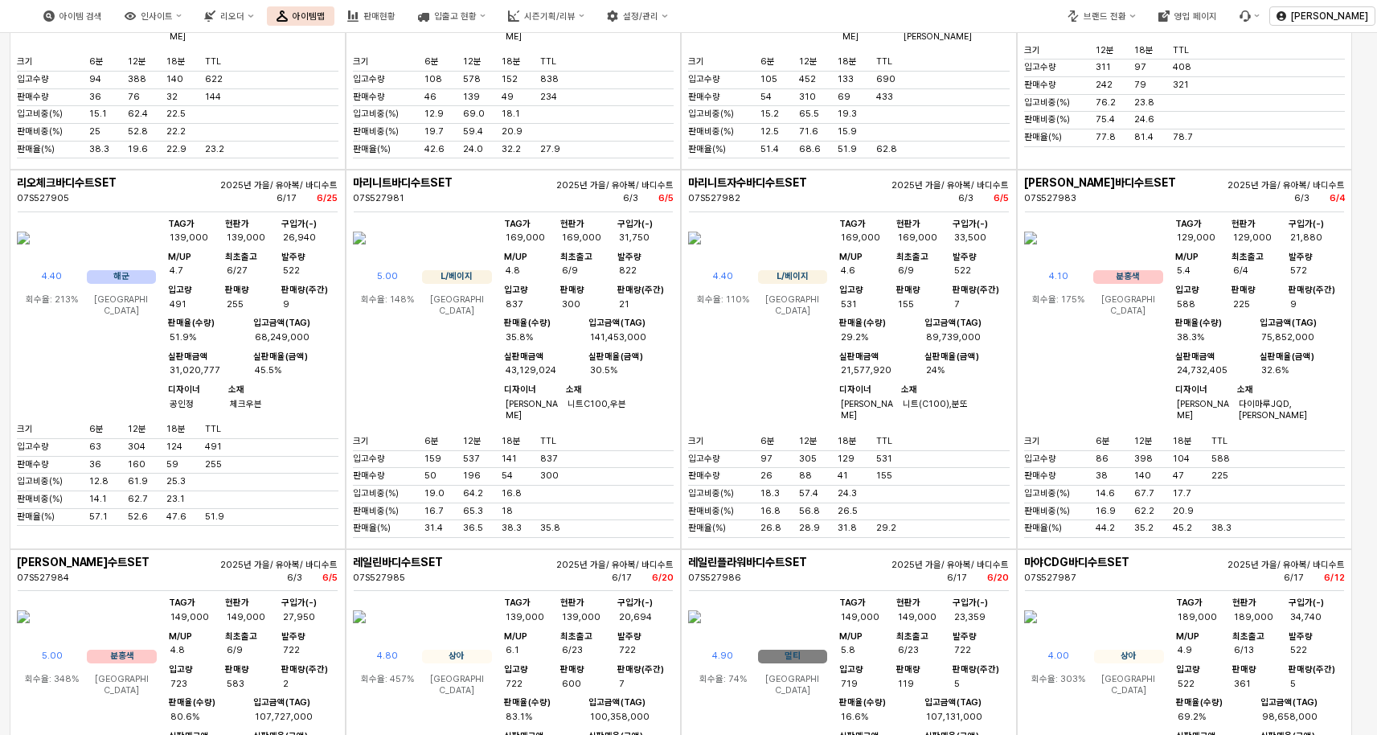
click at [1037, 257] on img "앱 프레임" at bounding box center [1030, 238] width 13 height 39
